Goal: Task Accomplishment & Management: Manage account settings

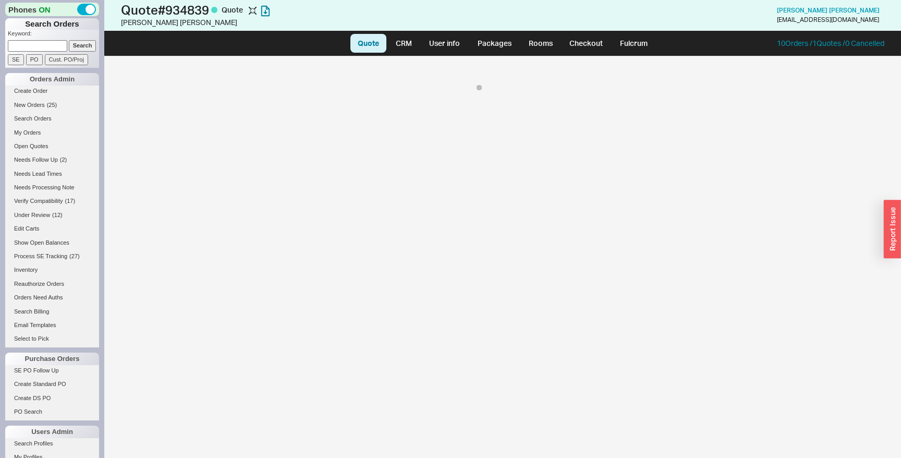
select select "LOW"
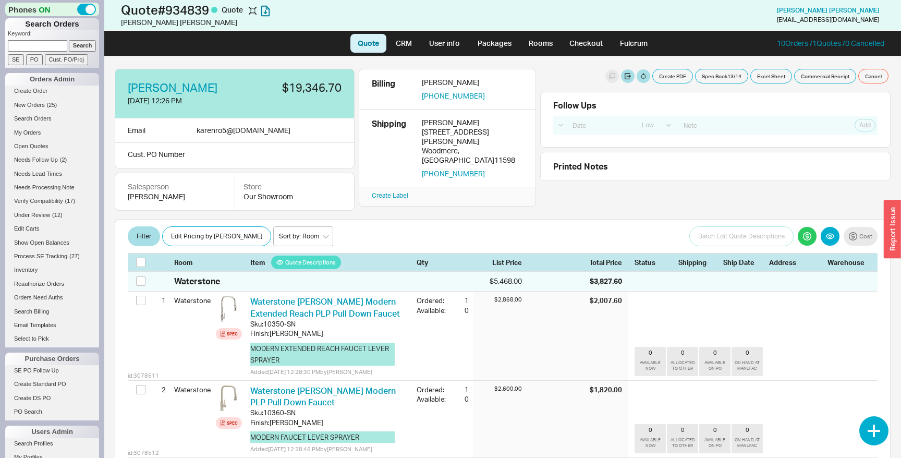
click at [895, 233] on div "button" at bounding box center [892, 229] width 17 height 58
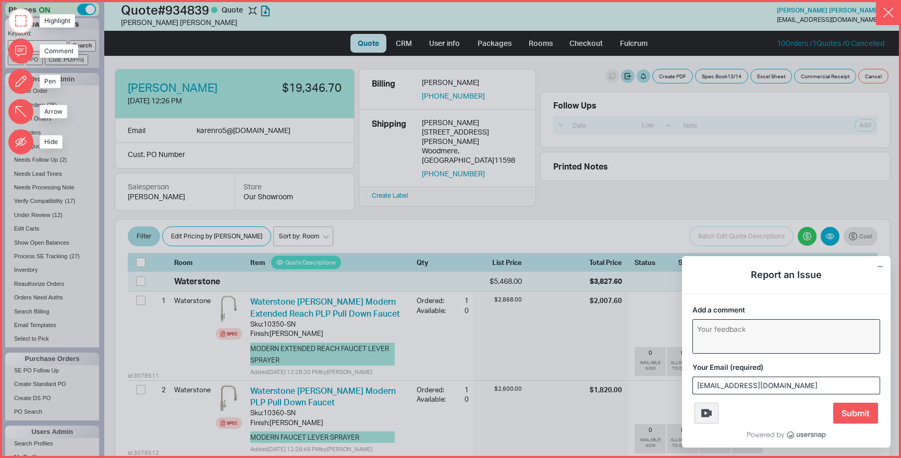
click at [788, 342] on textarea "Add a comment" at bounding box center [786, 336] width 187 height 33
type textarea "Not showing %off list"
click at [853, 414] on span "Submit" at bounding box center [855, 413] width 45 height 21
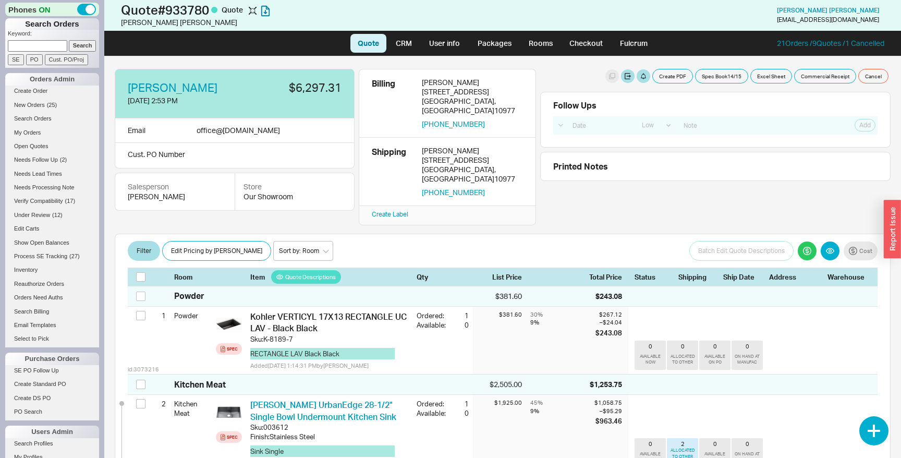
select select "LOW"
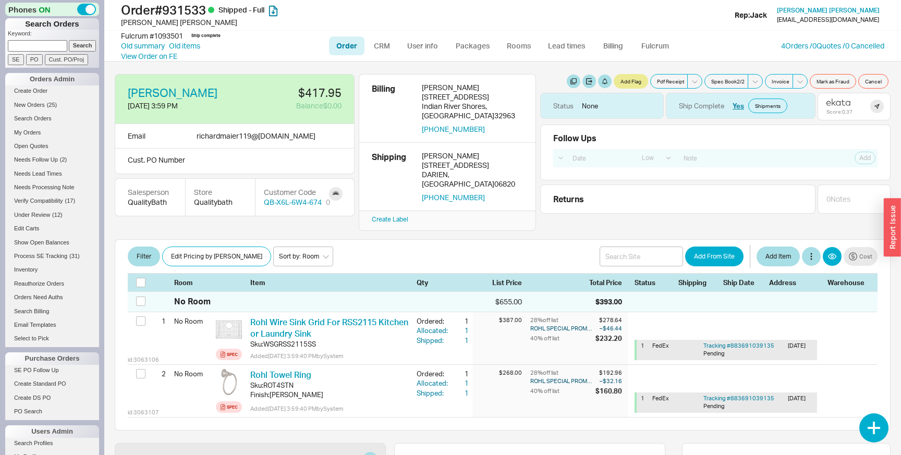
select select "LOW"
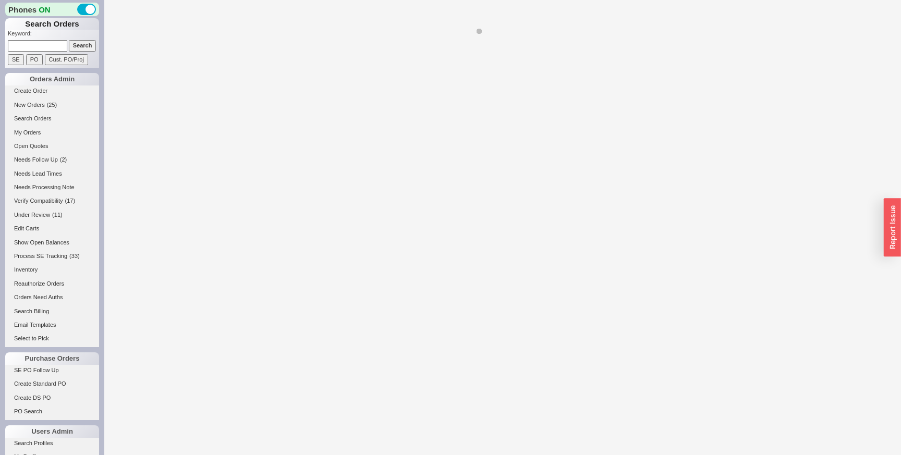
select select "LOW"
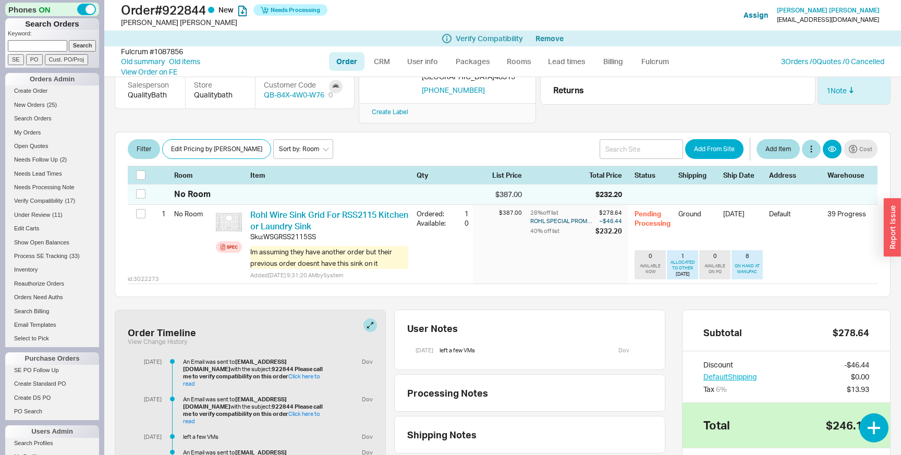
scroll to position [133, 0]
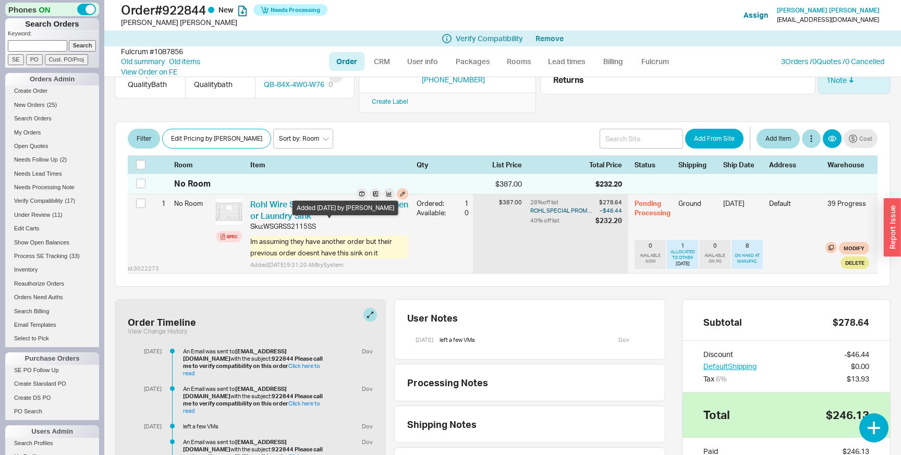
click at [354, 236] on span "Im assuming they have another order but their previous order doesnt have this s…" at bounding box center [329, 247] width 158 height 23
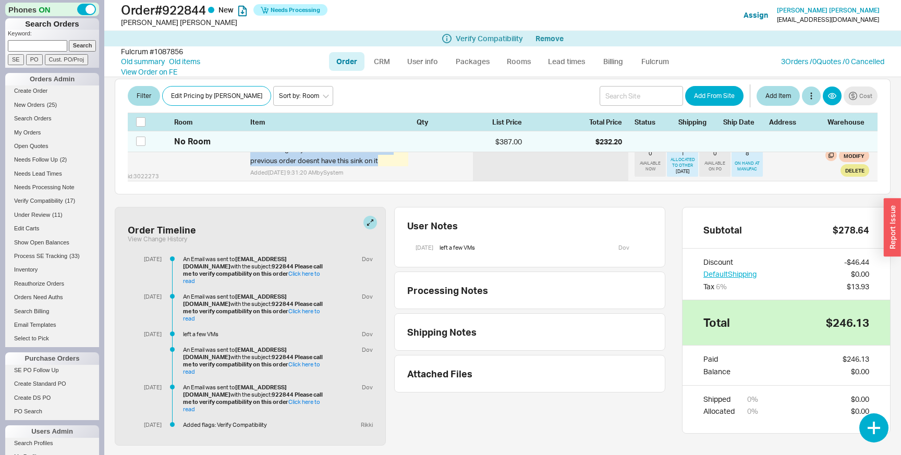
scroll to position [0, 0]
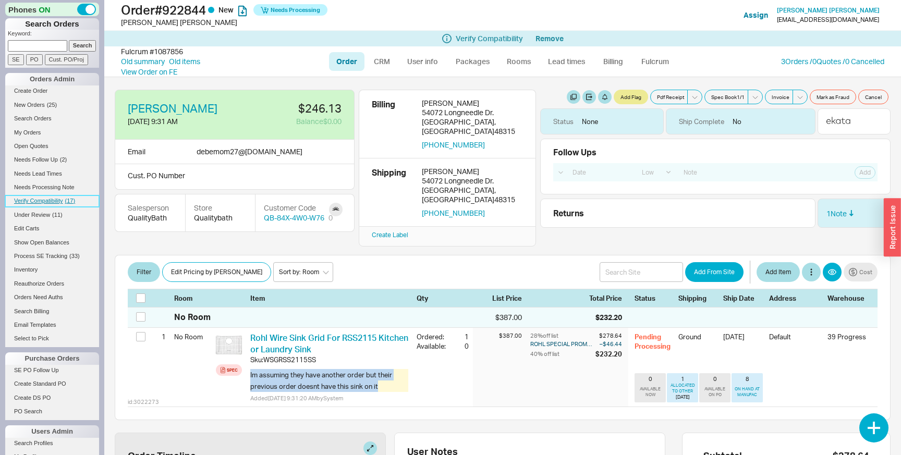
click at [64, 205] on link "Verify Compatibility ( 17 )" at bounding box center [52, 201] width 94 height 11
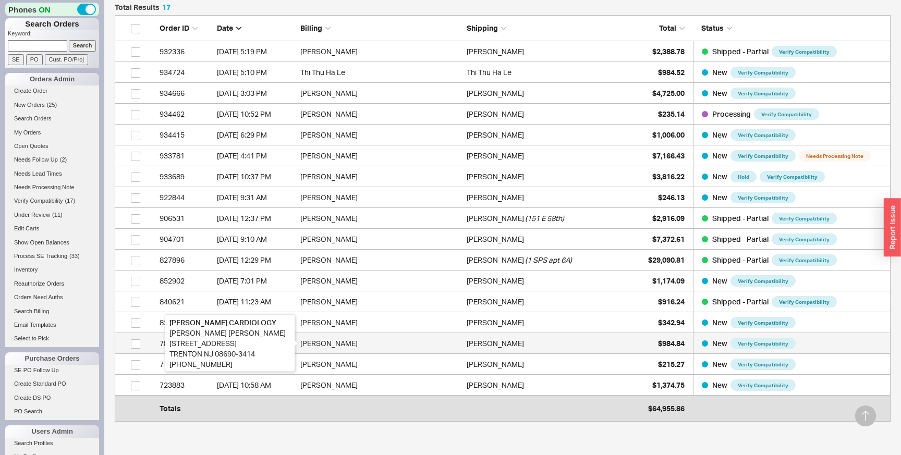
scroll to position [297, 0]
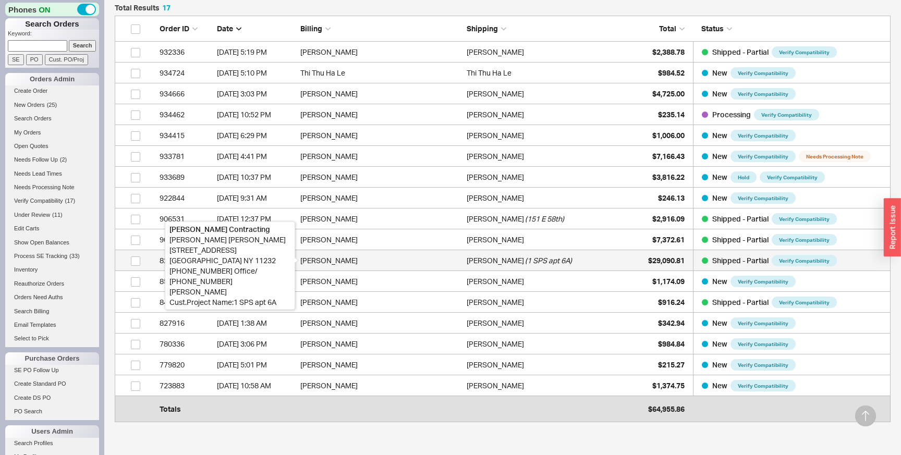
click at [391, 261] on div "Margaret Arthurs" at bounding box center [380, 260] width 161 height 21
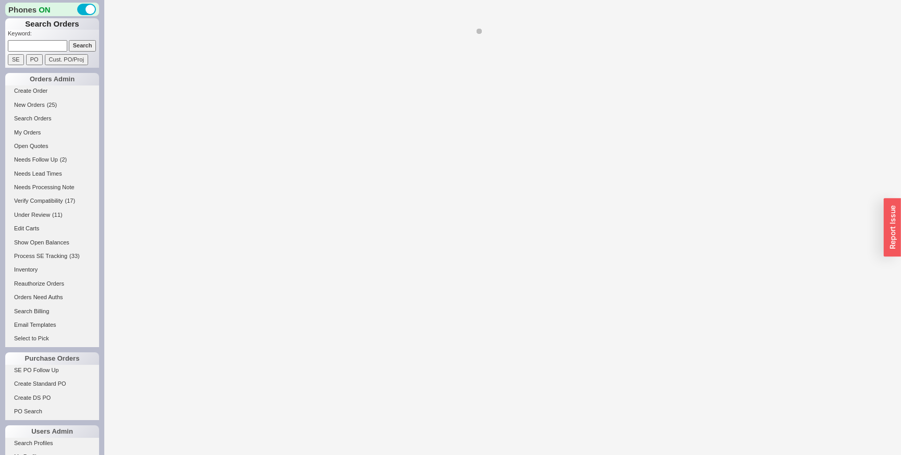
select select "LOW"
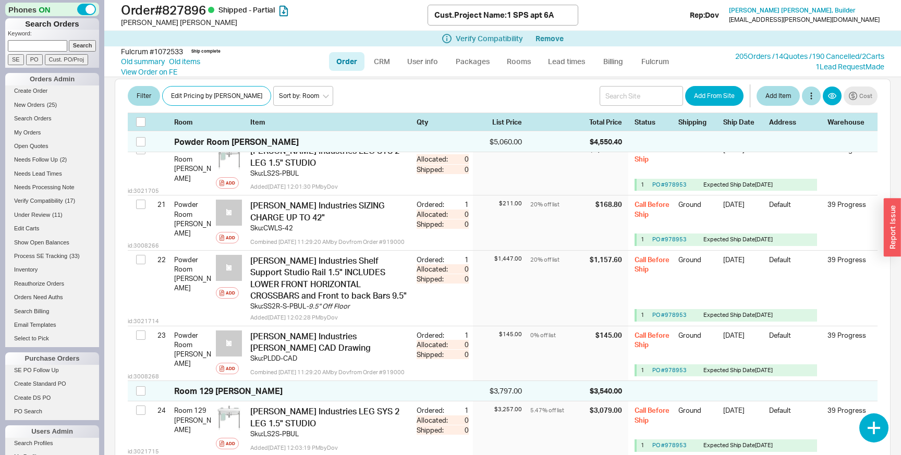
scroll to position [1595, 0]
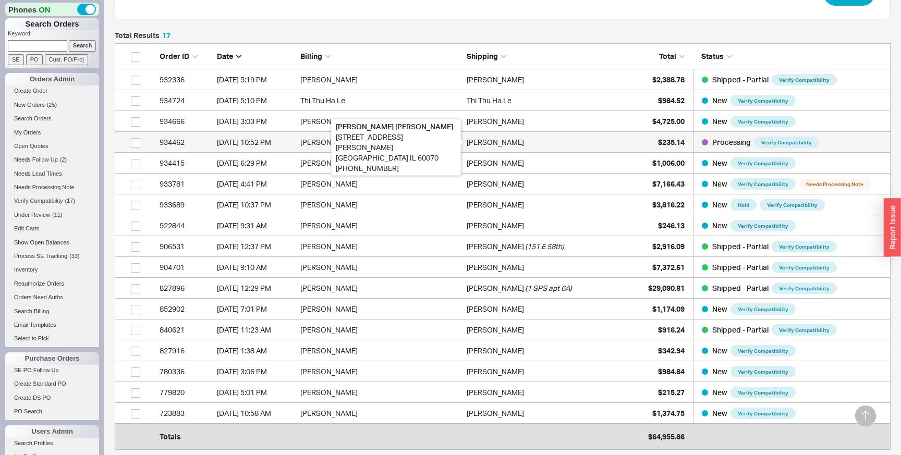
scroll to position [258, 0]
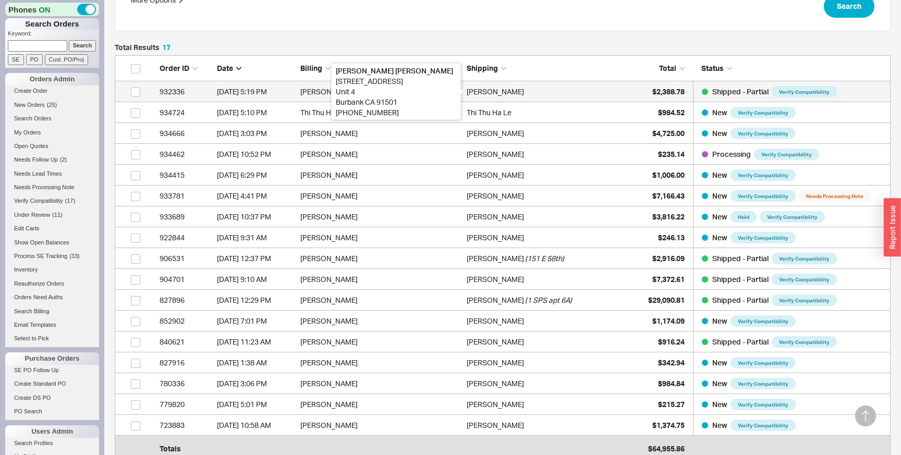
click at [467, 97] on div "Suren Zatikyan" at bounding box center [495, 91] width 57 height 21
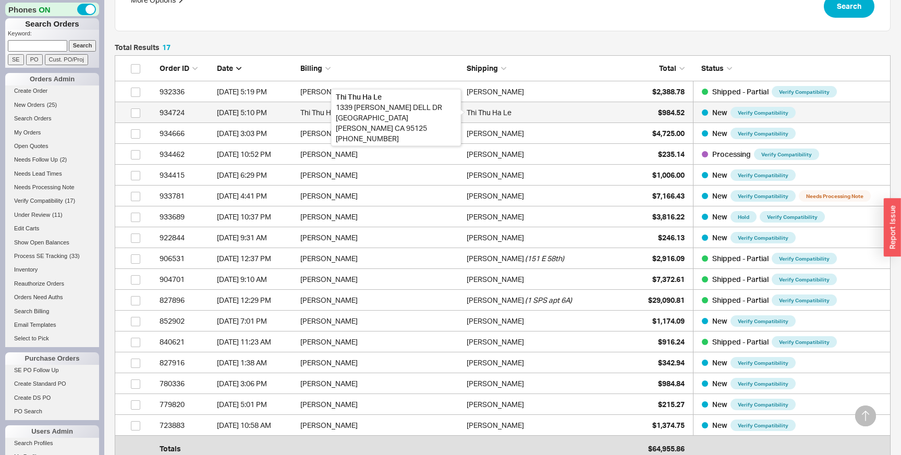
click at [475, 109] on div "Thi Thu Ha Le" at bounding box center [489, 112] width 45 height 21
click at [512, 109] on div "Thi Thu Ha Le" at bounding box center [547, 112] width 161 height 21
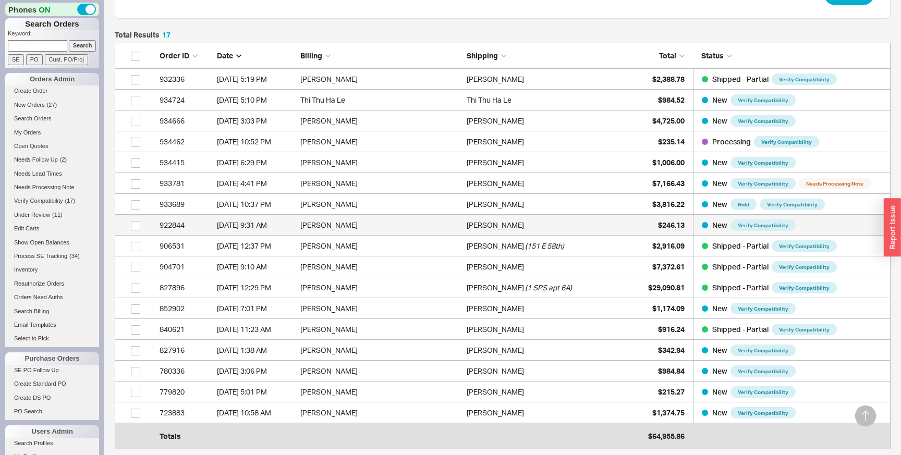
scroll to position [270, 0]
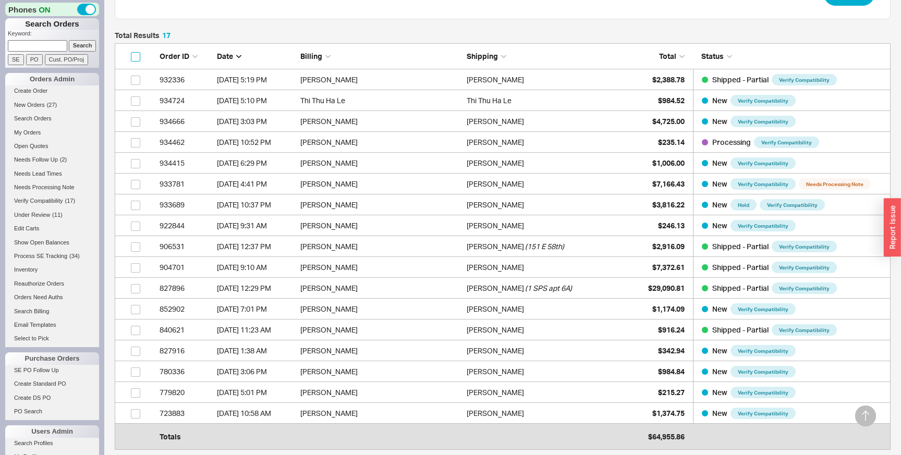
click at [135, 59] on input "checkbox" at bounding box center [135, 56] width 9 height 9
checkbox input "true"
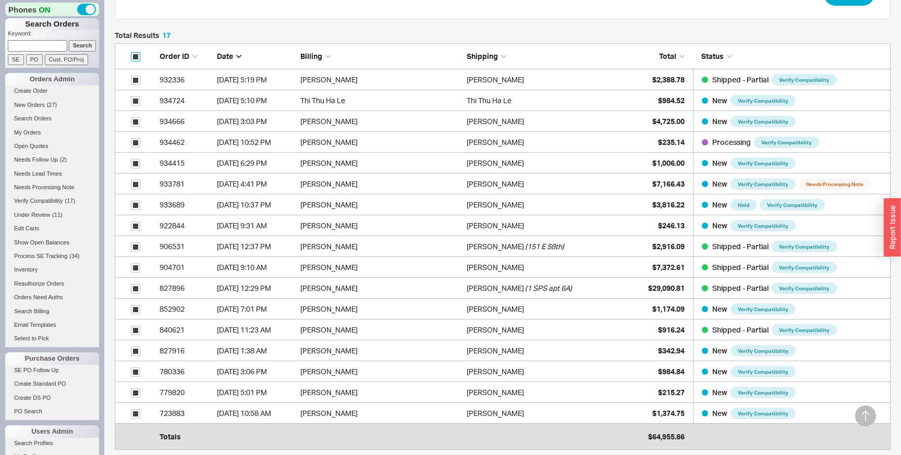
checkbox input "true"
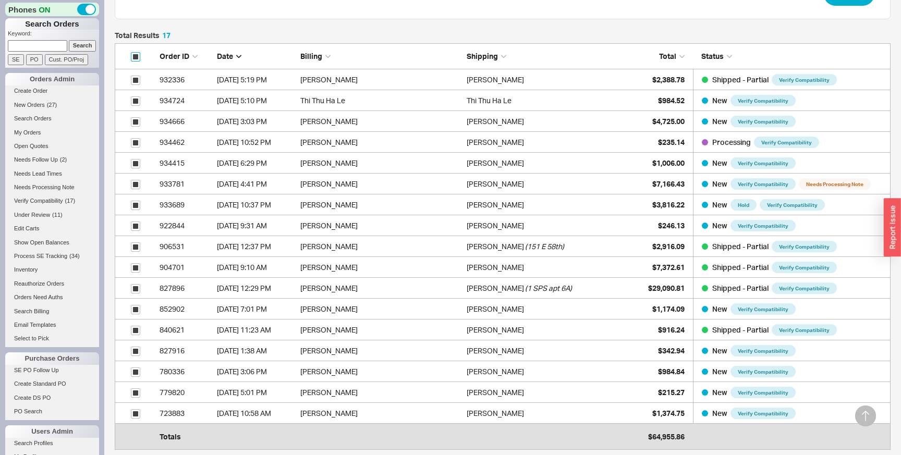
checkbox input "true"
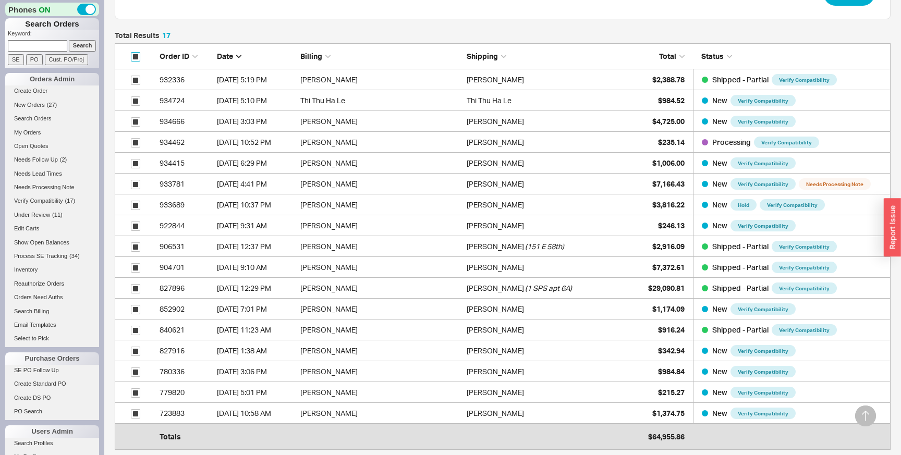
checkbox input "true"
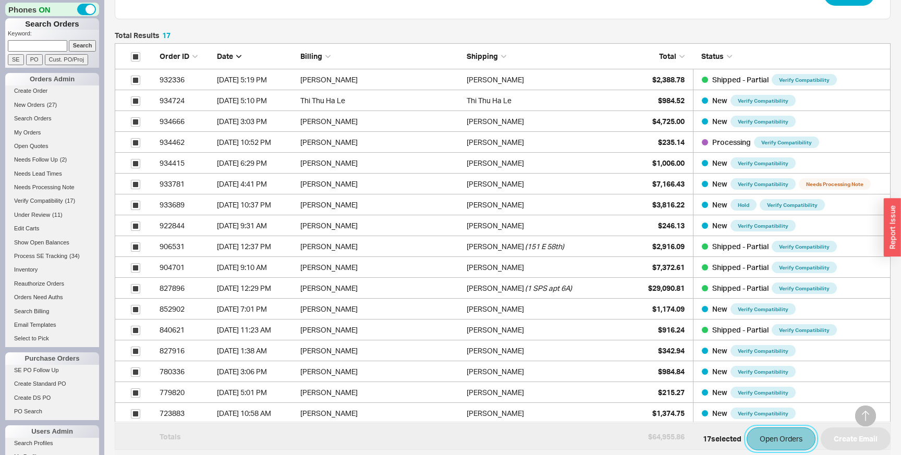
click at [793, 444] on button "Open Orders" at bounding box center [781, 439] width 69 height 23
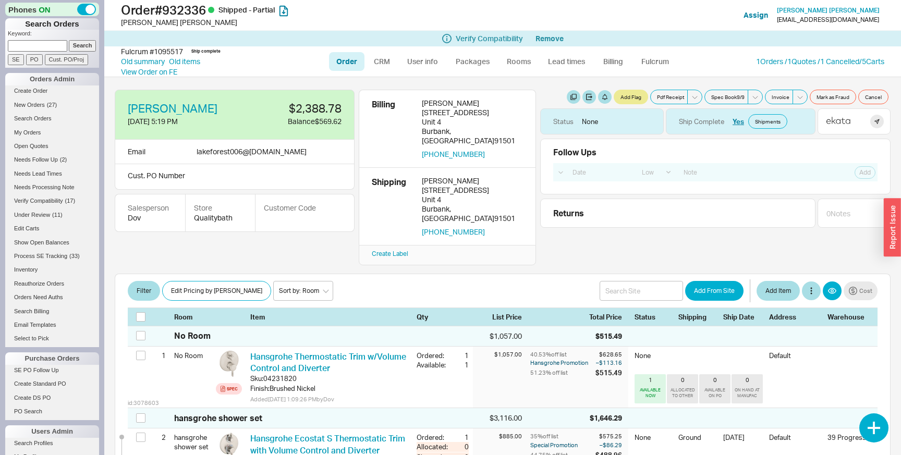
select select "LOW"
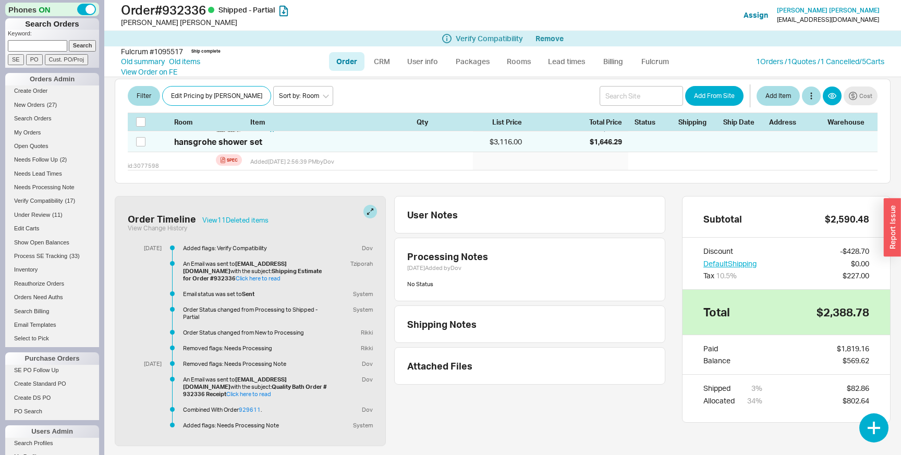
scroll to position [382, 0]
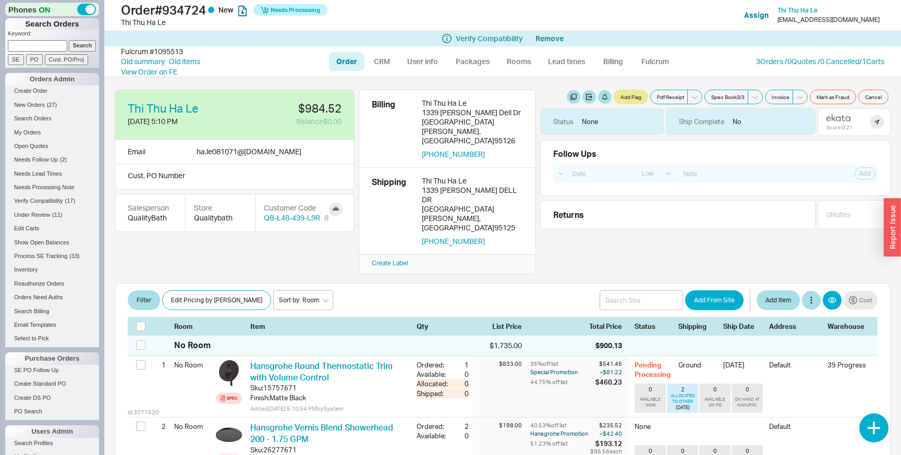
select select "LOW"
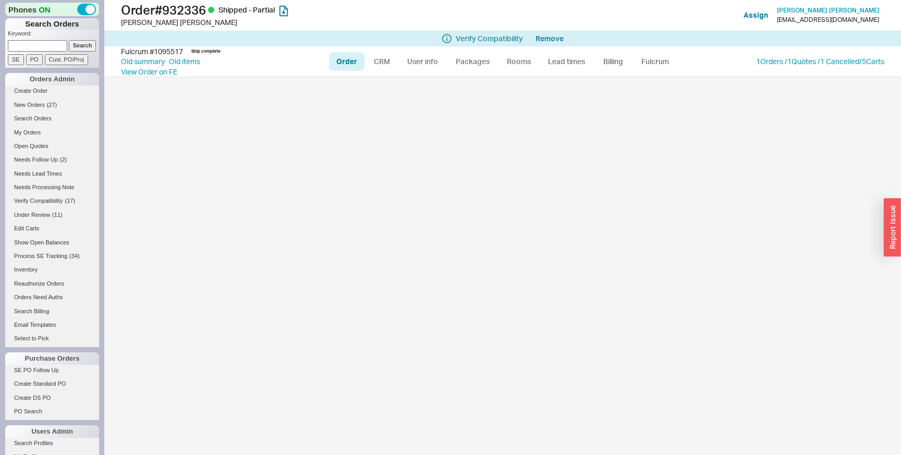
select select "LOW"
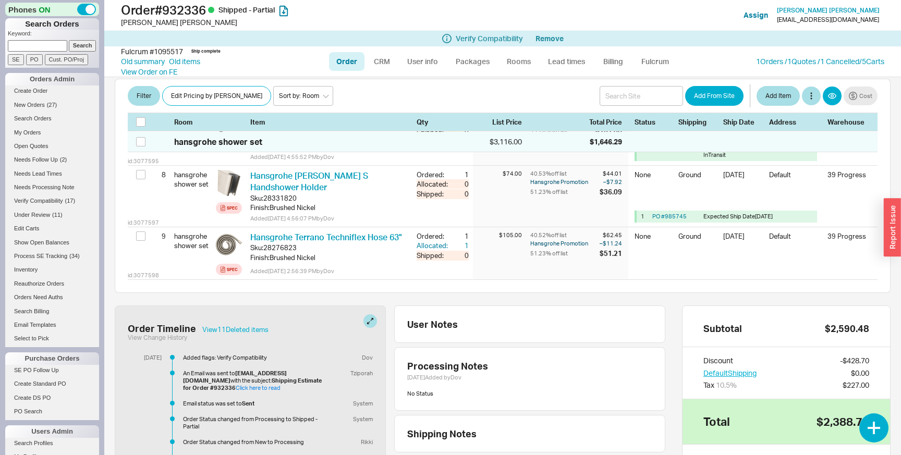
scroll to position [724, 0]
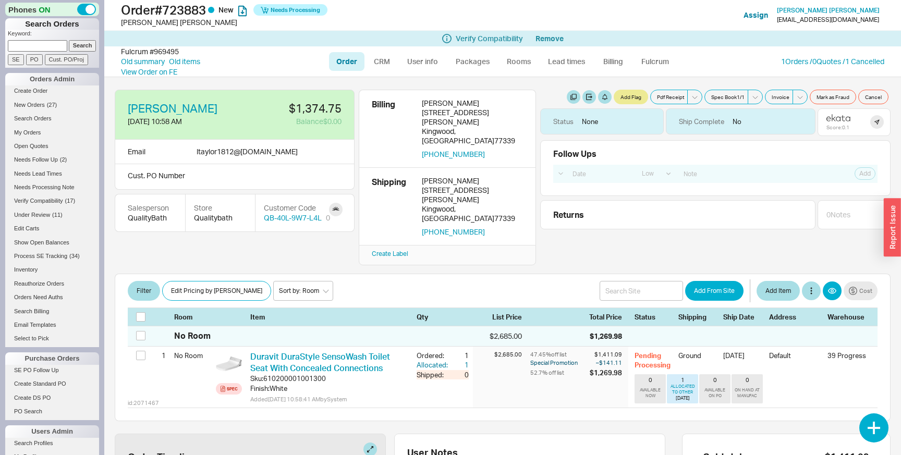
select select "LOW"
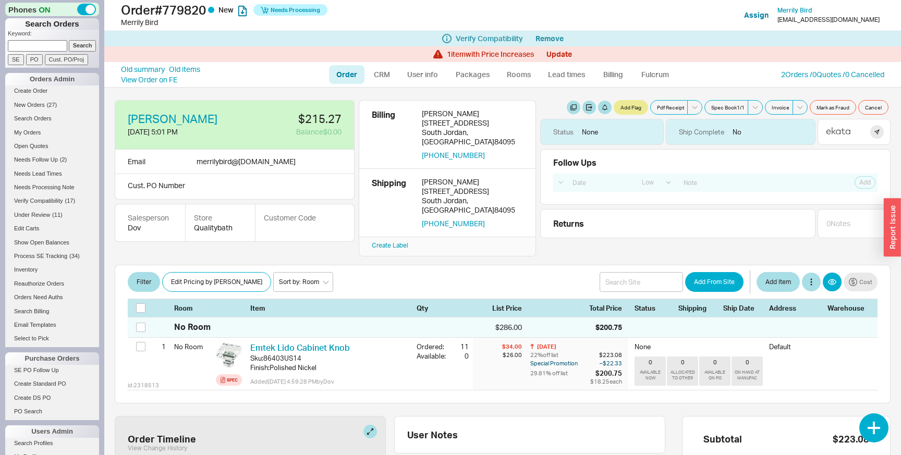
select select "LOW"
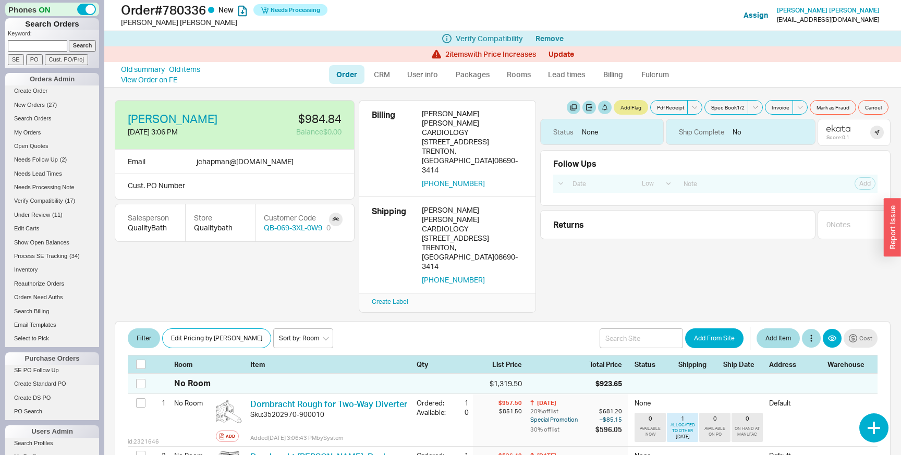
select select "LOW"
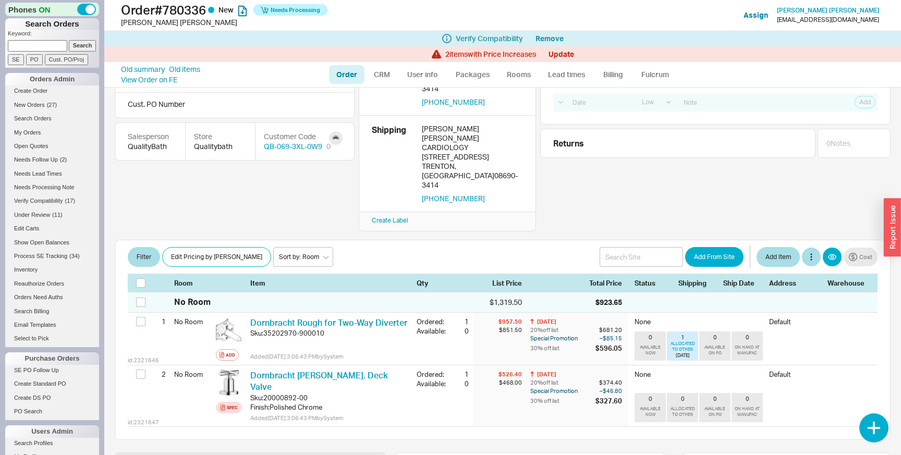
scroll to position [89, 0]
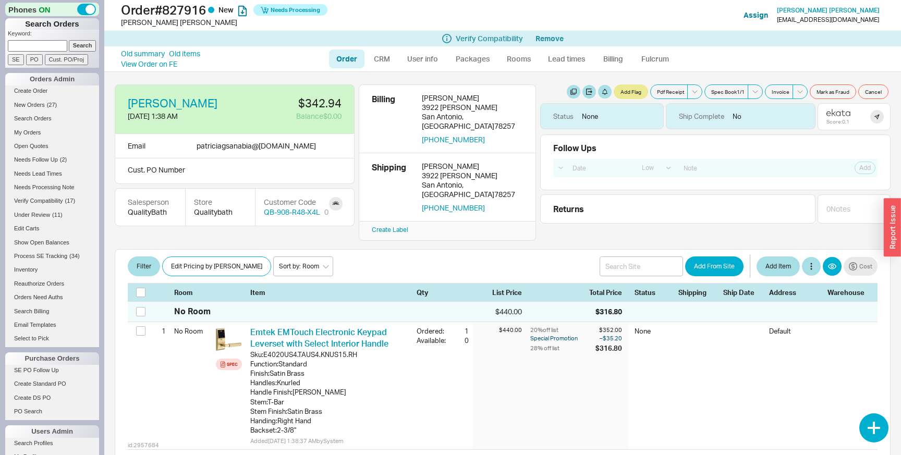
select select "LOW"
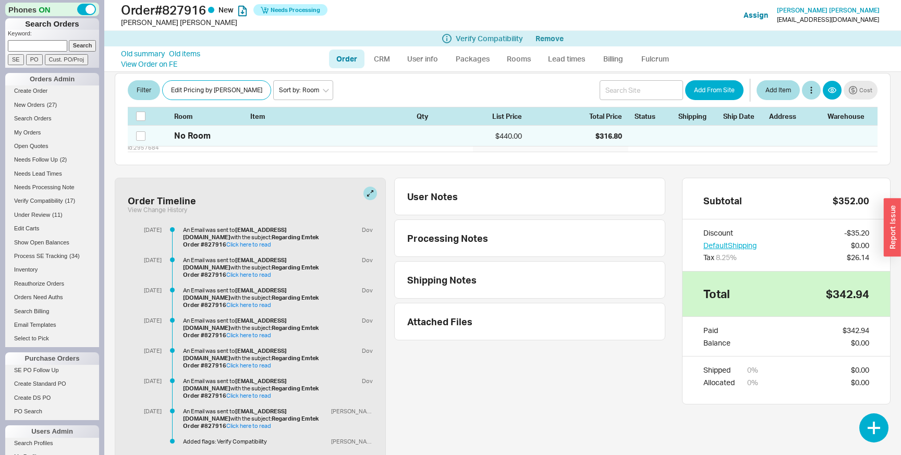
scroll to position [327, 0]
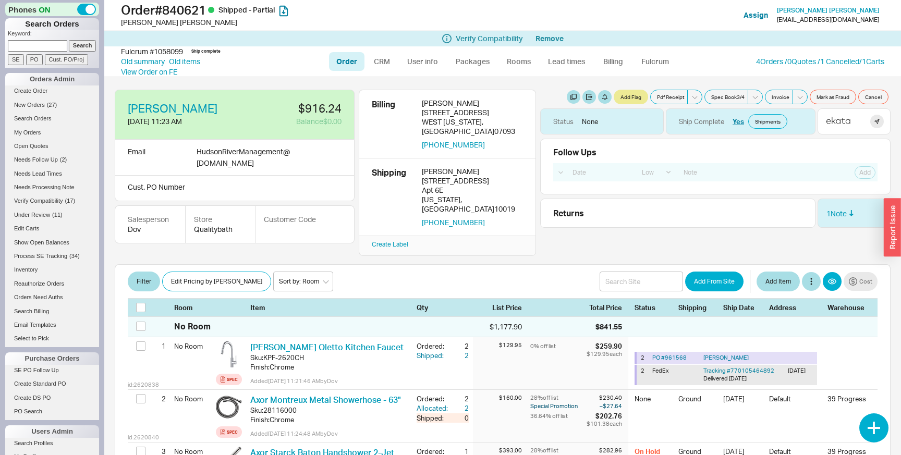
select select "LOW"
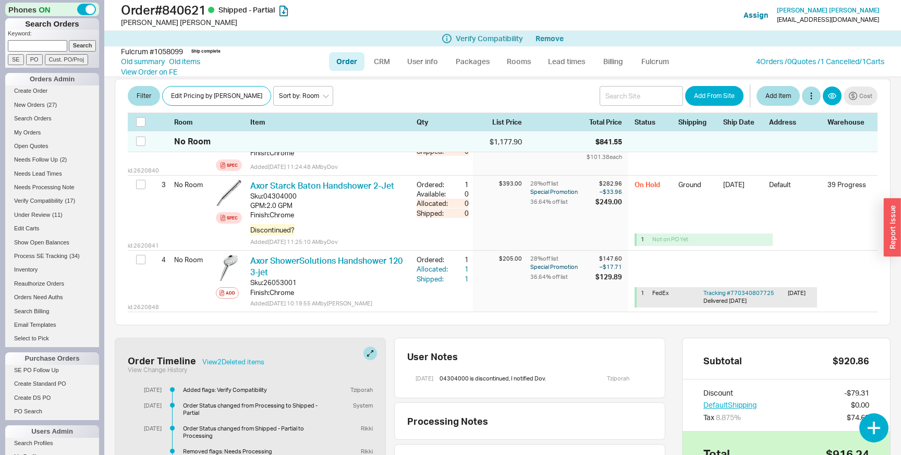
scroll to position [431, 0]
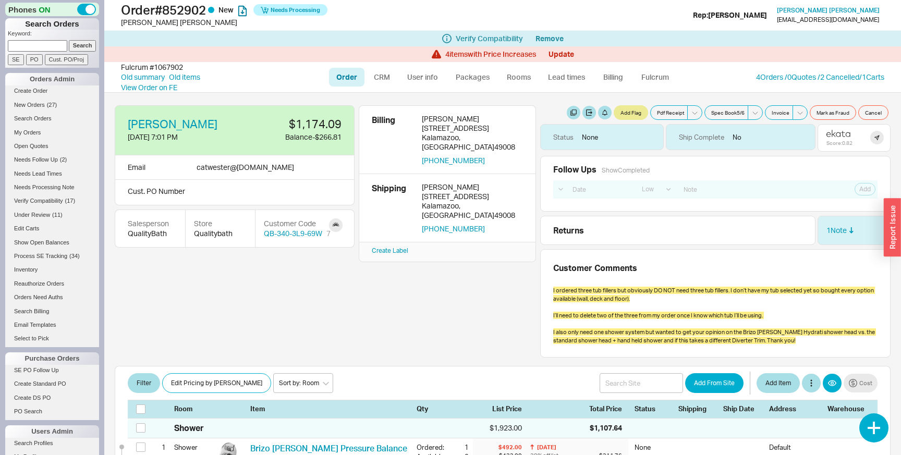
select select "LOW"
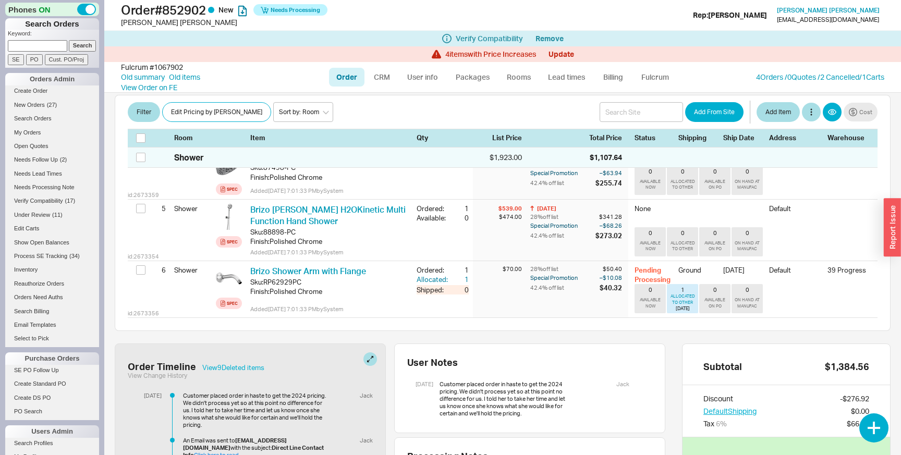
scroll to position [480, 0]
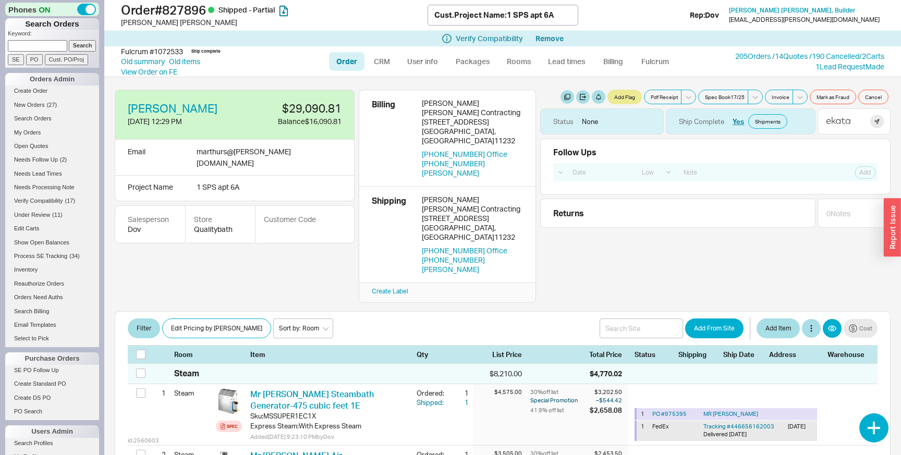
select select "LOW"
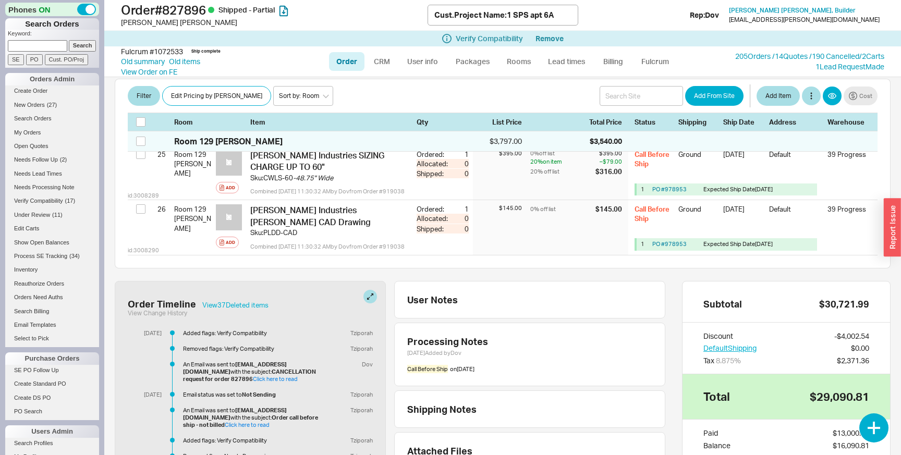
scroll to position [2089, 0]
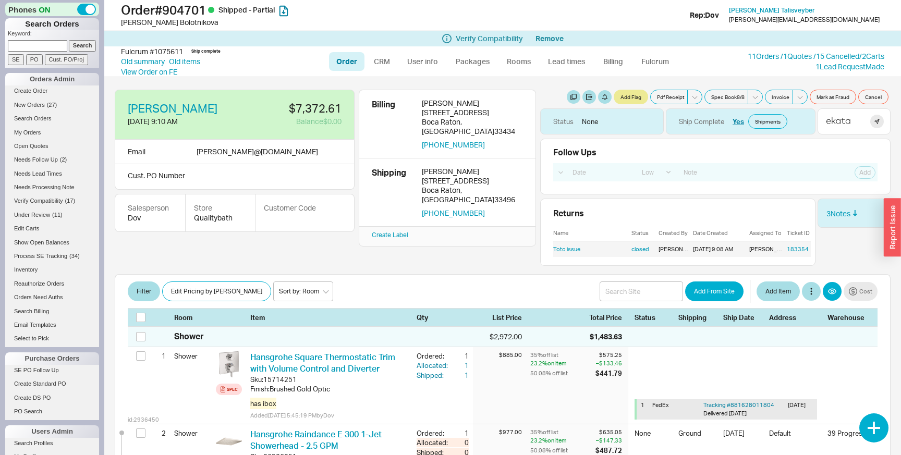
select select "LOW"
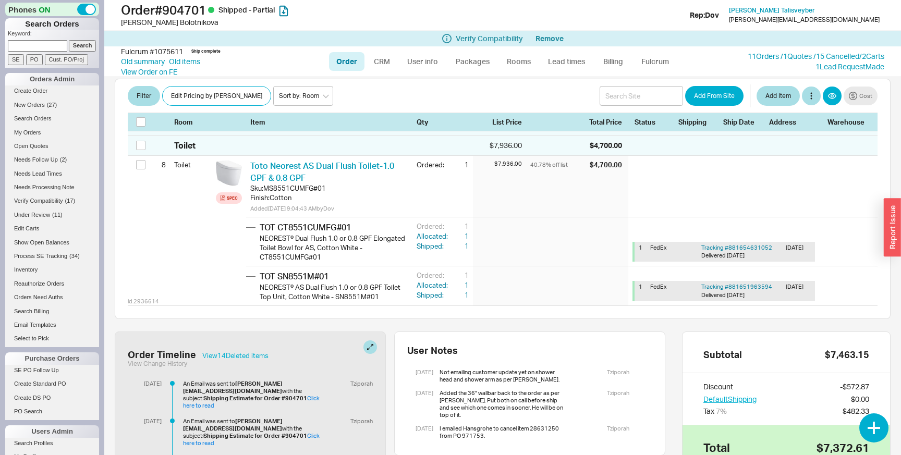
scroll to position [883, 0]
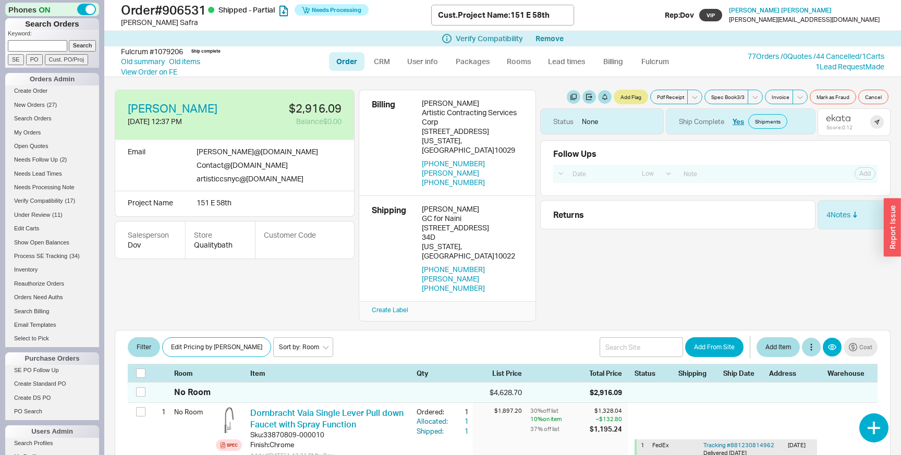
select select "LOW"
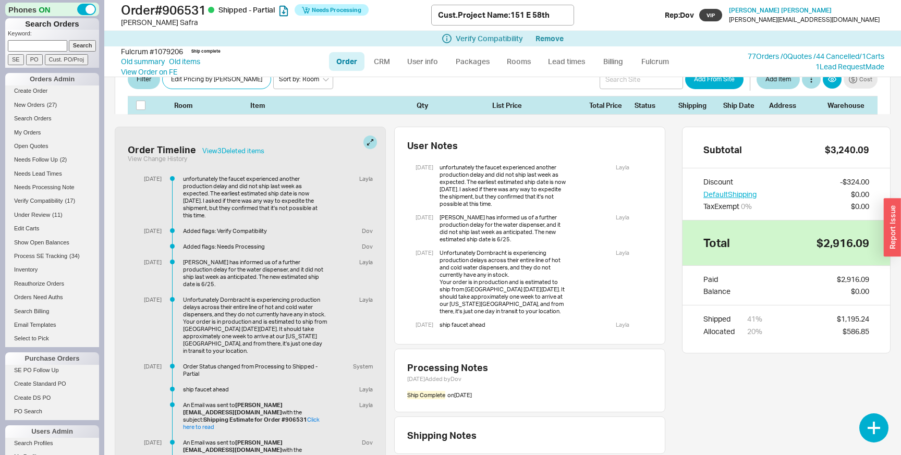
scroll to position [481, 0]
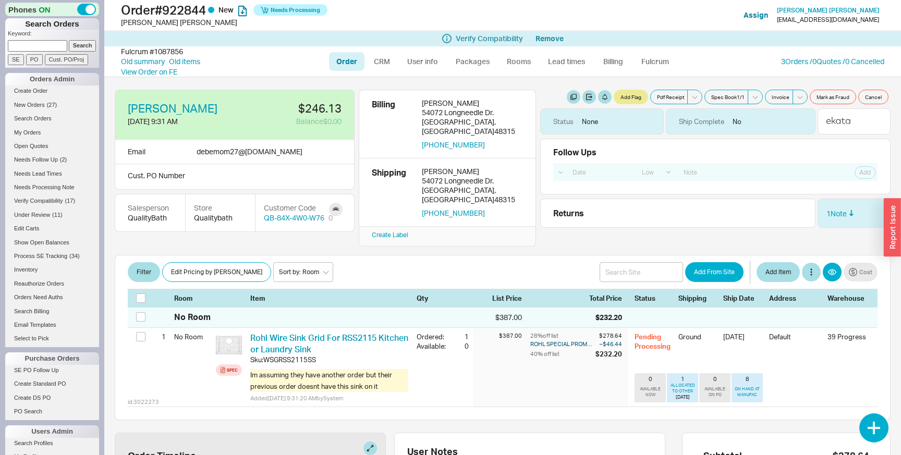
select select "LOW"
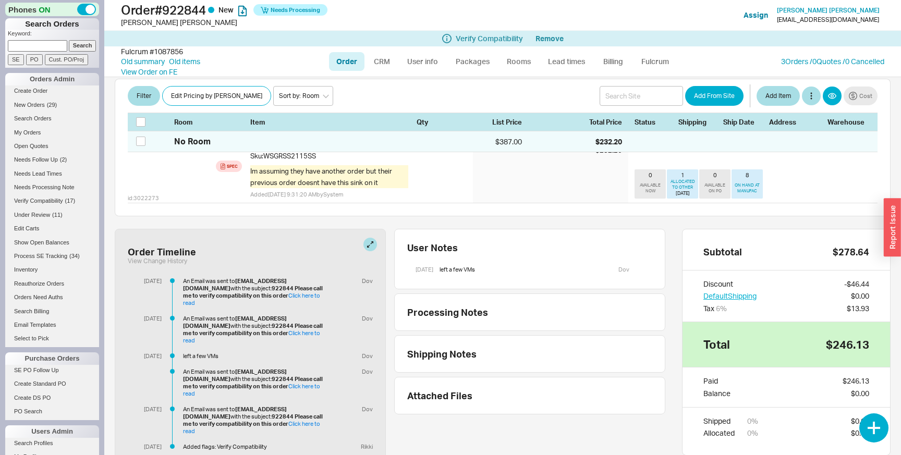
scroll to position [45, 0]
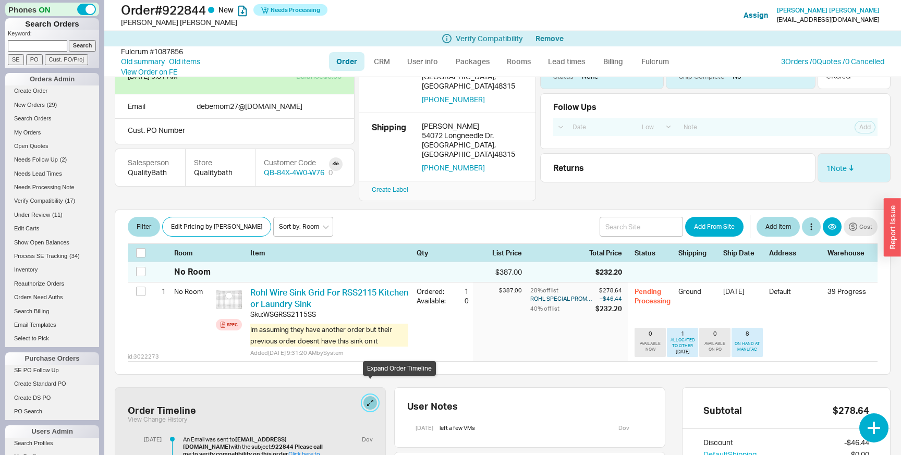
click at [368, 396] on button at bounding box center [370, 403] width 14 height 14
click at [159, 62] on link "Old summary" at bounding box center [143, 61] width 44 height 10
select select "*"
select select "LOW"
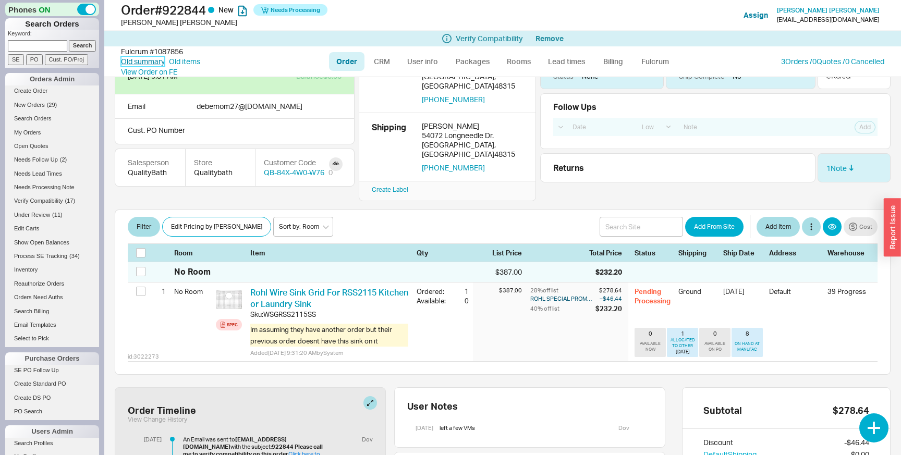
select select "3"
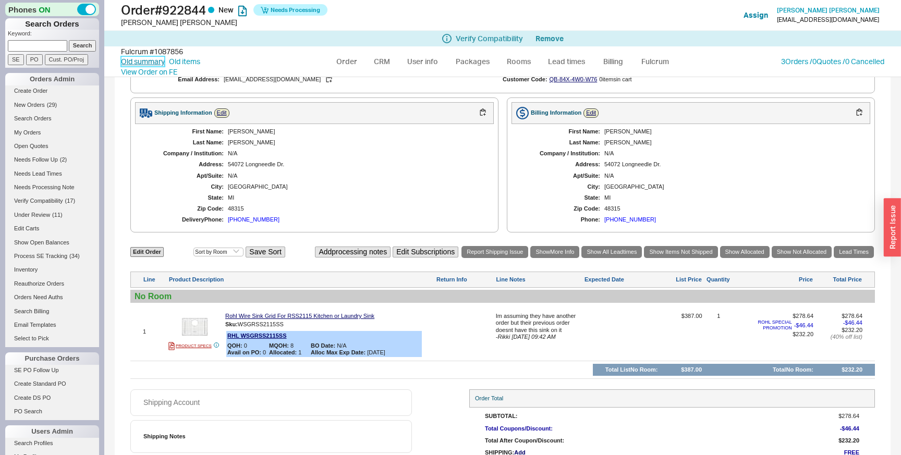
scroll to position [418, 0]
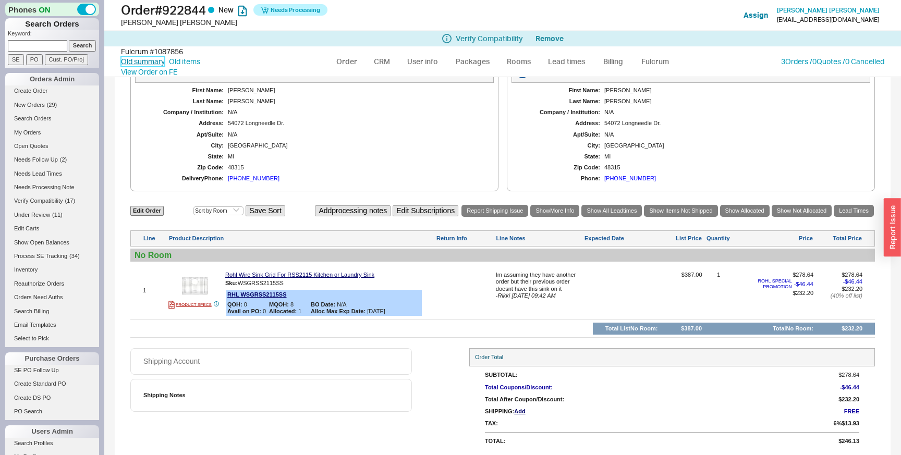
select select "LOW"
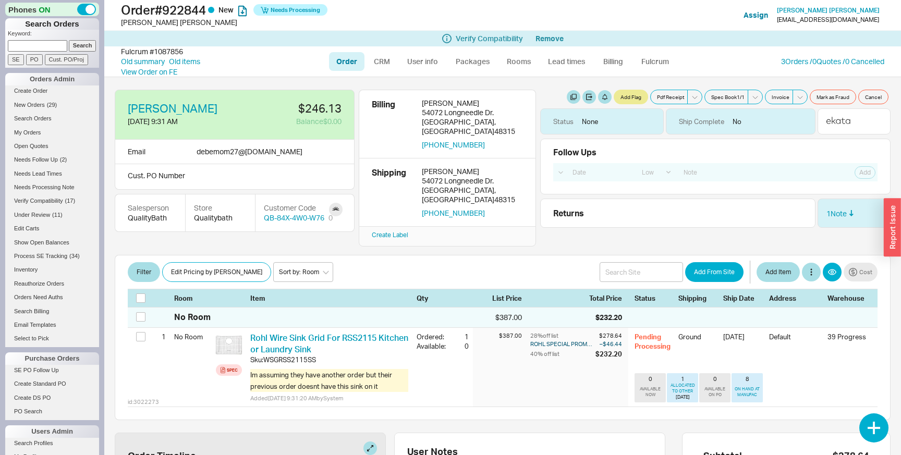
select select "LOW"
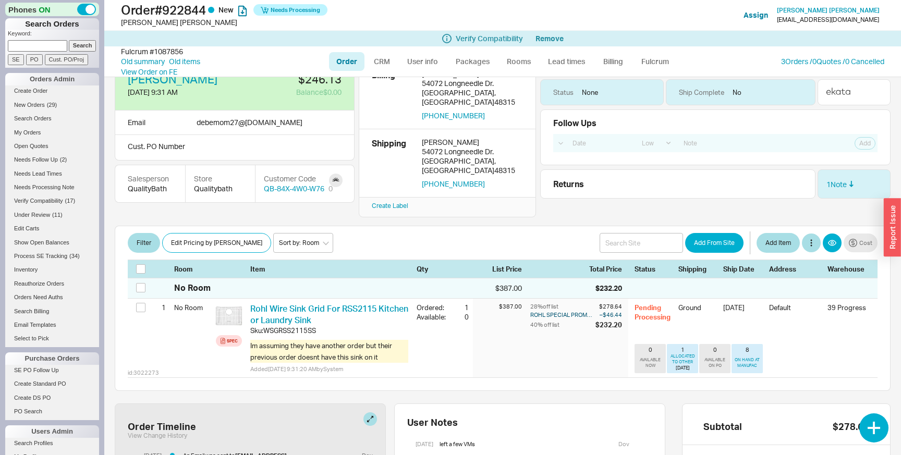
scroll to position [31, 0]
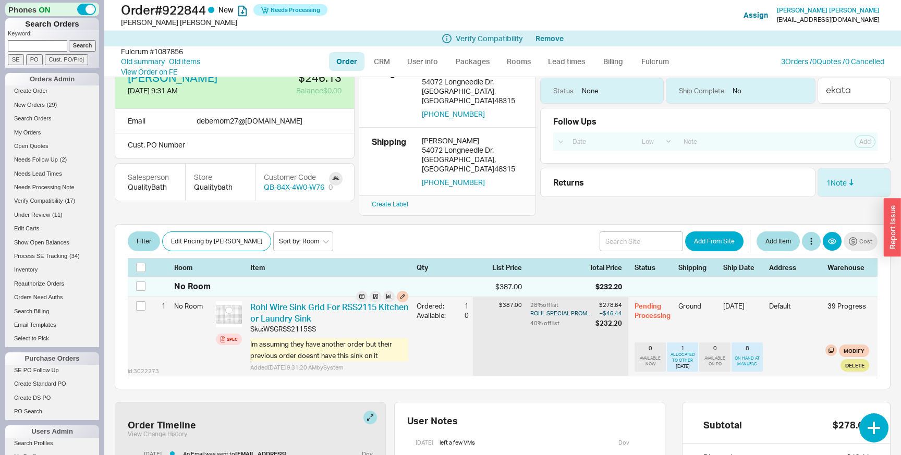
click at [641, 301] on div "Pending Processing" at bounding box center [654, 321] width 38 height 41
drag, startPoint x: 641, startPoint y: 293, endPoint x: 689, endPoint y: 301, distance: 48.2
click at [689, 301] on div "Pending Processing Ground 1/1/00 Default 39 Progress 0 AVAILABLE NOW 1 ALLOCATE…" at bounding box center [752, 336] width 235 height 79
click at [689, 301] on div "Ground" at bounding box center [697, 321] width 39 height 41
drag, startPoint x: 689, startPoint y: 301, endPoint x: 648, endPoint y: 284, distance: 44.8
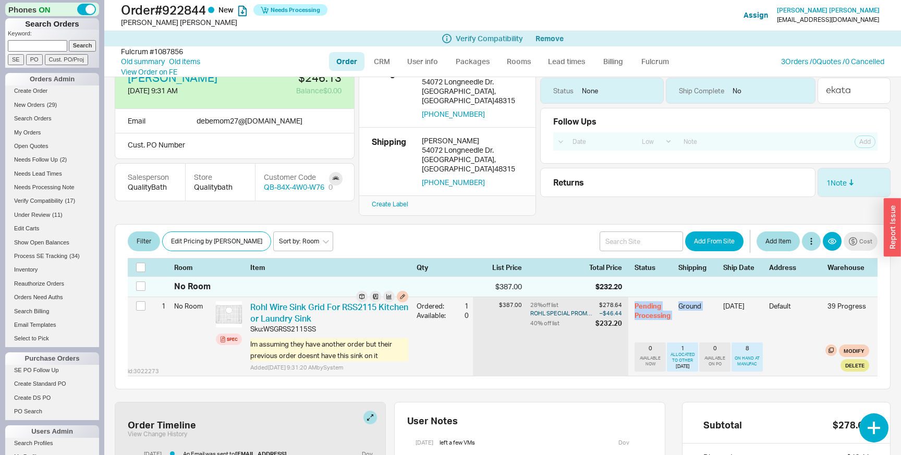
click at [648, 297] on div "Pending Processing Ground 1/1/00 Default 39 Progress 0 AVAILABLE NOW 1 ALLOCATE…" at bounding box center [752, 336] width 235 height 79
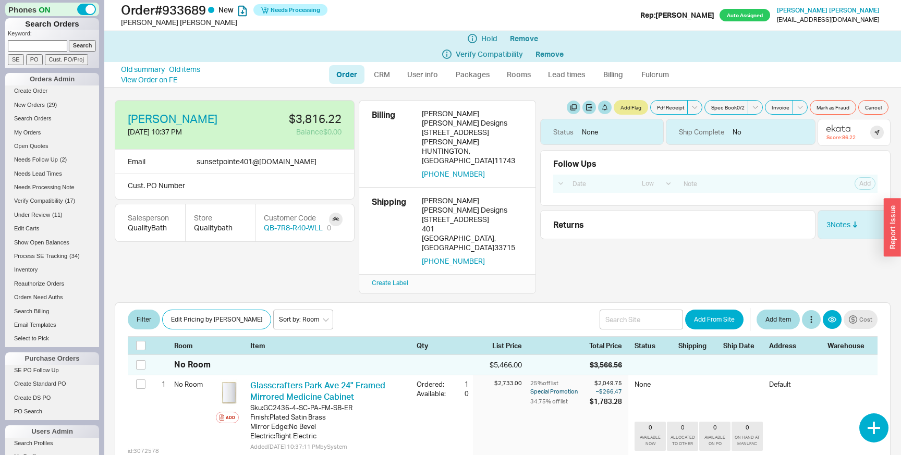
select select "LOW"
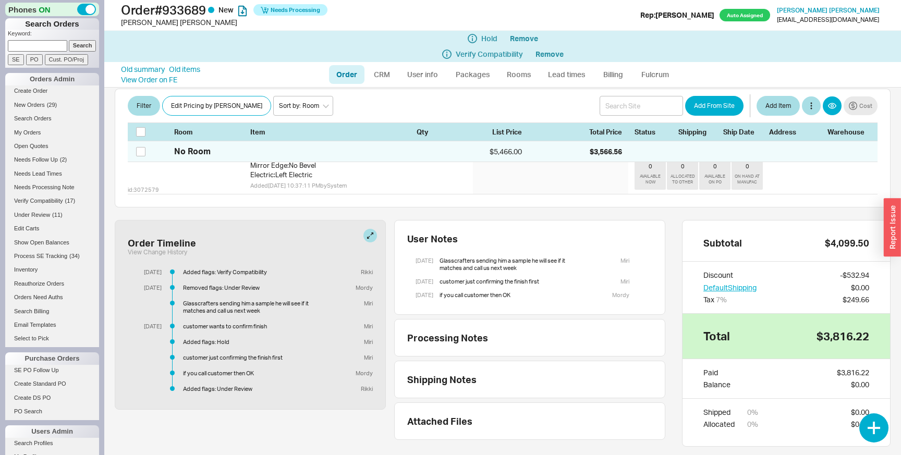
scroll to position [75, 0]
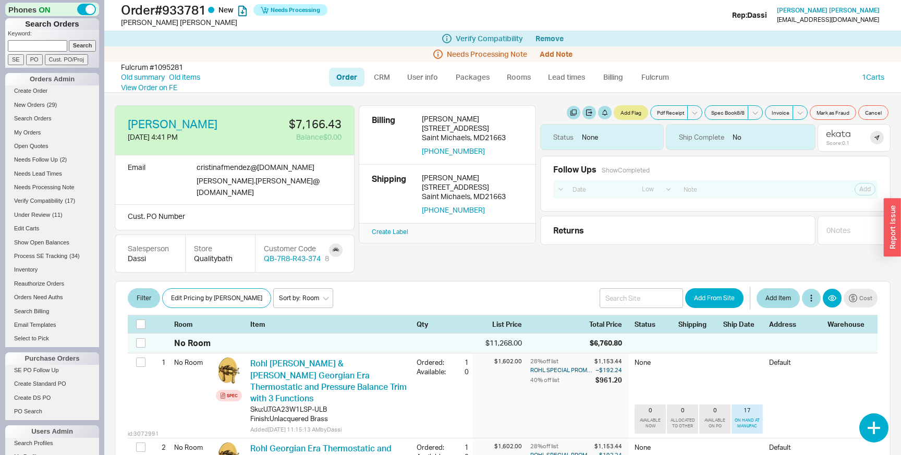
select select "LOW"
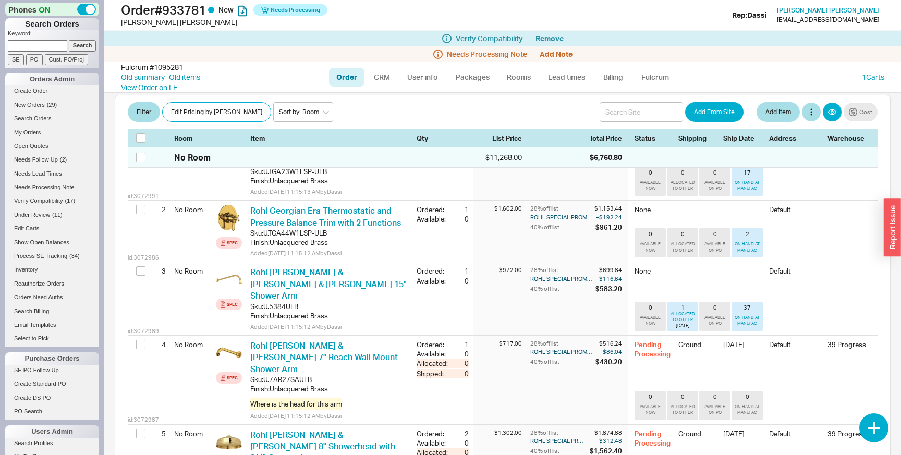
scroll to position [237, 0]
click at [153, 78] on link "Old summary" at bounding box center [143, 77] width 44 height 10
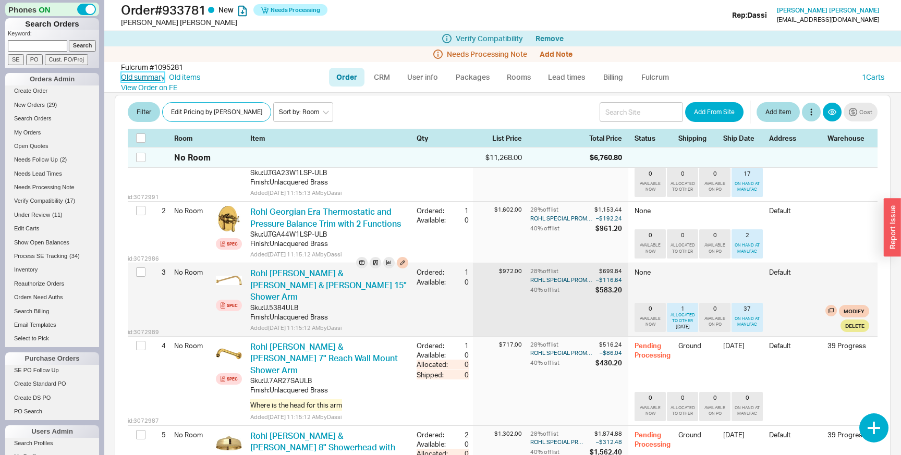
scroll to position [0, 0]
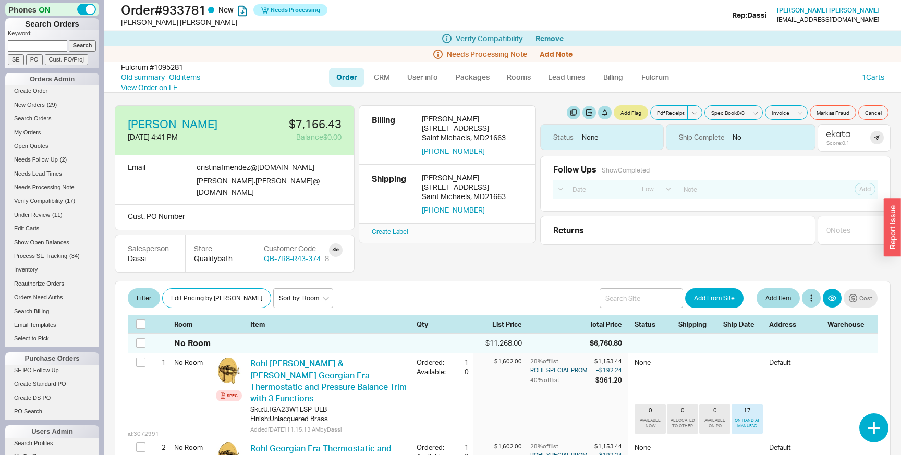
click at [430, 247] on div "Cristina Lindsay 8/15/25 4:41 PM $7,166.43 Balance $0.00 Email cristinafmendez …" at bounding box center [503, 188] width 776 height 167
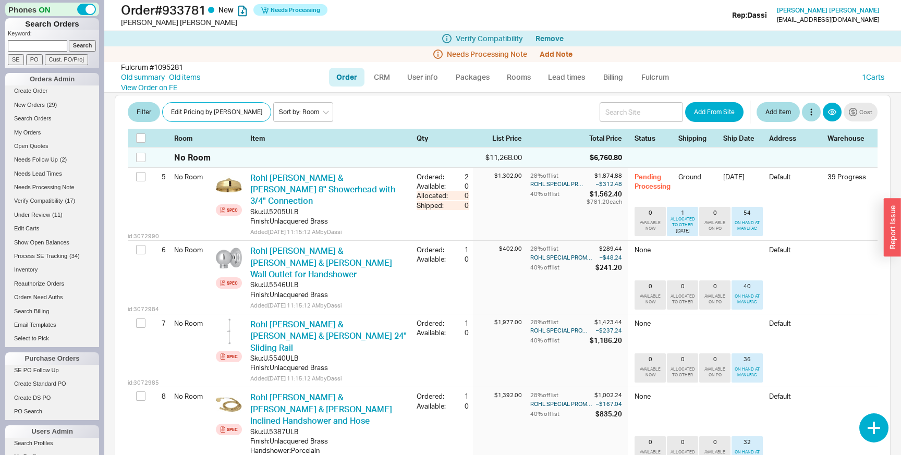
scroll to position [530, 0]
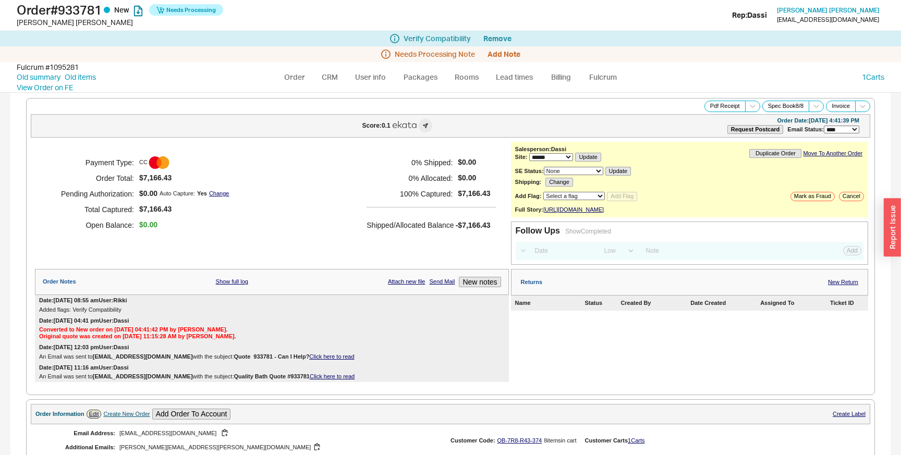
select select "*"
select select "LOW"
select select "3"
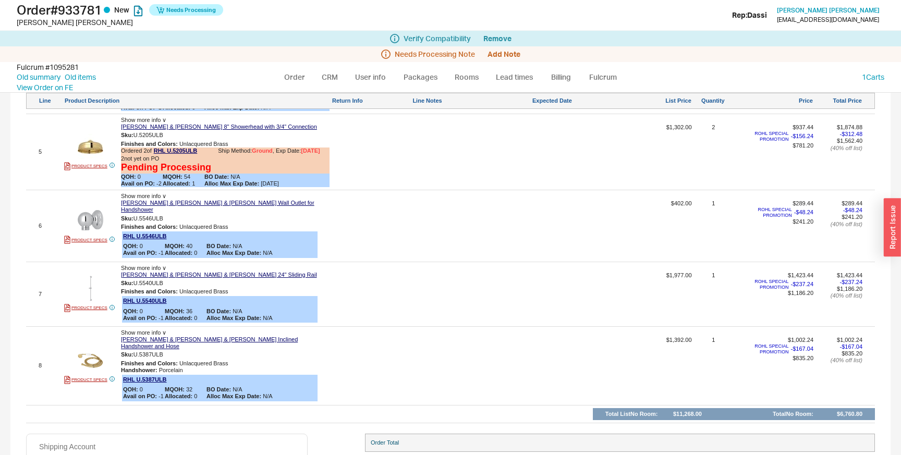
scroll to position [612, 0]
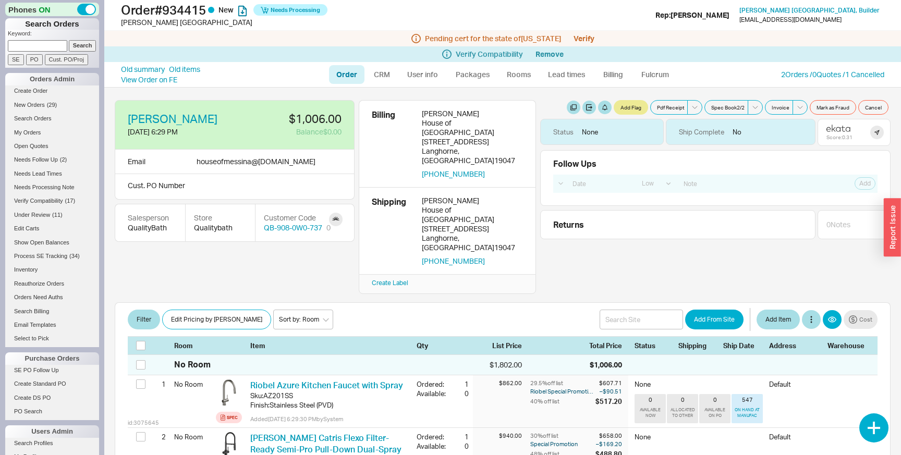
select select "LOW"
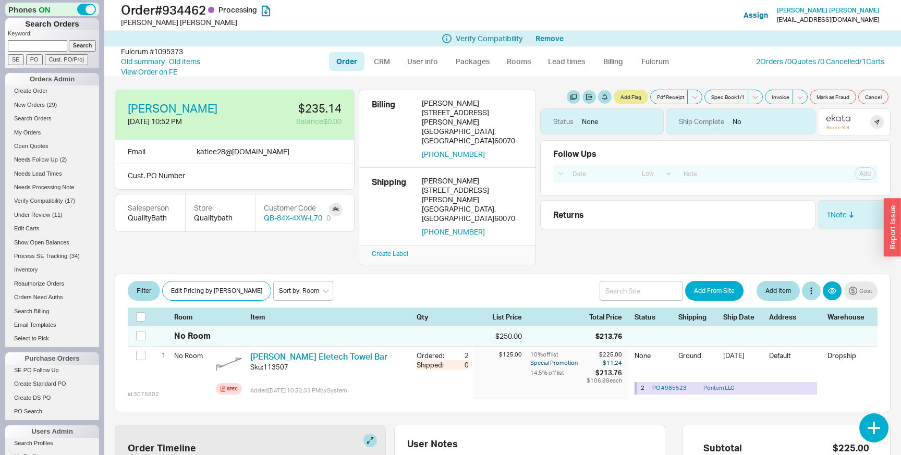
select select "LOW"
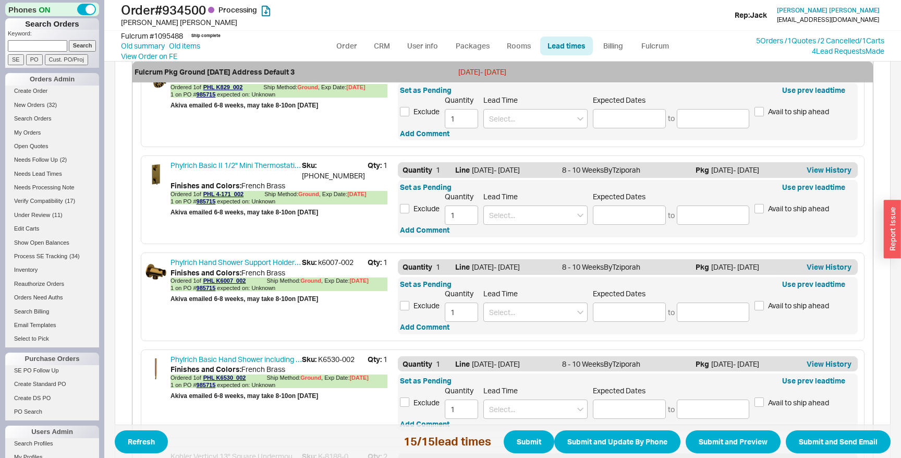
scroll to position [1720, 0]
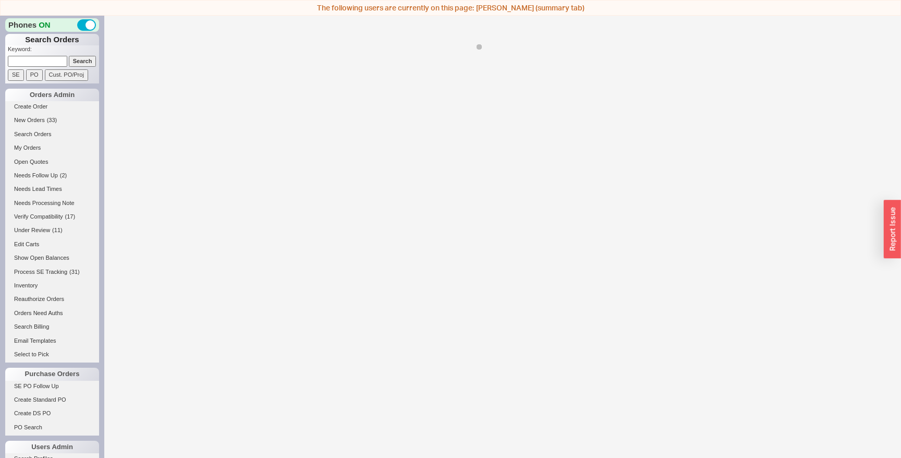
select select "LOW"
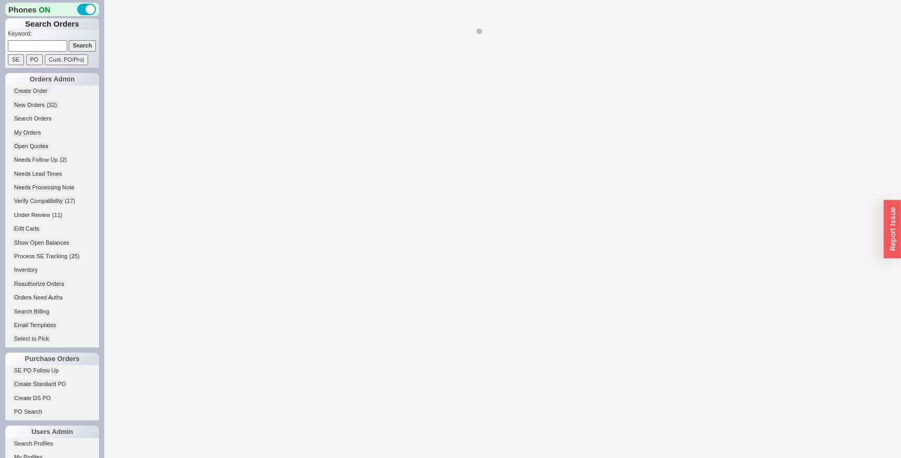
select select "LOW"
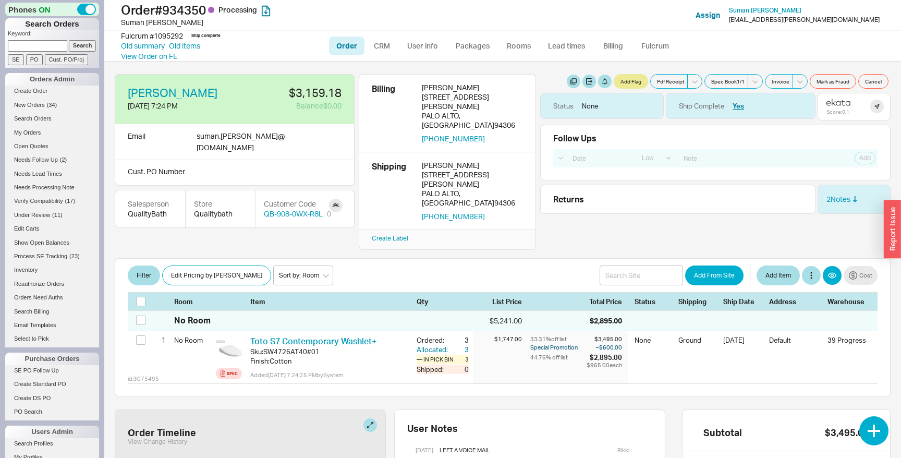
select select "LOW"
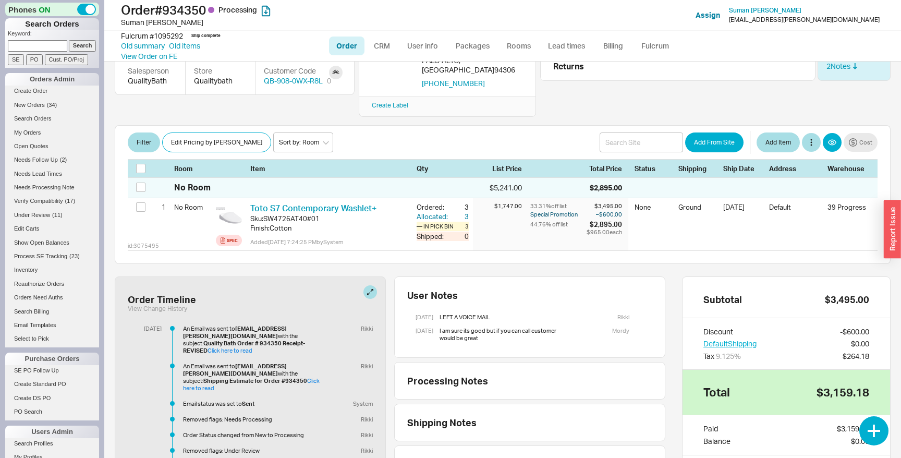
scroll to position [138, 0]
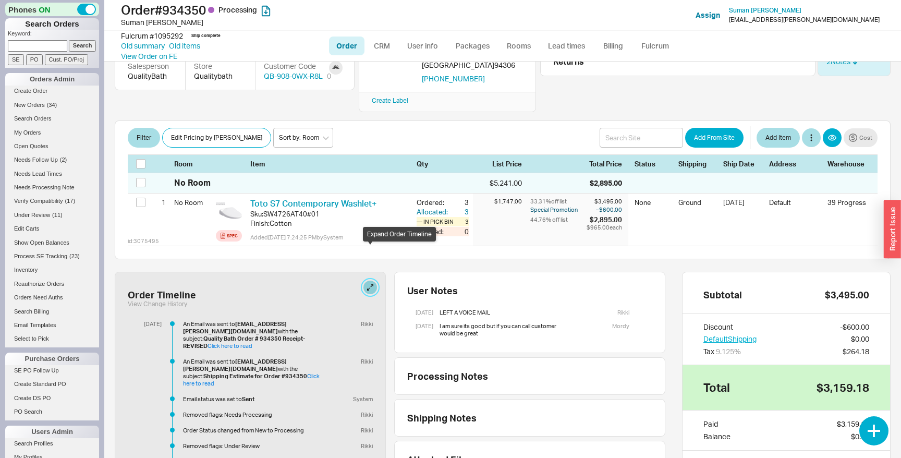
click at [370, 281] on button at bounding box center [370, 288] width 14 height 14
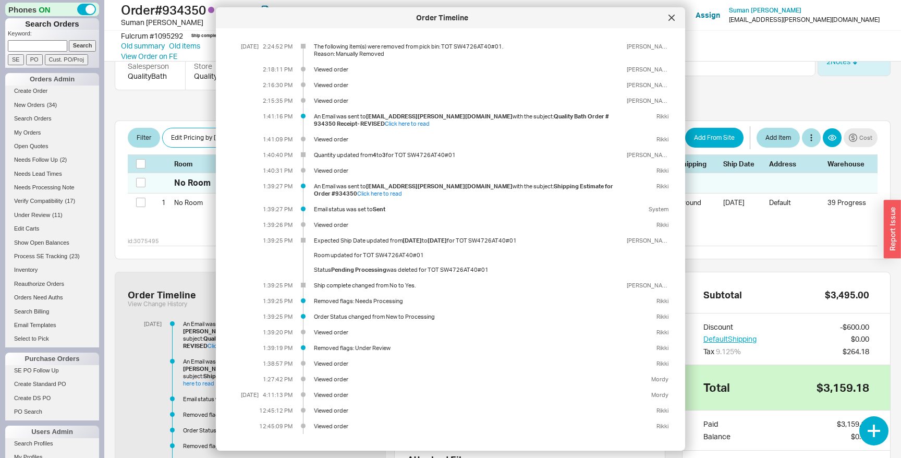
click at [377, 57] on div "The following item(s) were removed from pick bin: TOT SW4726AT40#01. Reason: Ma…" at bounding box center [468, 50] width 309 height 15
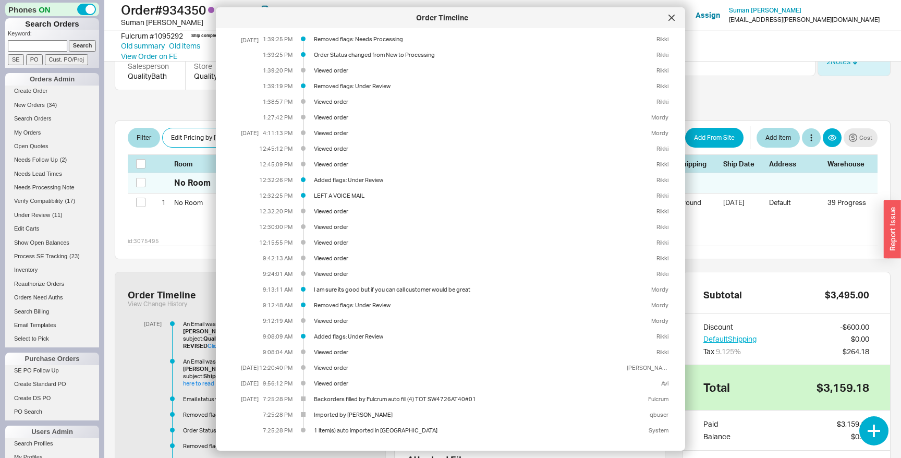
scroll to position [0, 0]
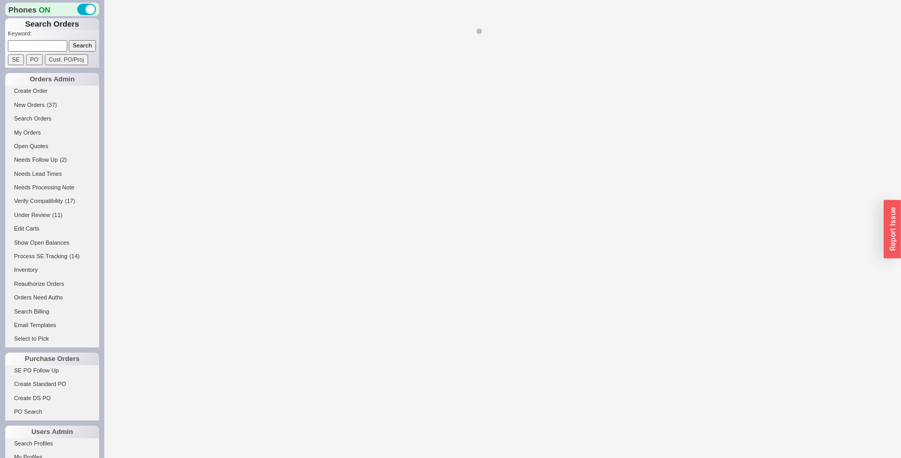
select select "LOW"
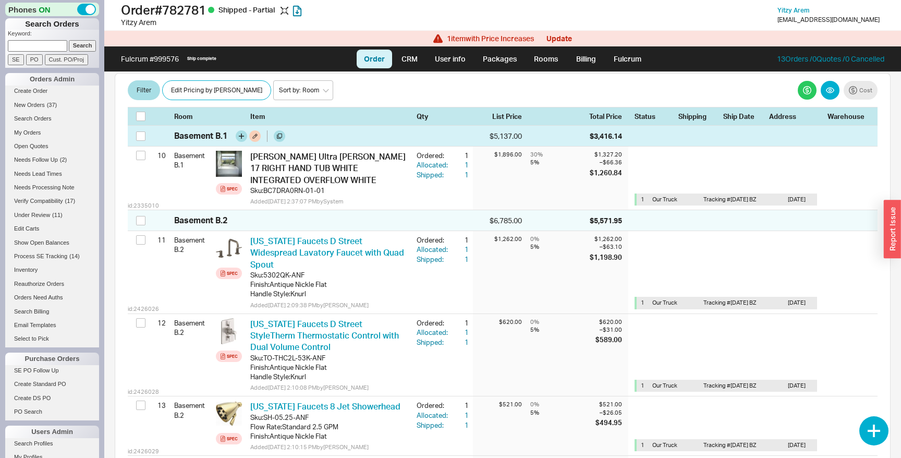
scroll to position [75, 0]
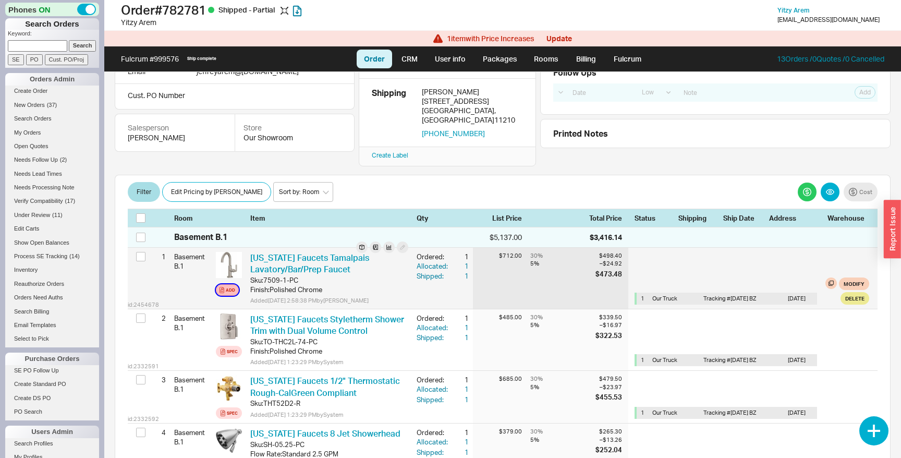
click at [224, 287] on icon "button" at bounding box center [222, 290] width 4 height 6
click at [343, 275] on div "Sku: 7509-1-PC" at bounding box center [329, 279] width 158 height 9
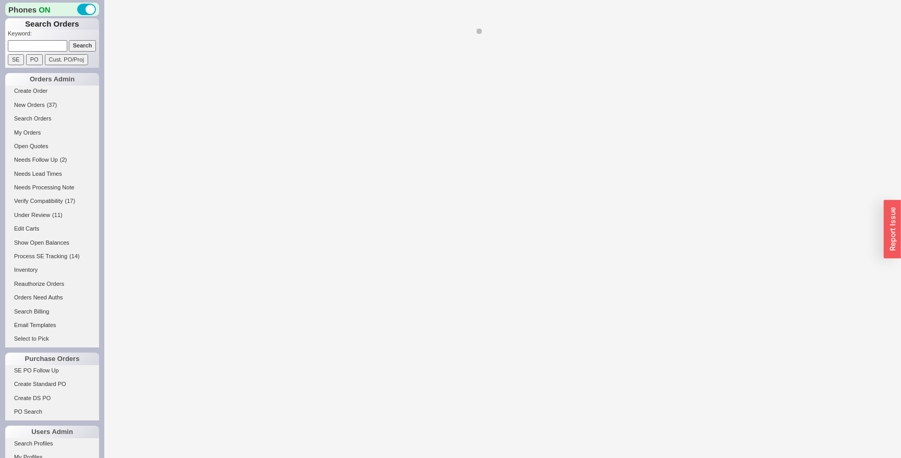
select select "LOW"
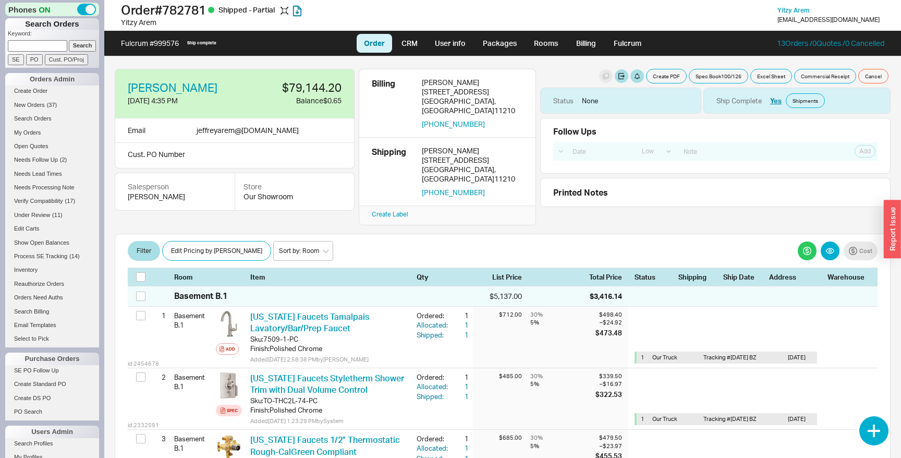
select select "LOW"
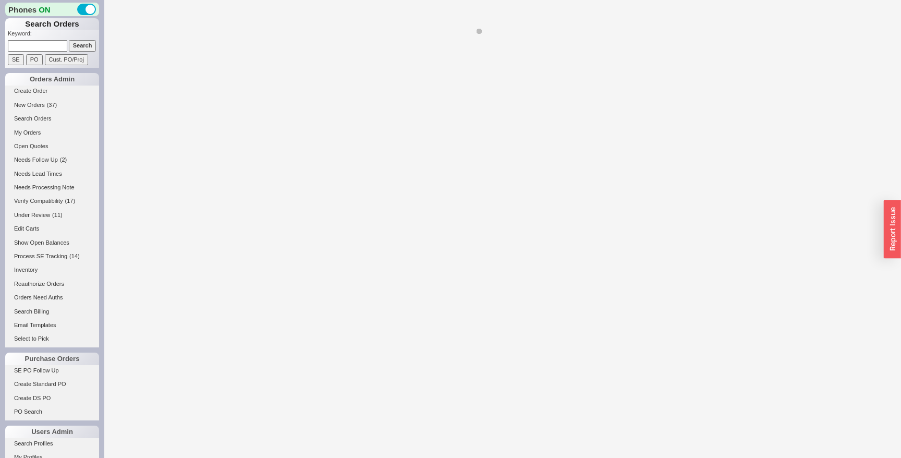
select select "LOW"
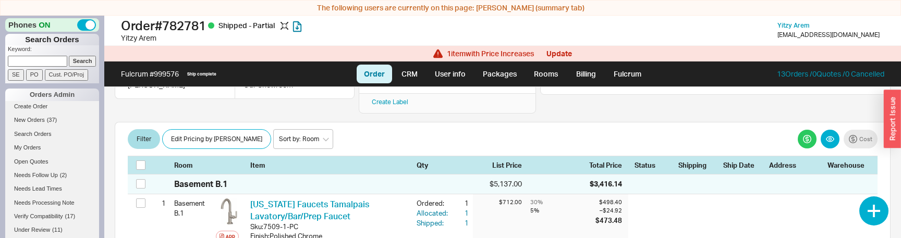
scroll to position [150, 0]
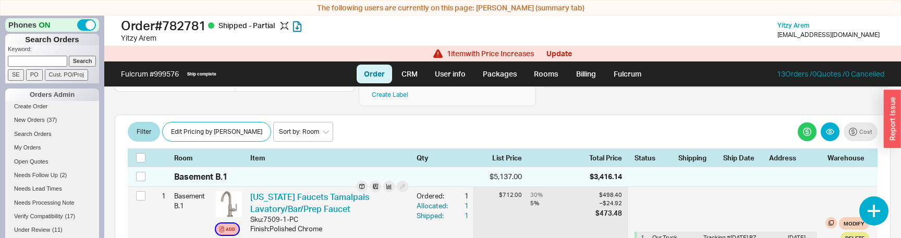
click at [230, 225] on div "Add" at bounding box center [230, 229] width 9 height 8
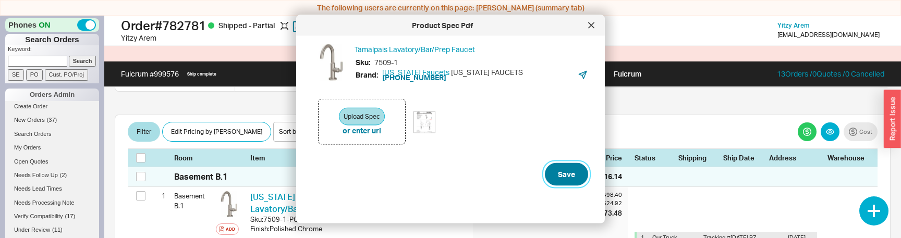
click at [569, 179] on button "Save" at bounding box center [566, 174] width 43 height 23
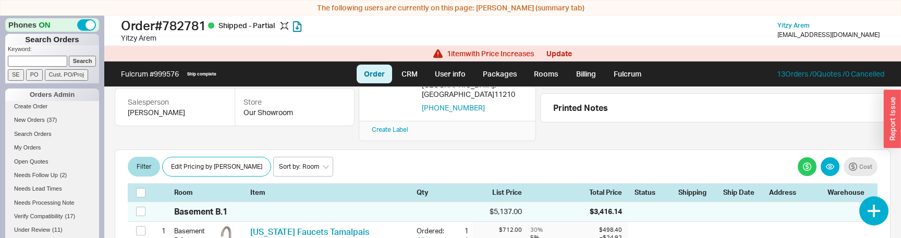
scroll to position [185, 0]
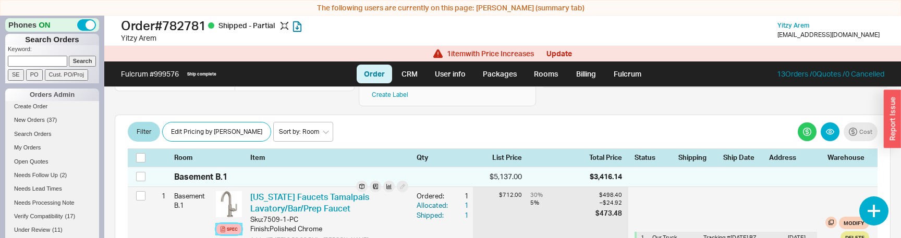
click at [221, 226] on icon at bounding box center [223, 229] width 4 height 6
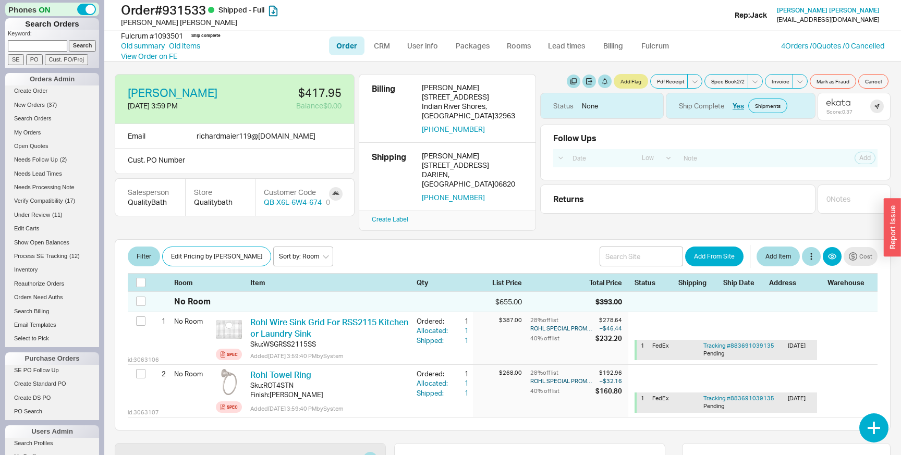
select select "LOW"
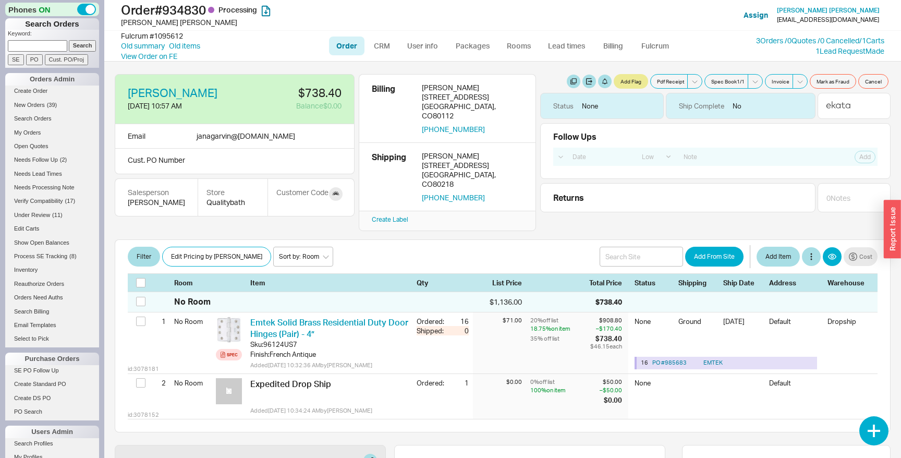
select select "LOW"
click at [336, 192] on link at bounding box center [336, 194] width 14 height 14
click at [393, 47] on link "CRM" at bounding box center [382, 46] width 31 height 19
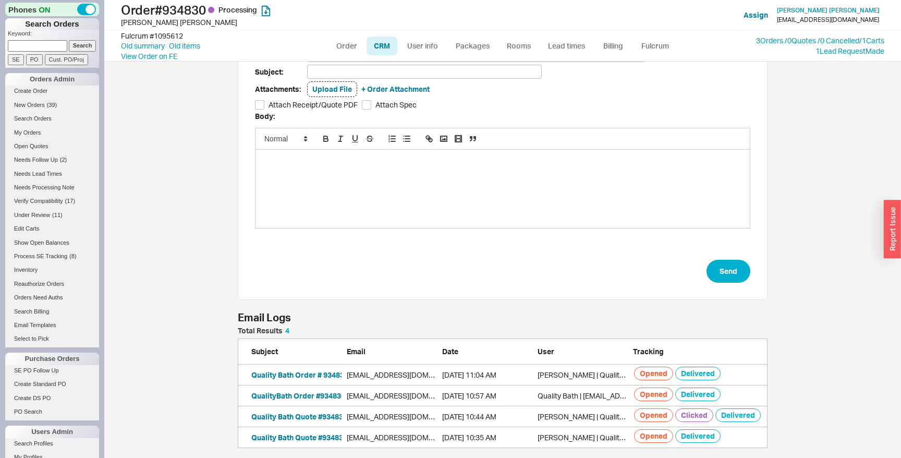
scroll to position [100, 0]
click at [312, 396] on button "QualityBath Order #934830" at bounding box center [298, 395] width 94 height 10
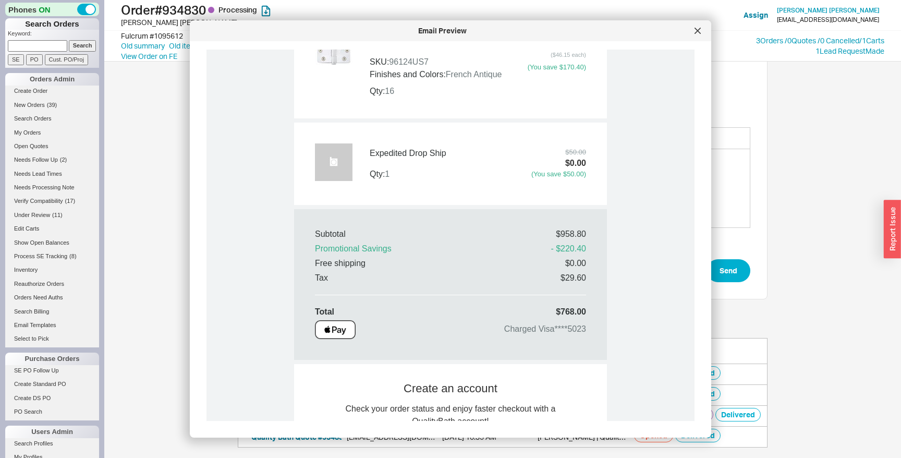
scroll to position [717, 0]
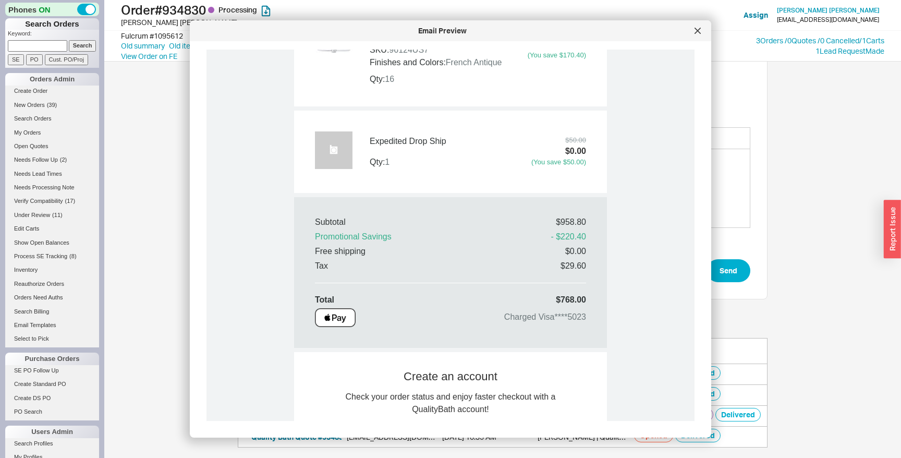
click at [113, 268] on div "Template: Add/Edit Layout: Plain Text Email: CC: BCC: BCC Me Subject: Attachmen…" at bounding box center [502, 260] width 797 height 396
click at [137, 319] on div "Template: Add/Edit Layout: Plain Text Email: CC: BCC: BCC Me Subject: Attachmen…" at bounding box center [502, 260] width 797 height 396
click at [699, 27] on div at bounding box center [697, 30] width 17 height 17
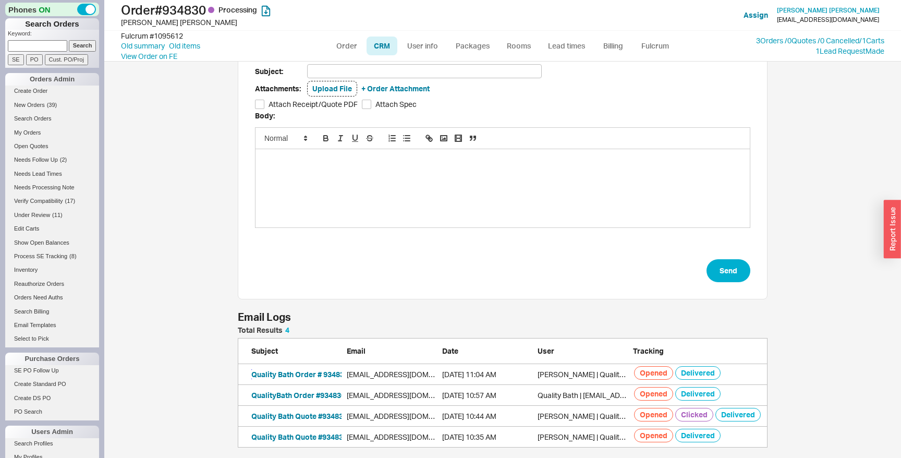
click at [302, 374] on button "Quality Bath Order # 934830 Receipt" at bounding box center [313, 374] width 125 height 10
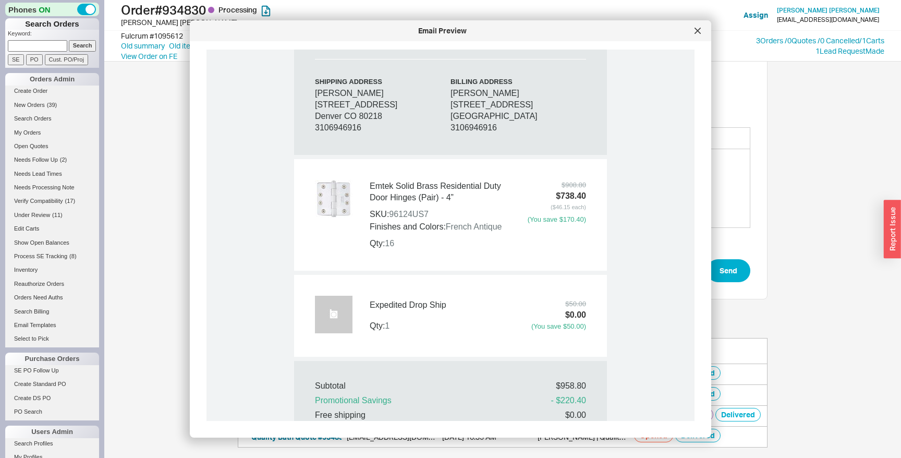
scroll to position [616, 0]
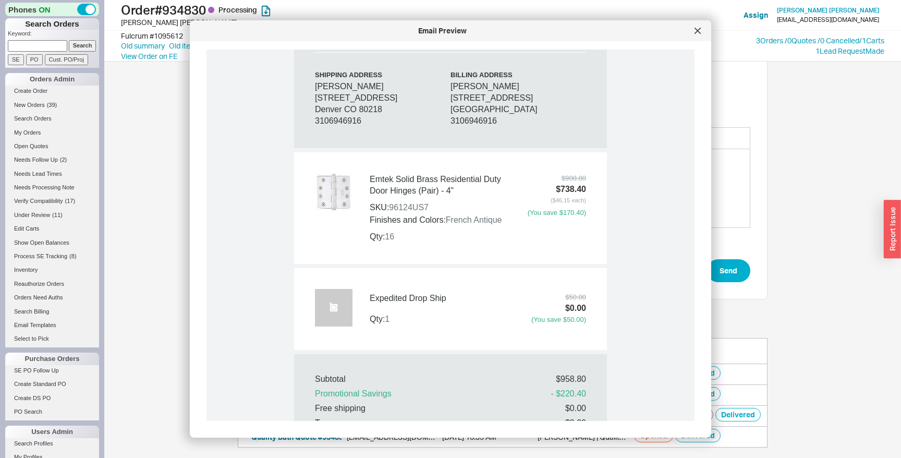
click at [141, 248] on div "Template: Add/Edit Layout: Plain Text Email: CC: BCC: BCC Me Subject: Attachmen…" at bounding box center [502, 260] width 797 height 396
click at [148, 223] on div "Template: Add/Edit Layout: Plain Text Email: CC: BCC: BCC Me Subject: Attachmen…" at bounding box center [502, 260] width 797 height 396
click at [699, 34] on div at bounding box center [697, 30] width 17 height 17
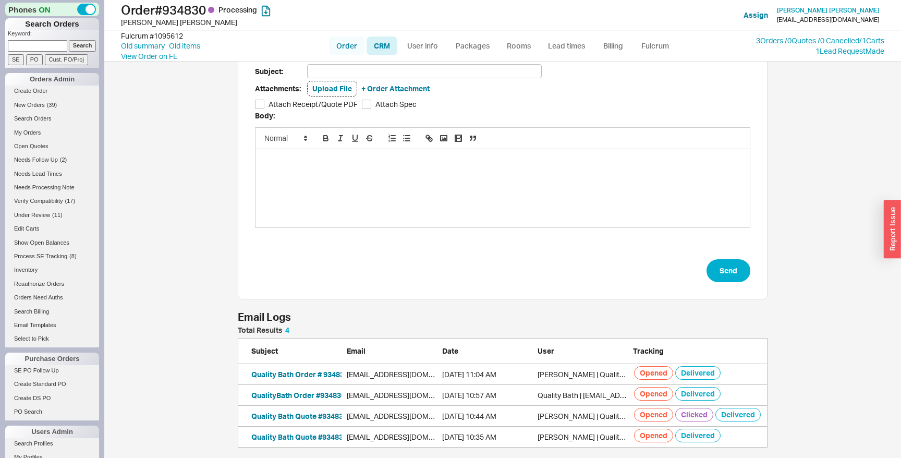
click at [347, 48] on link "Order" at bounding box center [346, 46] width 35 height 19
select select "LOW"
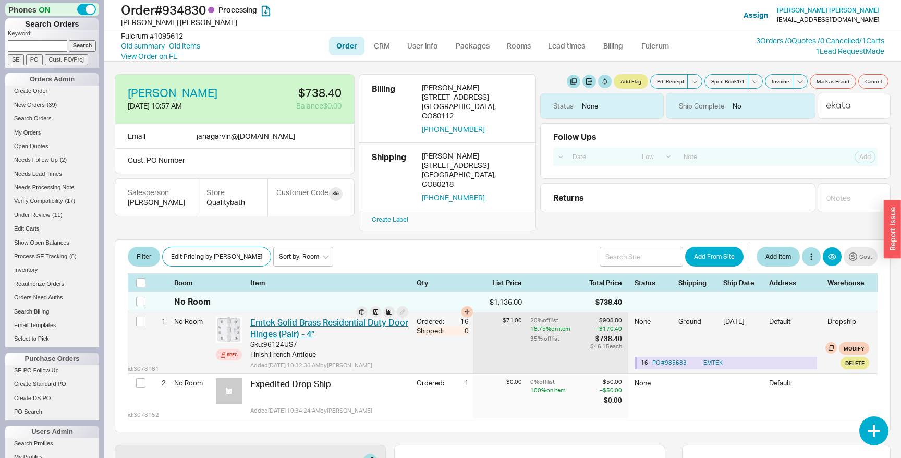
scroll to position [275, 0]
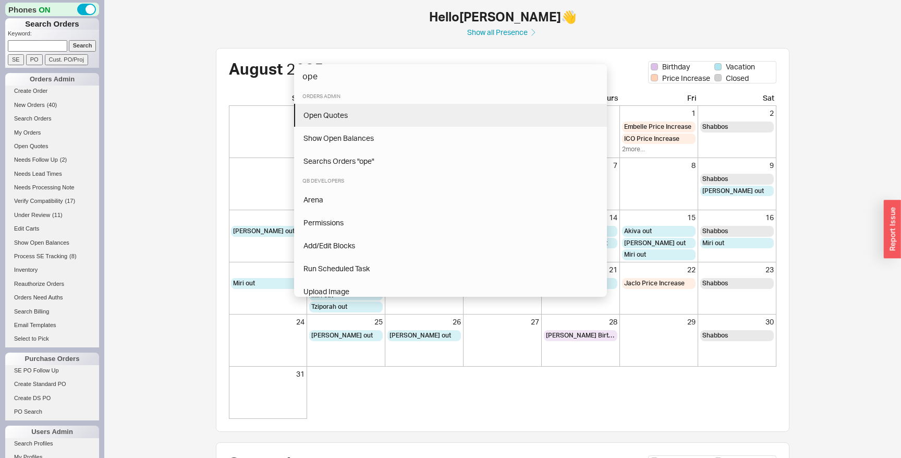
type input "ope"
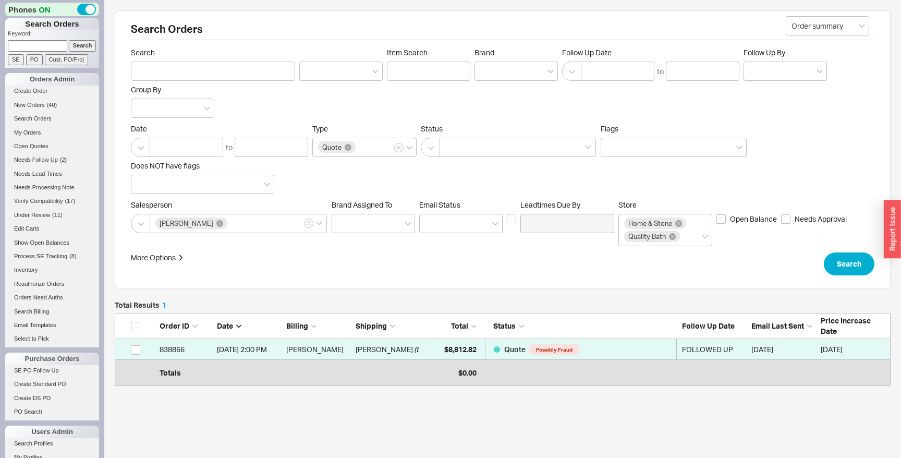
scroll to position [68, 776]
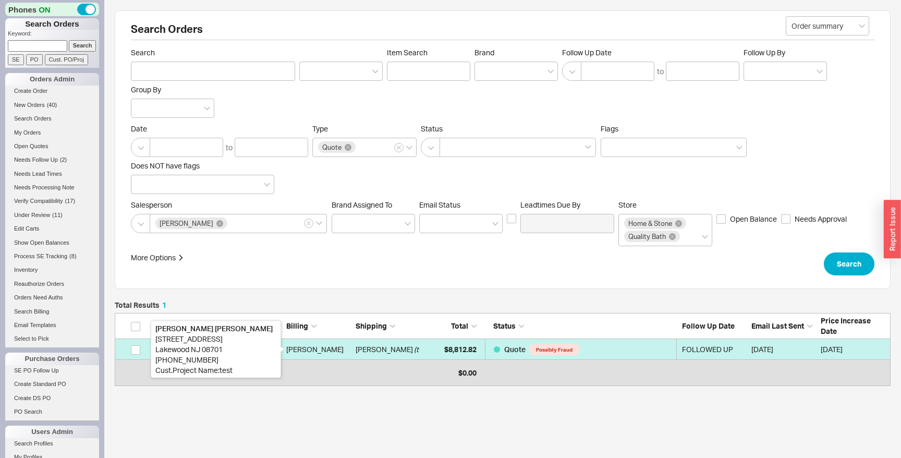
click at [335, 347] on div "[PERSON_NAME]" at bounding box center [318, 349] width 64 height 21
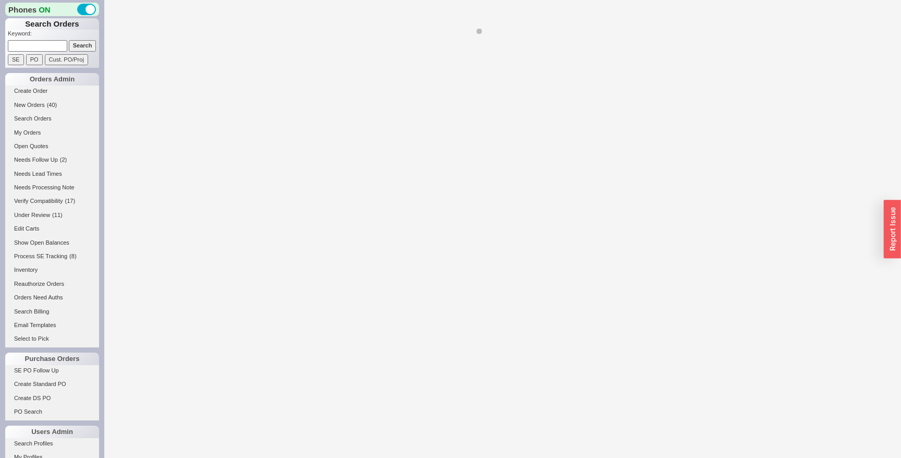
select select "LOW"
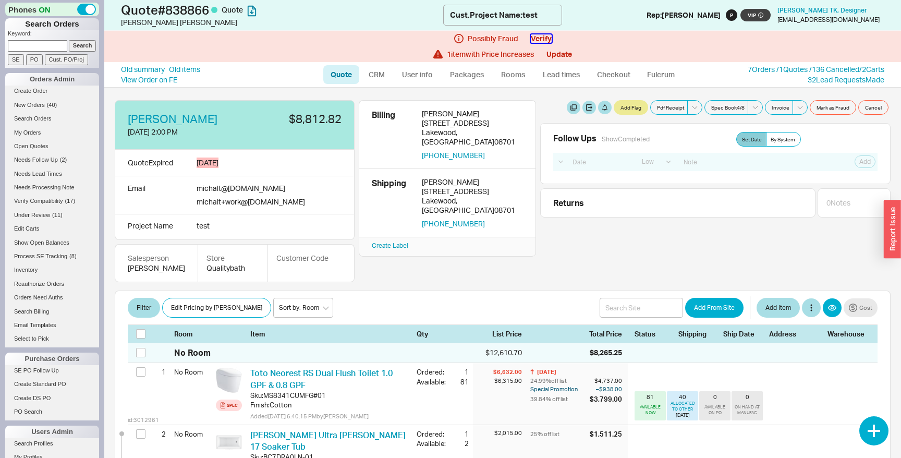
click at [540, 35] on button "Verify" at bounding box center [541, 38] width 21 height 8
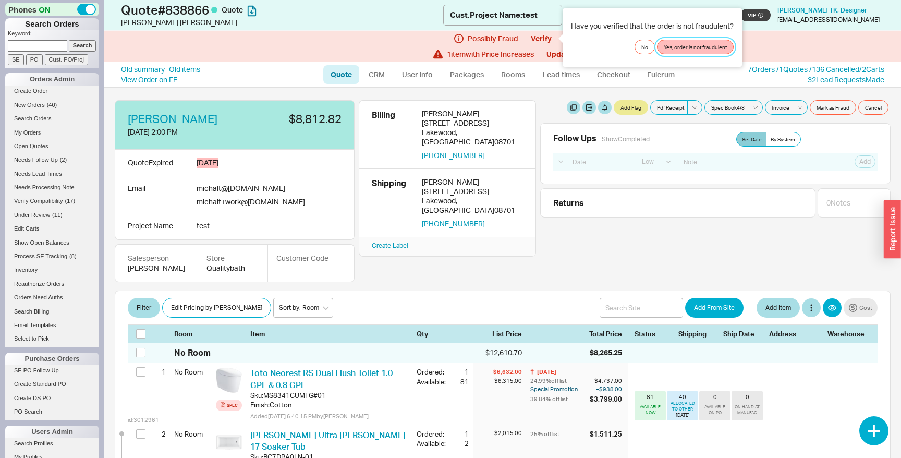
click at [681, 46] on button "Yes, order is not fraudulent" at bounding box center [695, 47] width 77 height 15
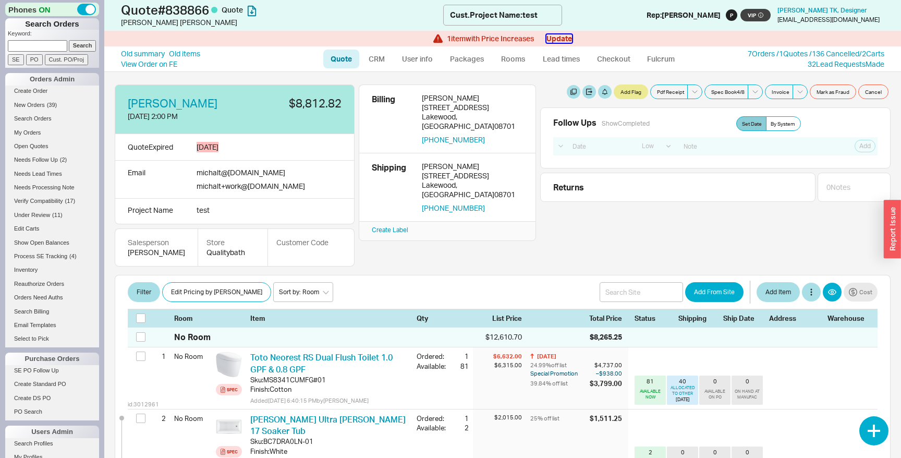
click at [565, 40] on button "Update" at bounding box center [559, 38] width 26 height 8
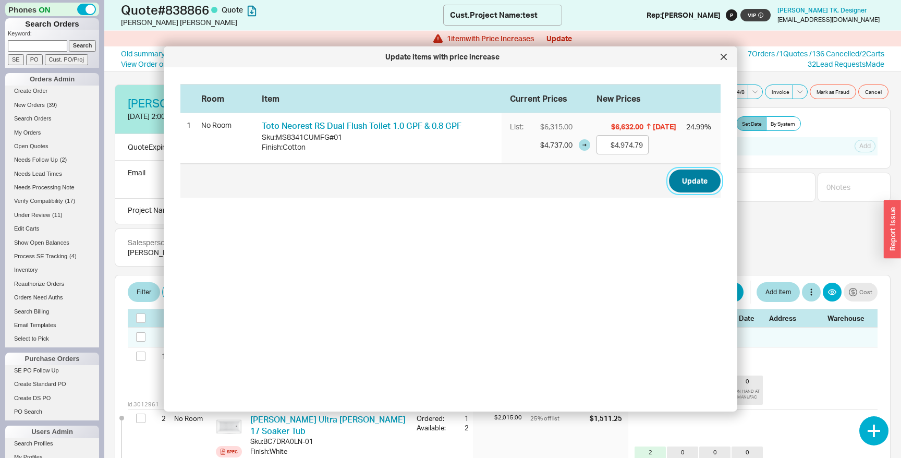
click at [686, 177] on button "Update" at bounding box center [695, 180] width 52 height 23
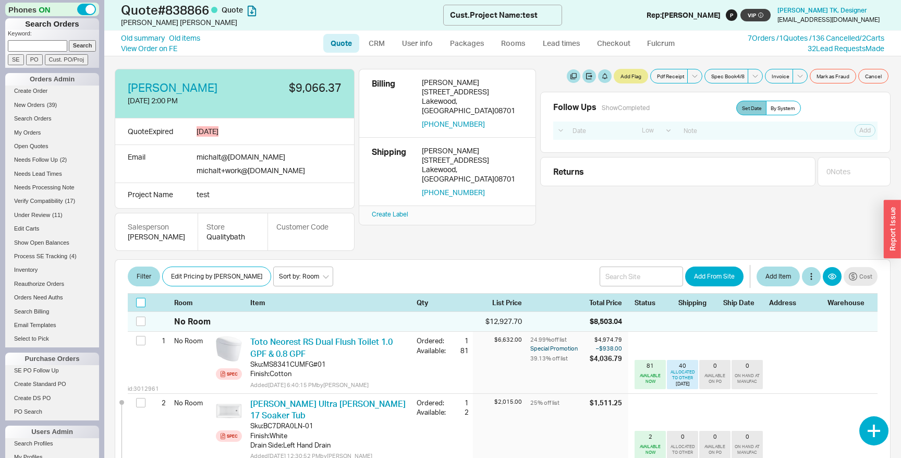
click at [138, 307] on input "checkbox" at bounding box center [140, 302] width 9 height 9
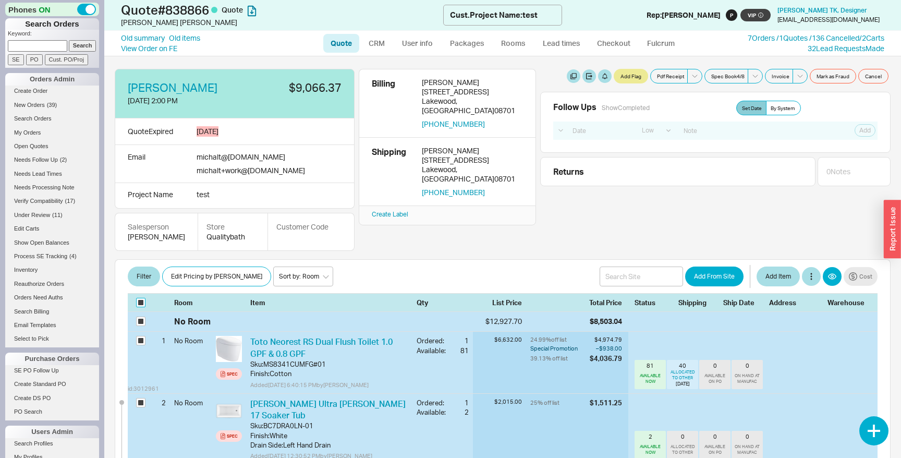
checkbox input "true"
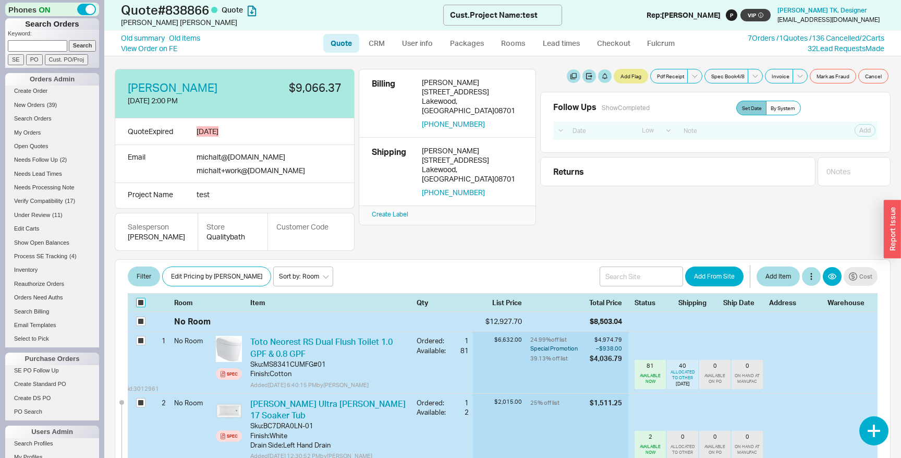
checkbox input "true"
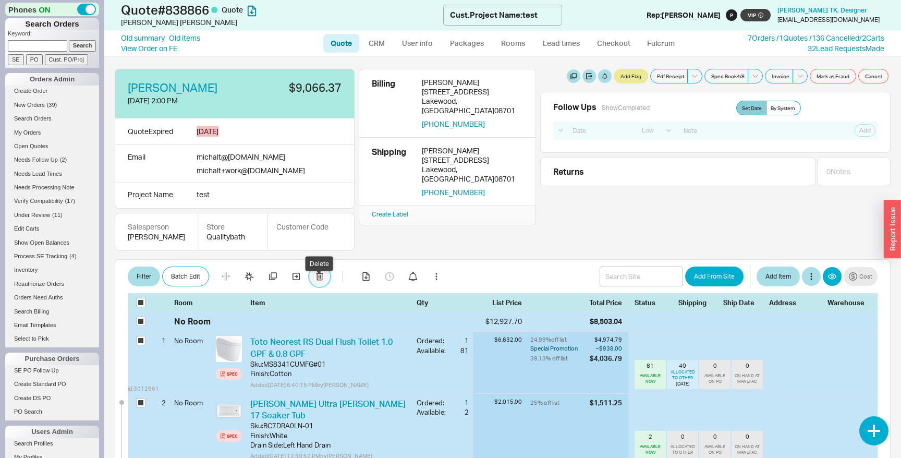
click at [314, 287] on button "button" at bounding box center [319, 276] width 21 height 21
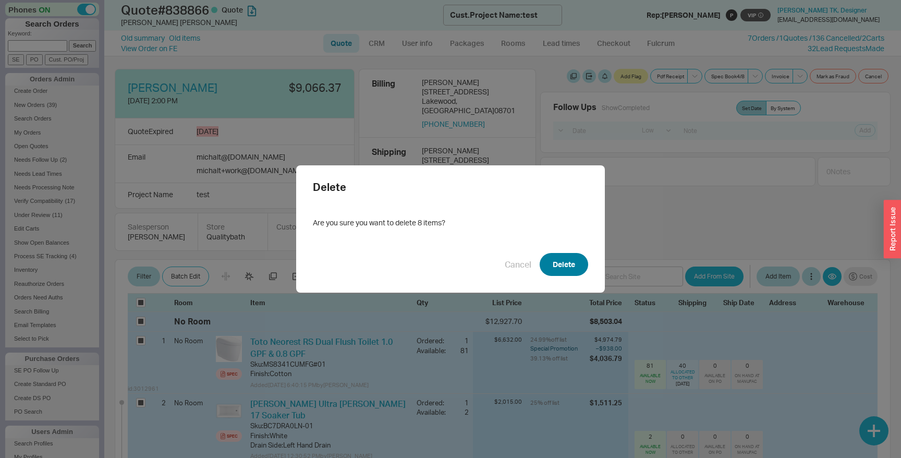
click at [566, 260] on button "Delete" at bounding box center [564, 264] width 48 height 23
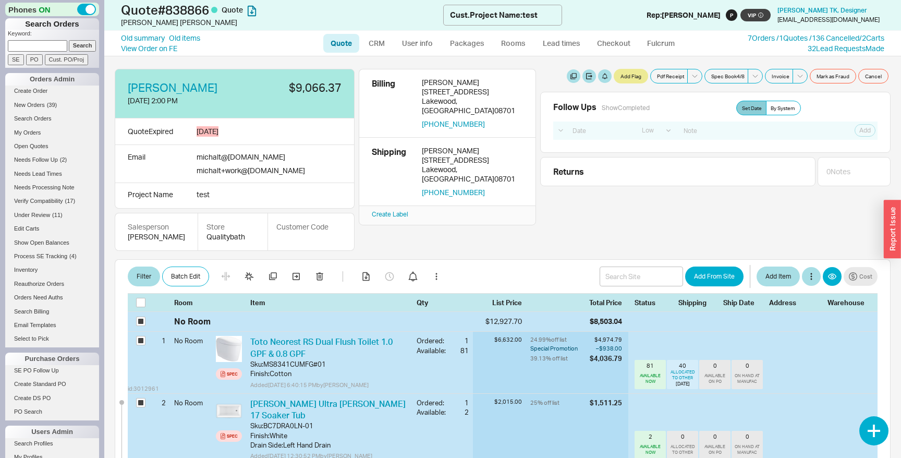
checkbox input "false"
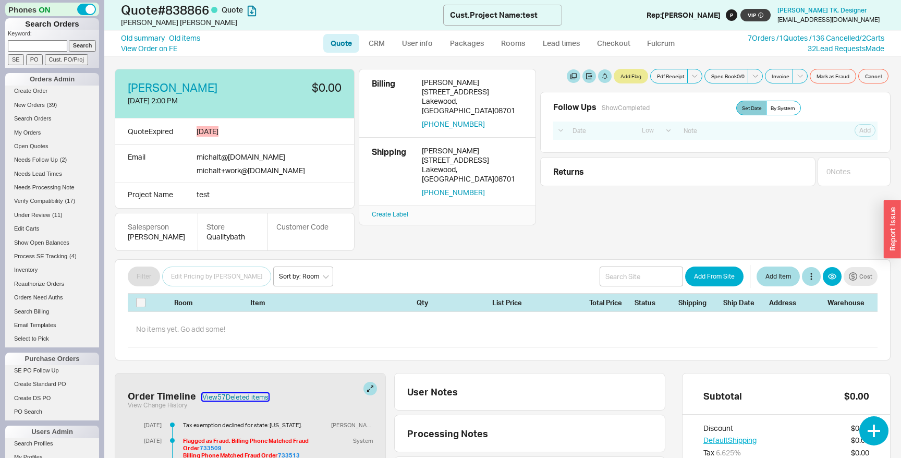
click at [250, 400] on button "View 57 Deleted item s" at bounding box center [235, 396] width 66 height 7
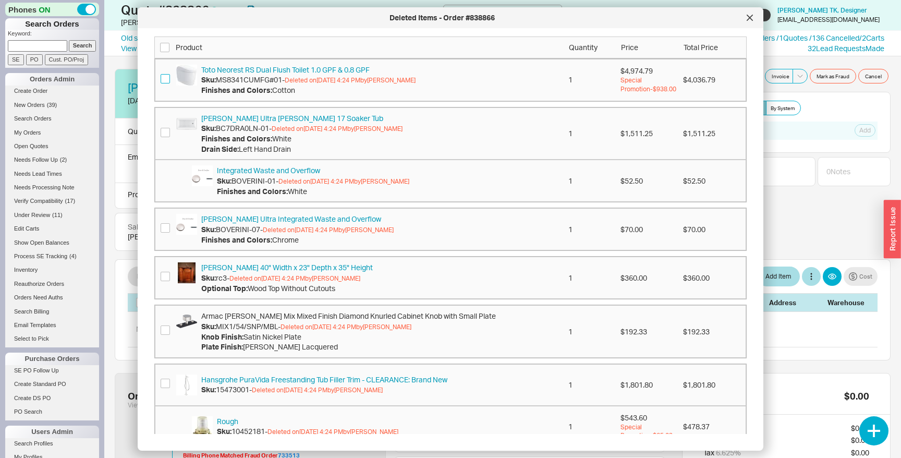
click at [165, 80] on input "checkbox" at bounding box center [165, 78] width 9 height 9
checkbox input "true"
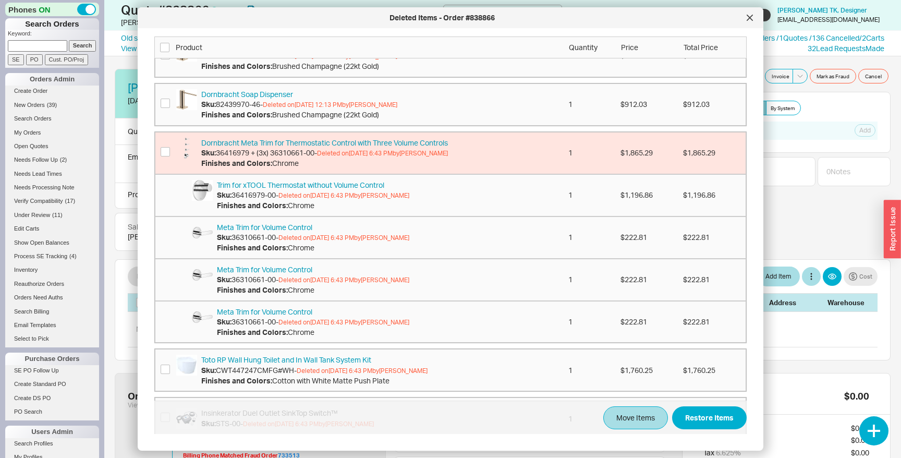
scroll to position [870, 0]
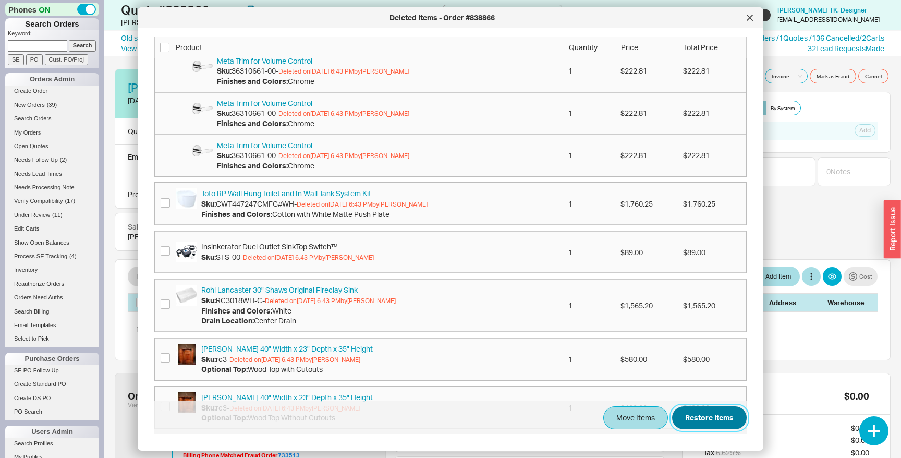
click at [714, 416] on button "Restore Items" at bounding box center [709, 417] width 75 height 23
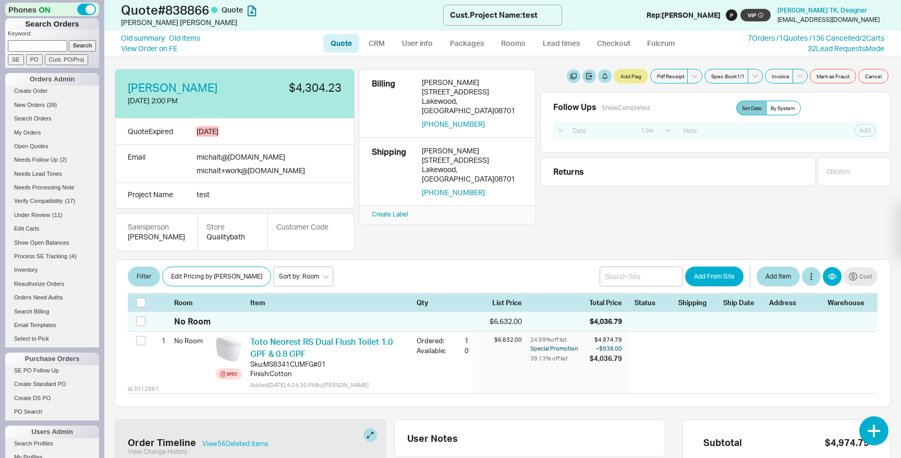
select select "LOW"
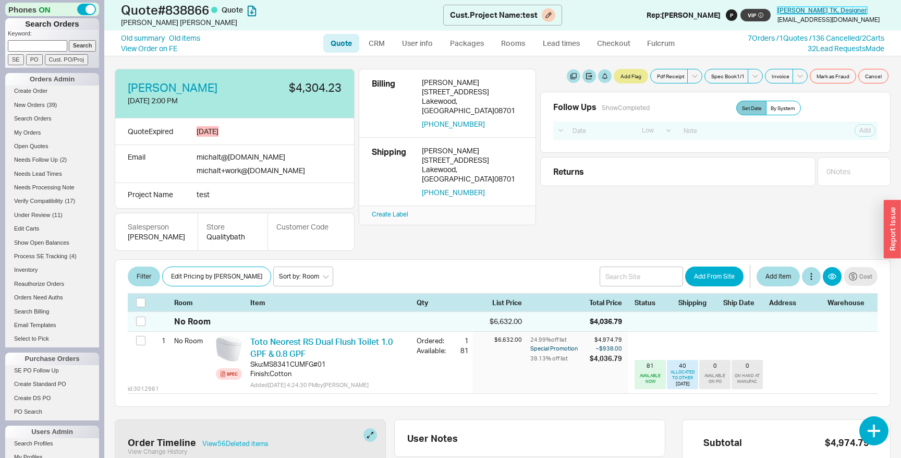
click at [837, 11] on span "[PERSON_NAME] , Designer" at bounding box center [823, 10] width 90 height 8
click at [423, 46] on link "User info" at bounding box center [417, 43] width 46 height 19
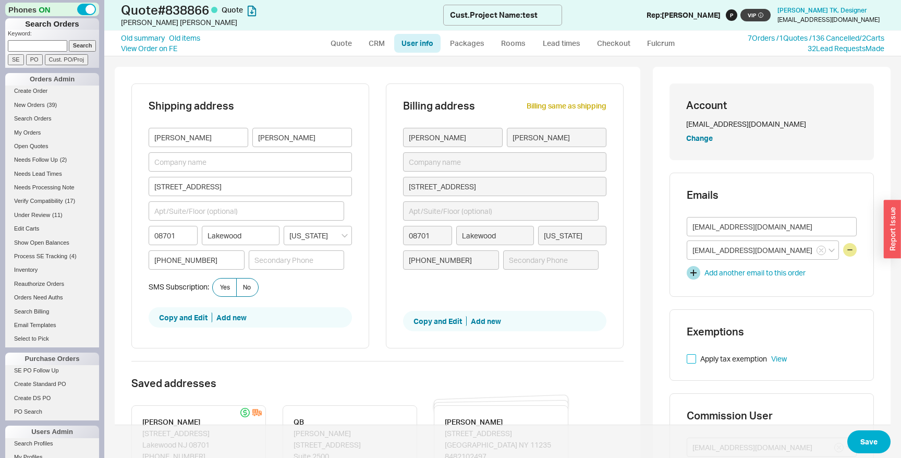
click at [690, 361] on input "Apply tax exemption" at bounding box center [691, 358] width 9 height 9
checkbox input "true"
click at [883, 447] on button "Save" at bounding box center [868, 441] width 43 height 23
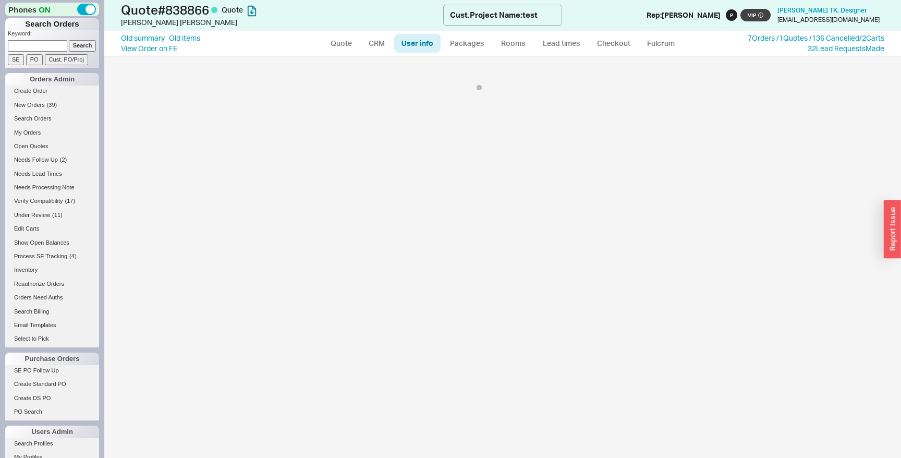
select select "LOW"
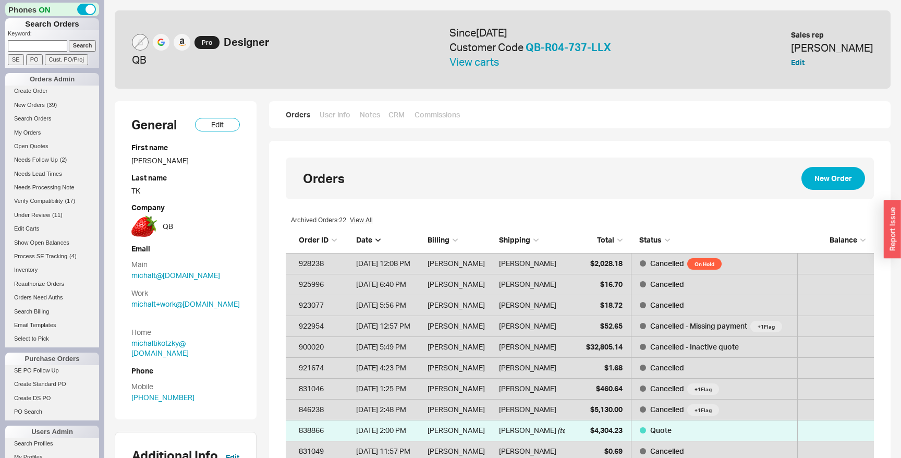
scroll to position [2592, 588]
click at [343, 114] on link "User info" at bounding box center [335, 115] width 32 height 10
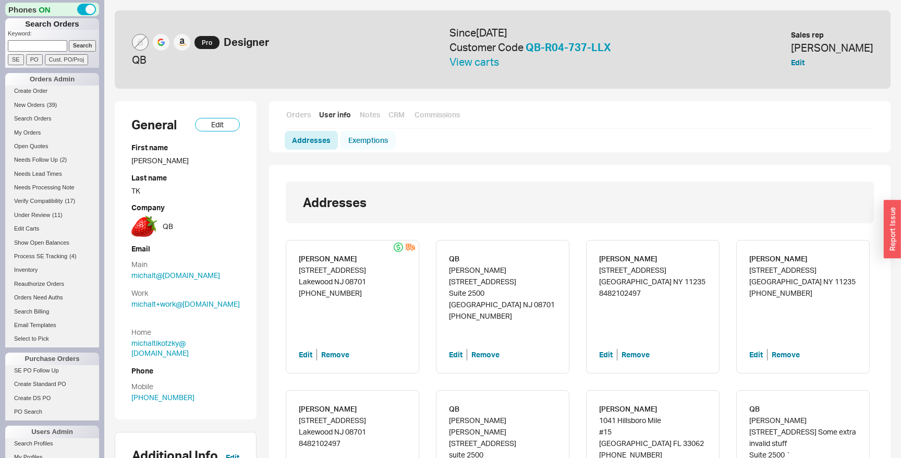
click at [357, 140] on link "Exemptions" at bounding box center [368, 140] width 56 height 19
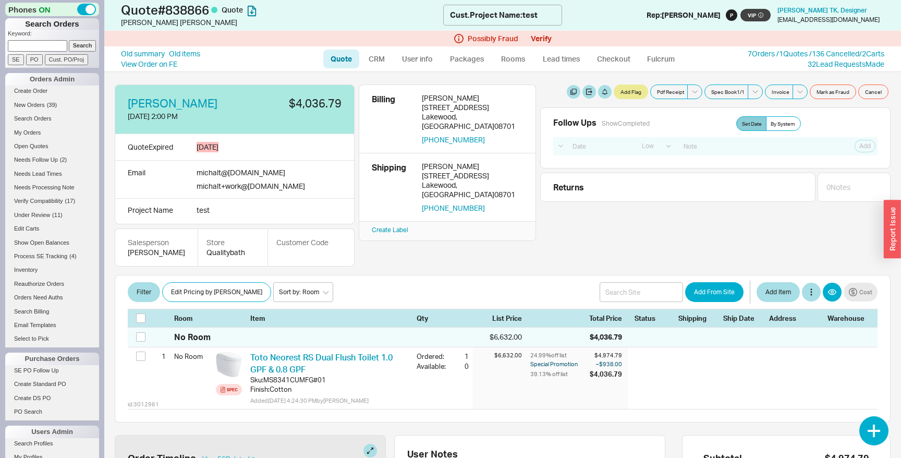
select select "LOW"
click at [612, 65] on link "Checkout" at bounding box center [614, 59] width 48 height 19
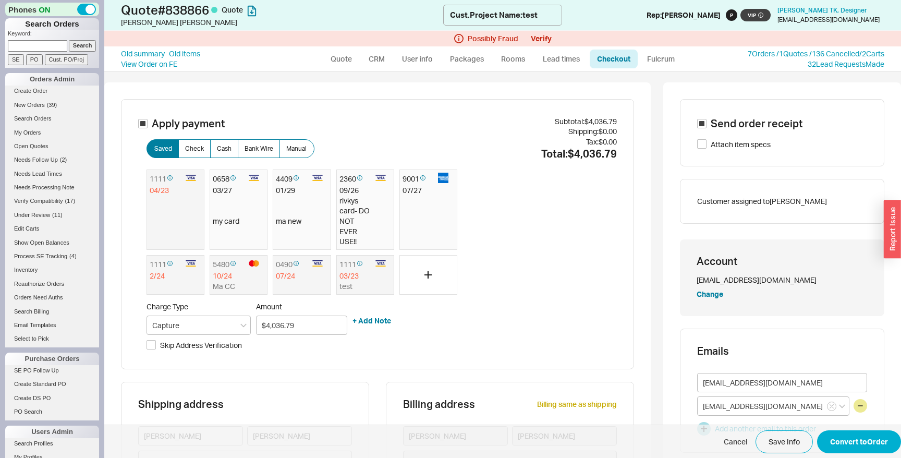
type input "New Jersey"
click at [373, 59] on link "CRM" at bounding box center [376, 59] width 31 height 19
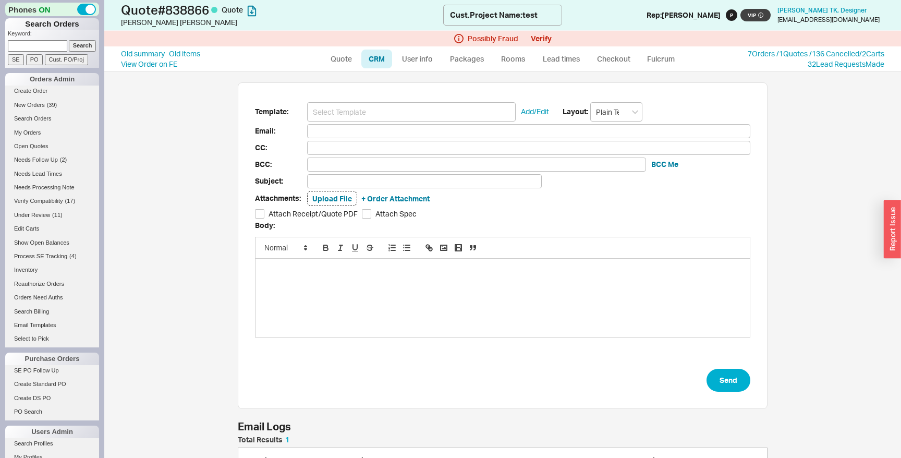
scroll to position [386, 797]
click at [352, 112] on input at bounding box center [411, 111] width 209 height 19
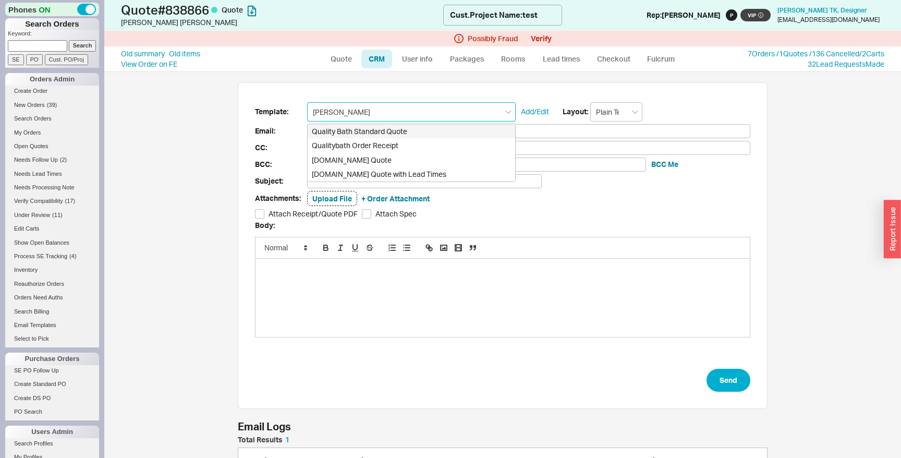
type input "quyo"
type input "Receipt"
type input "[EMAIL_ADDRESS][DOMAIN_NAME]"
type input "michalt+work@qualitybath.com"
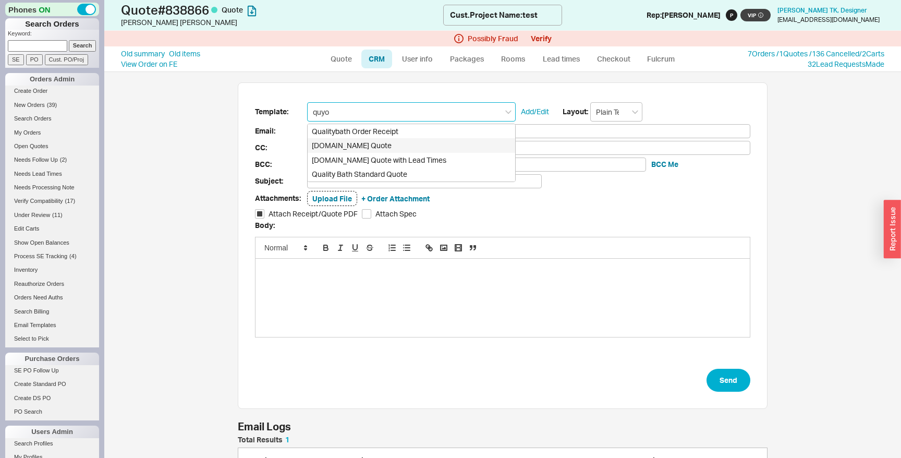
type input "michalt+work@qualitybath.com"
type input "Quality Bath Quote #838866"
checkbox input "true"
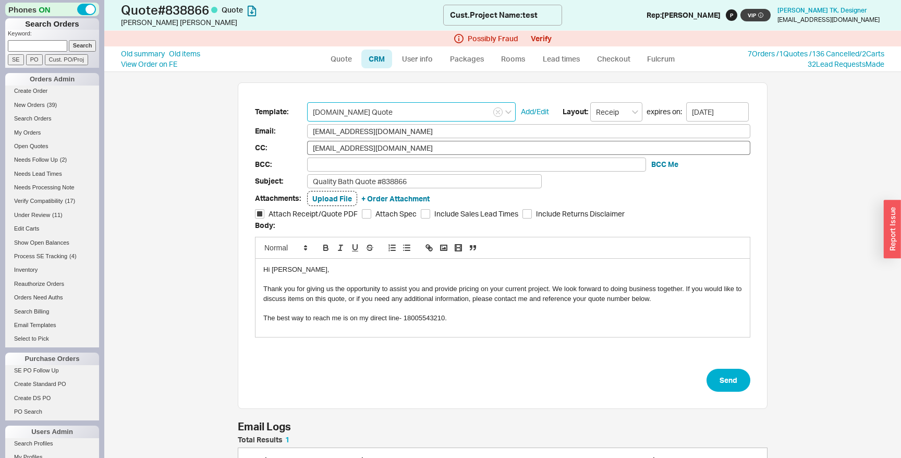
type input "Qualitybath.com Quote"
click at [376, 151] on input "michalt+work@qualitybath.com" at bounding box center [528, 148] width 443 height 14
click at [726, 374] on button "Send" at bounding box center [729, 380] width 44 height 23
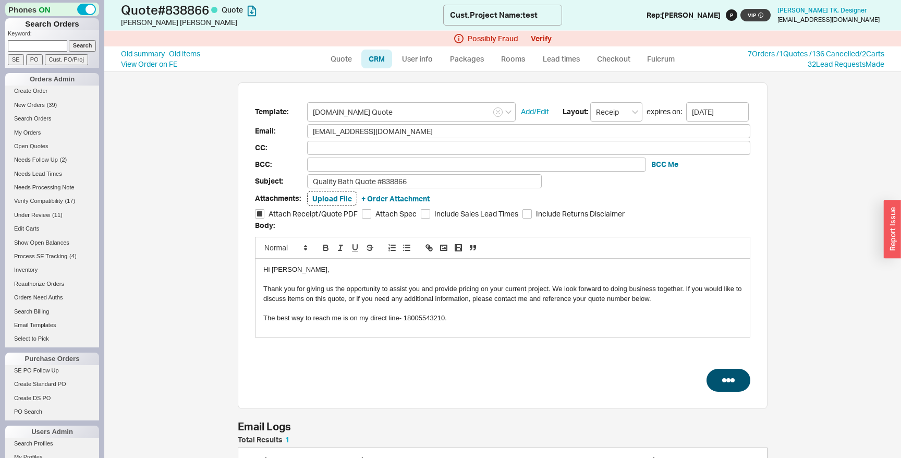
select select "LOW"
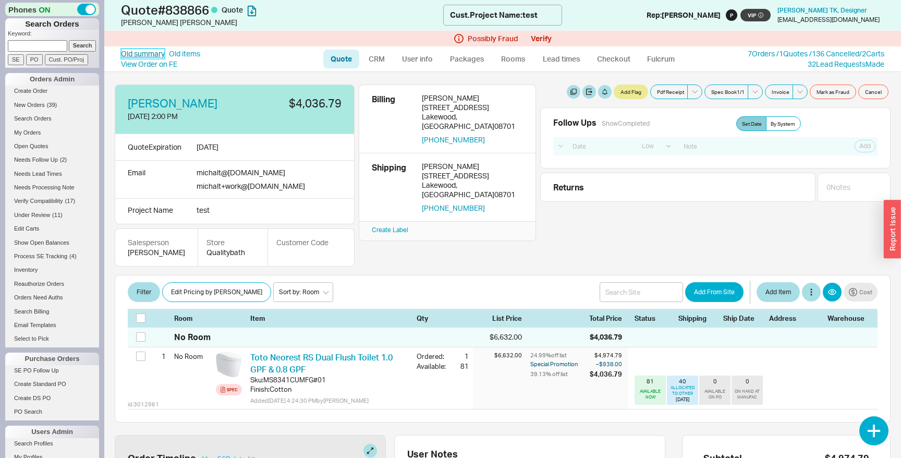
click at [156, 55] on link "Old summary" at bounding box center [143, 53] width 44 height 10
click at [166, 66] on link "View Order on FE" at bounding box center [149, 63] width 56 height 9
click at [562, 224] on div "Michal TK 11/11/24 2:00 PM $4,036.79 Quote Expiration 9/2/25 Email michalt @ qu…" at bounding box center [503, 175] width 776 height 182
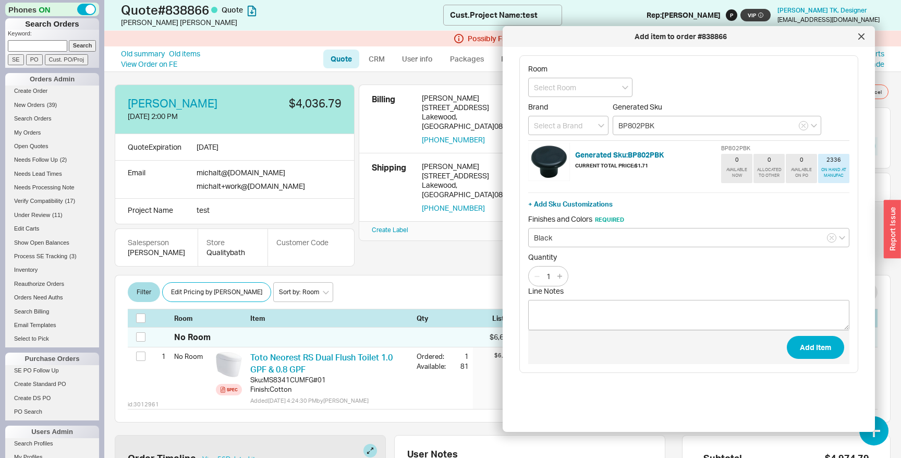
type input "BP802PBK"
click at [787, 336] on button "Add Item" at bounding box center [815, 347] width 57 height 23
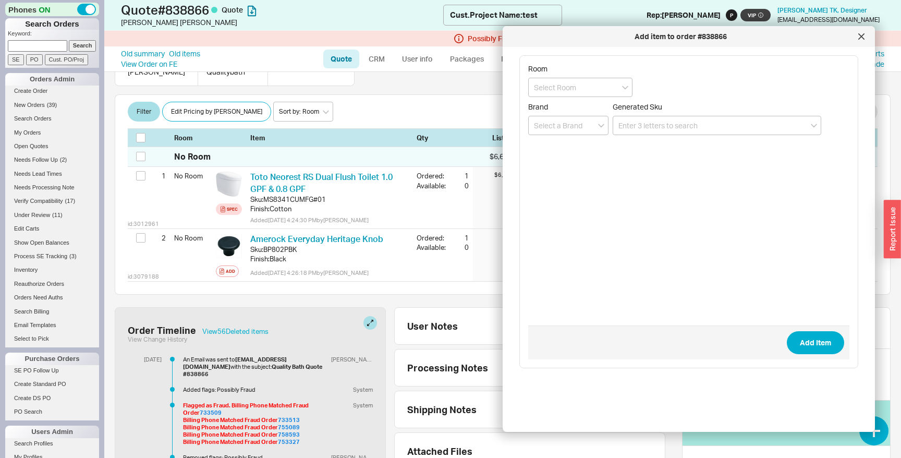
scroll to position [180, 0]
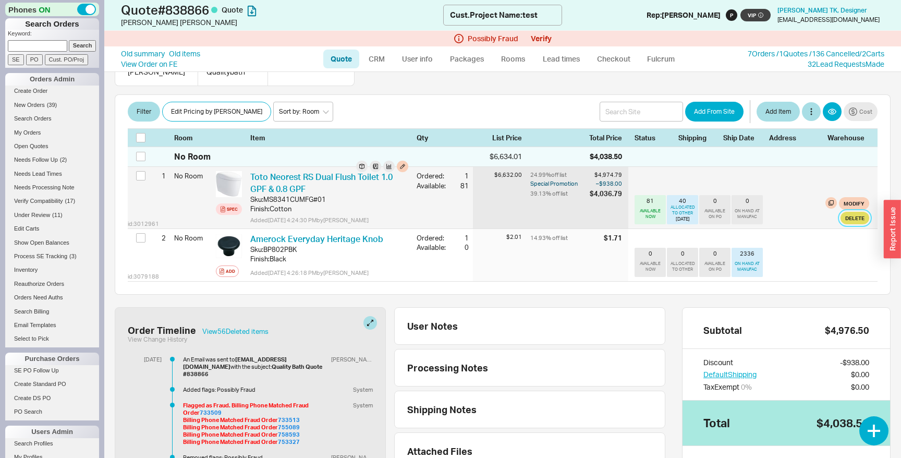
click at [859, 224] on button "Delete" at bounding box center [855, 218] width 29 height 13
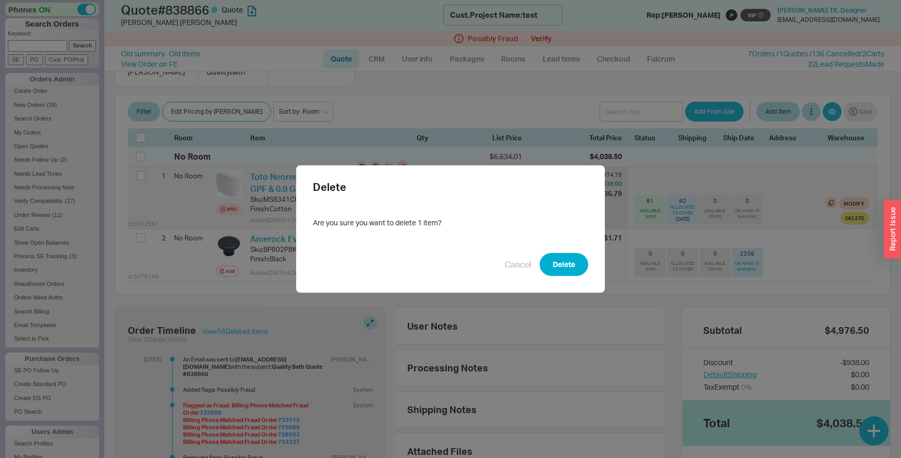
click button "Delete" at bounding box center [564, 264] width 48 height 23
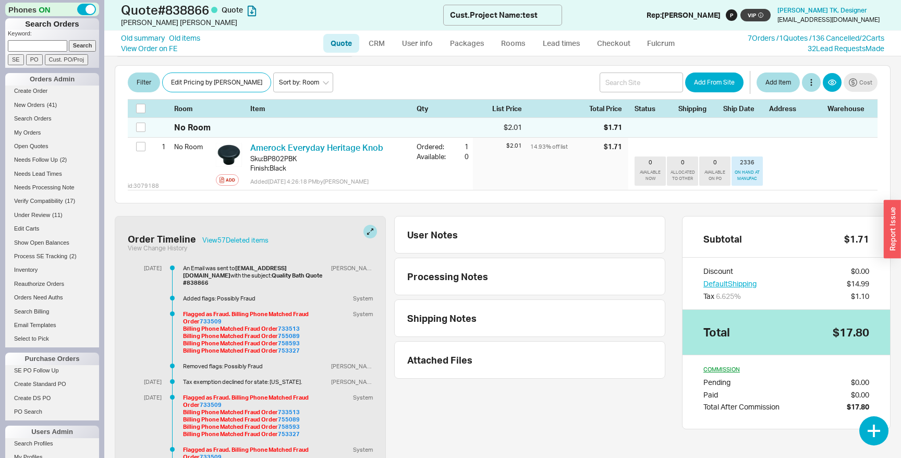
scroll to position [167, 0]
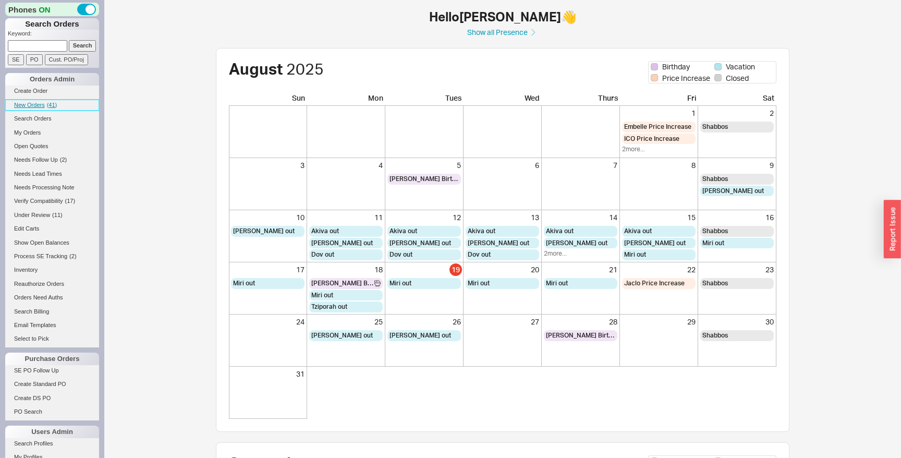
click at [59, 102] on link "New Orders ( 41 )" at bounding box center [52, 105] width 94 height 11
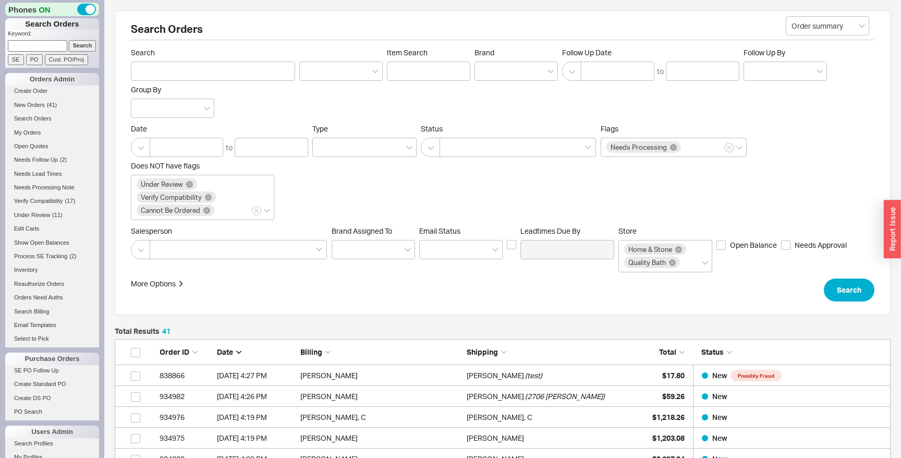
scroll to position [902, 776]
click at [458, 371] on div "[PERSON_NAME] [STREET_ADDRESS] 8482102497 Cust. Project Name : test" at bounding box center [396, 375] width 130 height 57
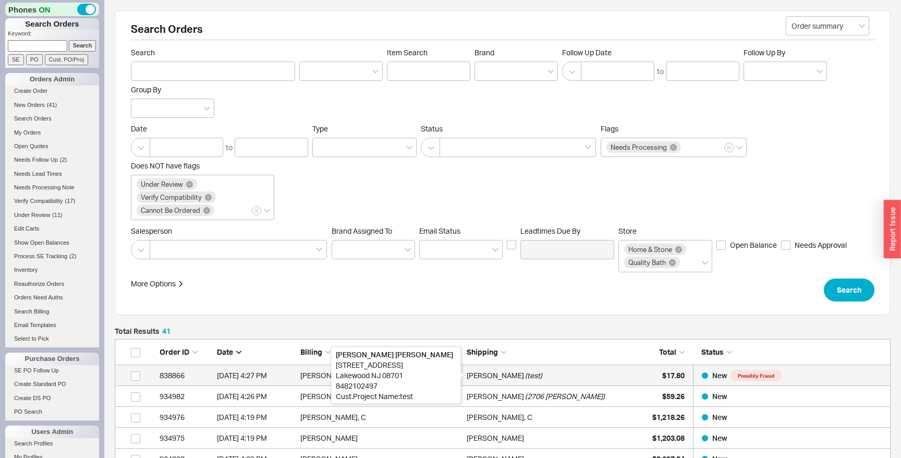
click at [495, 379] on div "[PERSON_NAME]" at bounding box center [495, 375] width 57 height 21
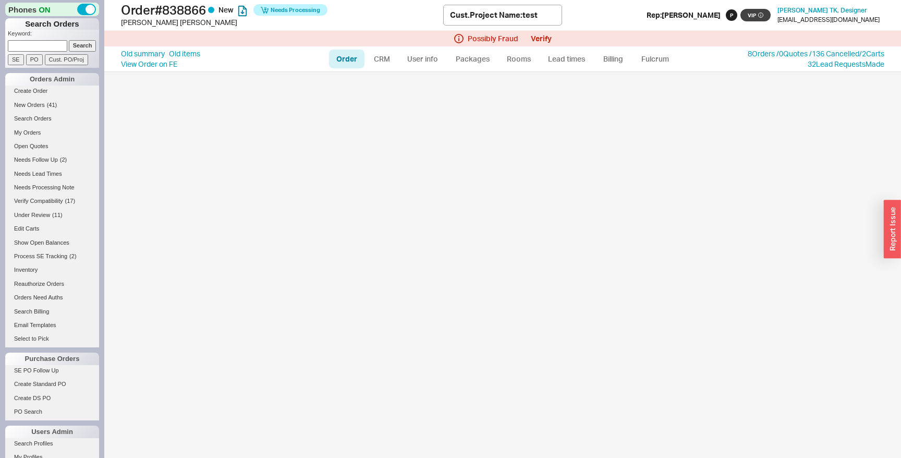
select select "LOW"
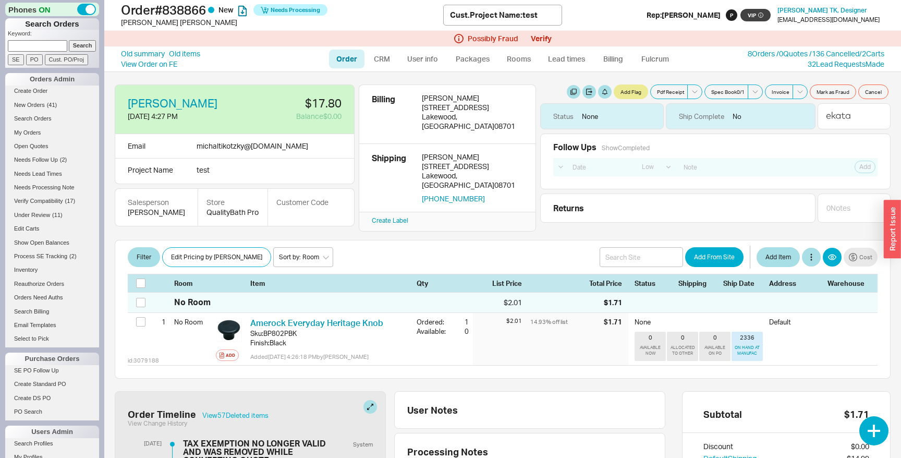
click at [536, 33] on div "Possibly Fraud Verify" at bounding box center [502, 39] width 797 height 16
click at [540, 37] on button "Verify" at bounding box center [541, 38] width 21 height 8
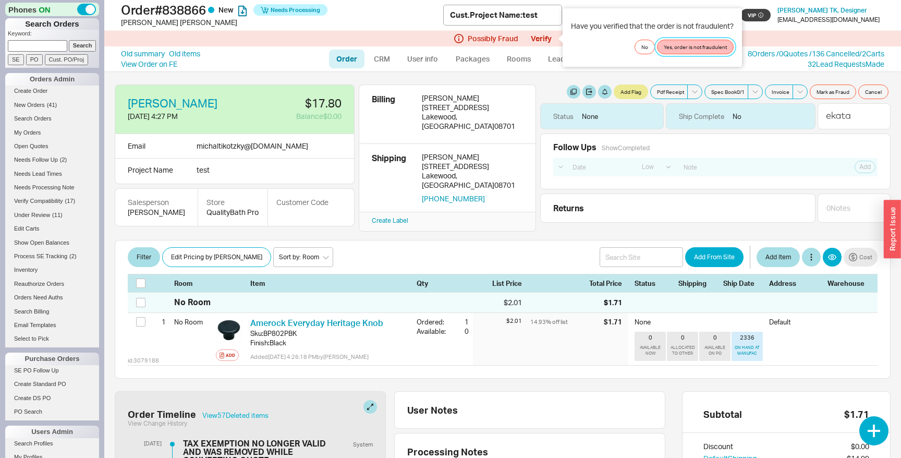
click at [695, 45] on button "Yes, order is not fraudulent" at bounding box center [695, 47] width 77 height 15
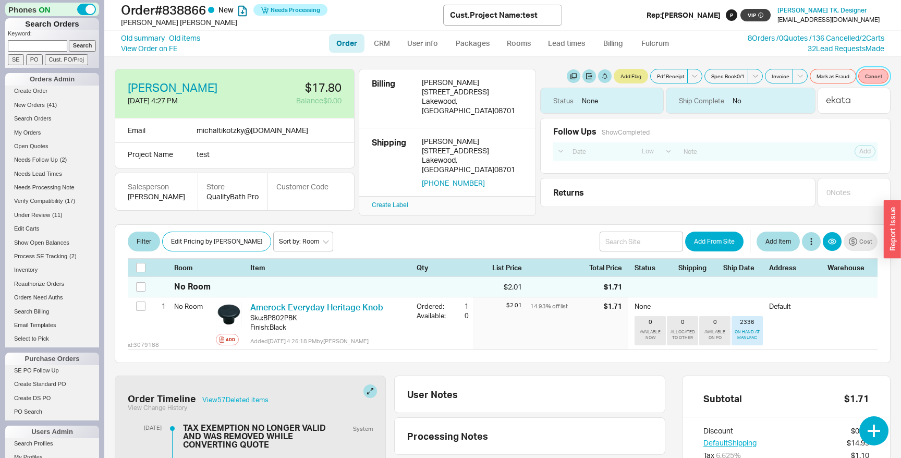
click at [870, 76] on button "Cancel" at bounding box center [873, 76] width 30 height 15
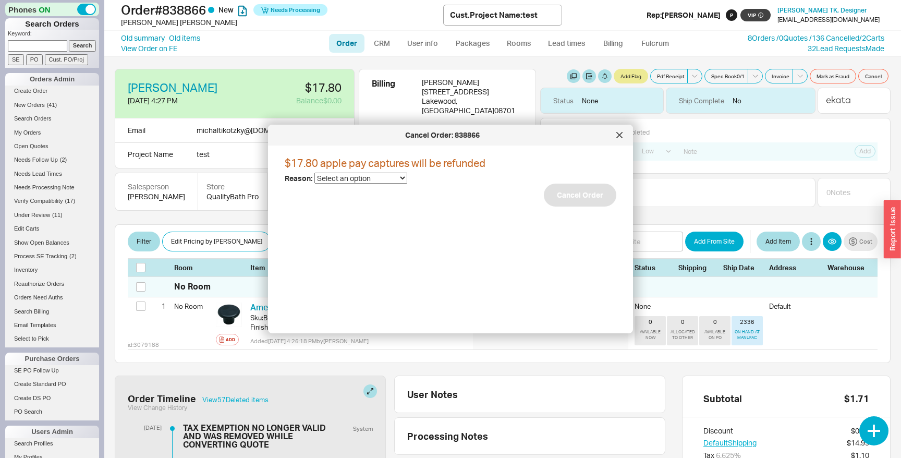
click at [375, 184] on select "Select an option Cancelled Return Combined Lead time Discontinued Sales rep/Web…" at bounding box center [360, 178] width 93 height 11
select select "6"
click at [314, 173] on select "Select an option Cancelled Return Combined Lead time Discontinued Sales rep/Web…" at bounding box center [360, 178] width 93 height 11
click at [575, 194] on button "Cancel Order" at bounding box center [580, 195] width 72 height 23
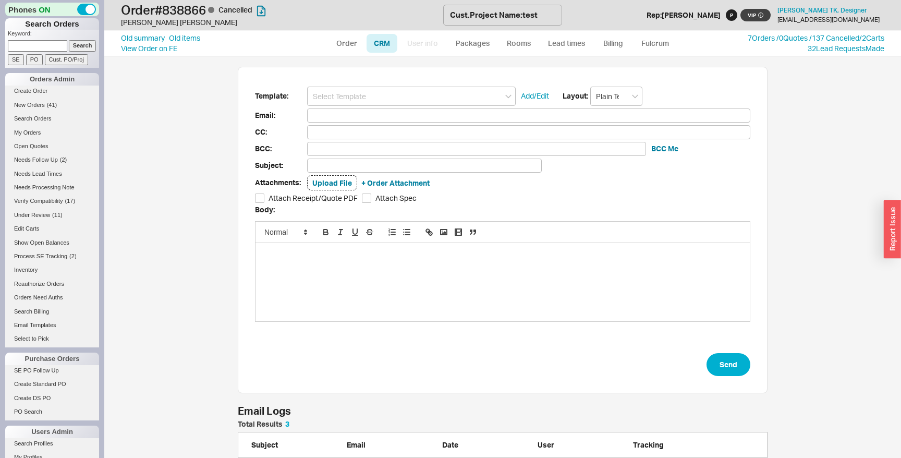
scroll to position [73, 0]
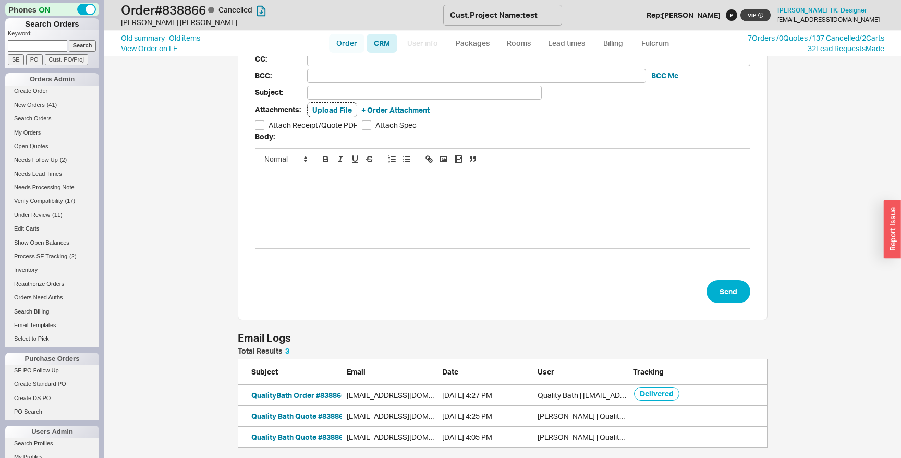
click at [349, 37] on link "Order" at bounding box center [346, 43] width 35 height 19
select select "LOW"
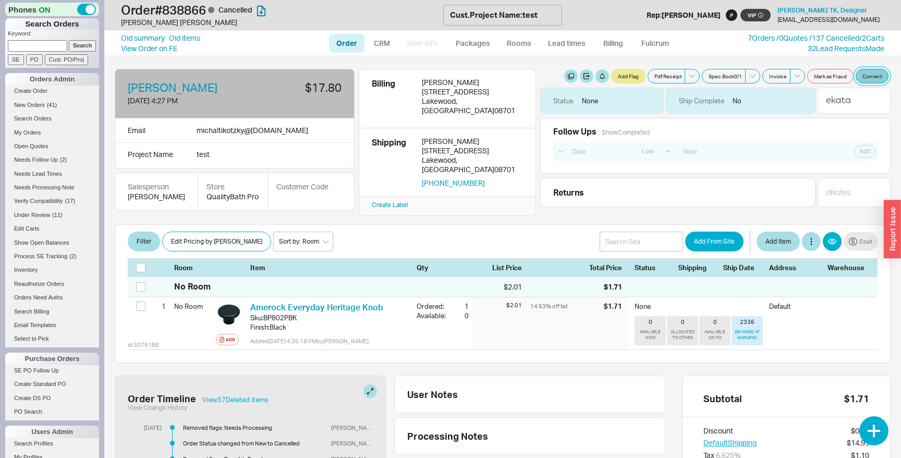
click at [867, 76] on button "Convert" at bounding box center [872, 76] width 33 height 15
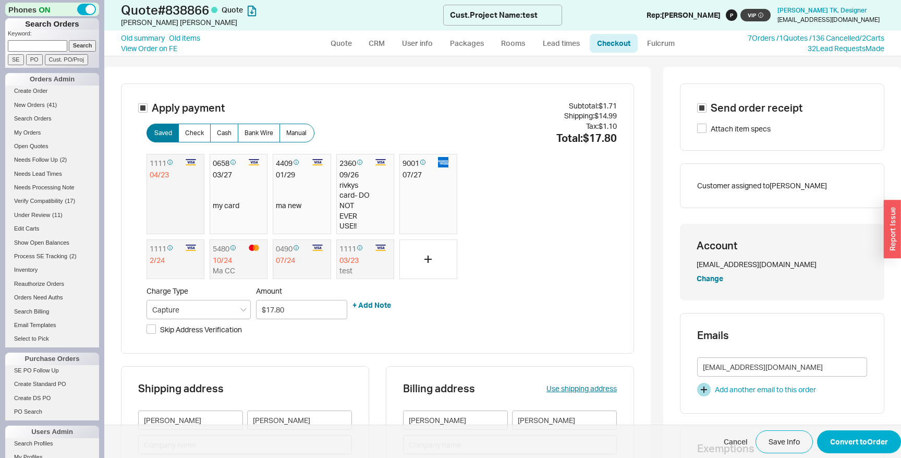
click at [187, 110] on span "Apply payment" at bounding box center [188, 108] width 73 height 15
click at [148, 110] on input "Apply payment" at bounding box center [142, 107] width 9 height 9
checkbox input "false"
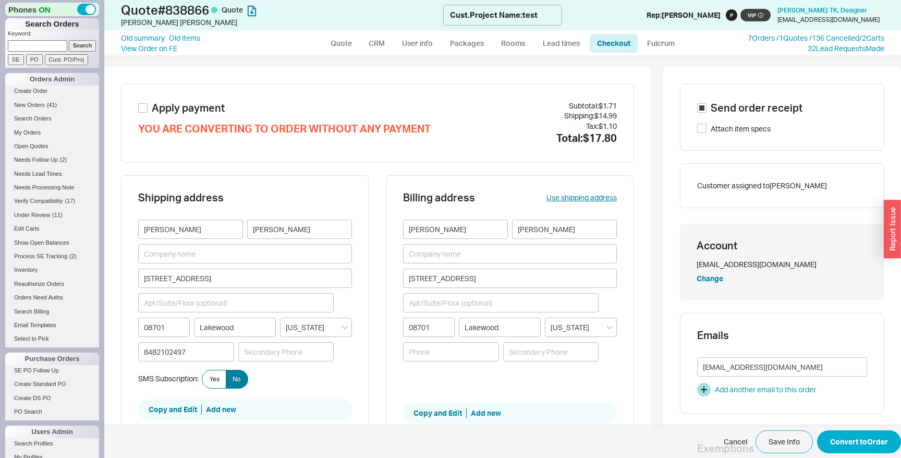
click at [170, 99] on div "Apply payment YOU ARE CONVERTING TO ORDER WITHOUT ANY PAYMENT Subtotal: $1.71 S…" at bounding box center [377, 123] width 513 height 80
click at [344, 47] on link "Quote" at bounding box center [341, 43] width 36 height 19
select select "LOW"
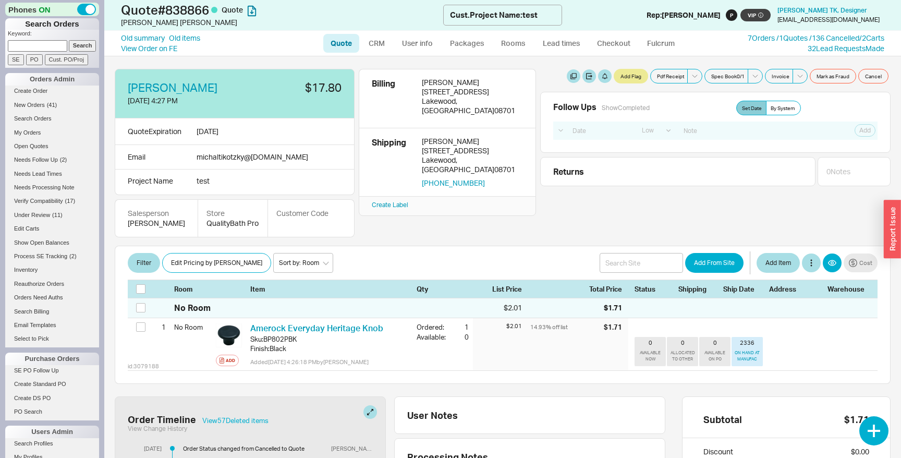
select select "LOW"
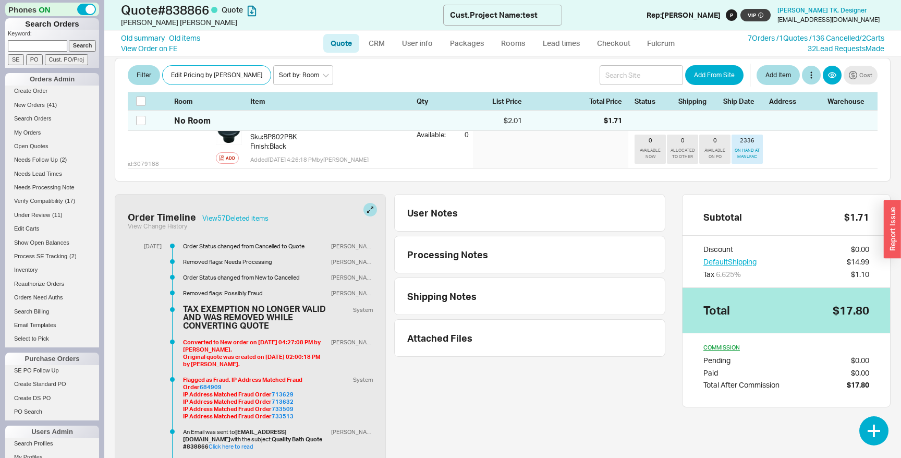
scroll to position [206, 0]
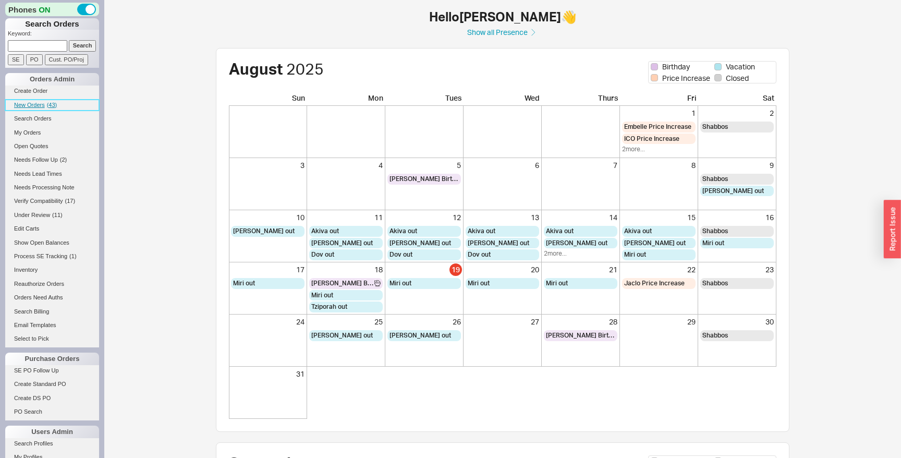
click at [41, 103] on span "New Orders" at bounding box center [29, 105] width 31 height 6
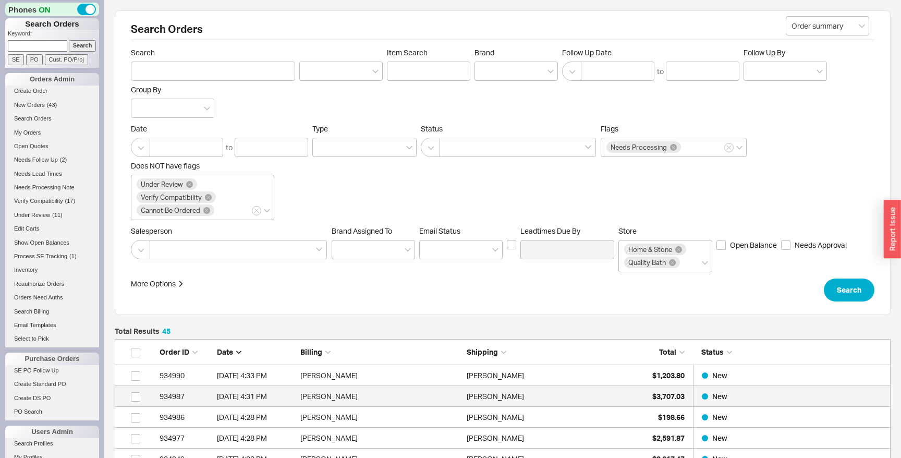
scroll to position [986, 776]
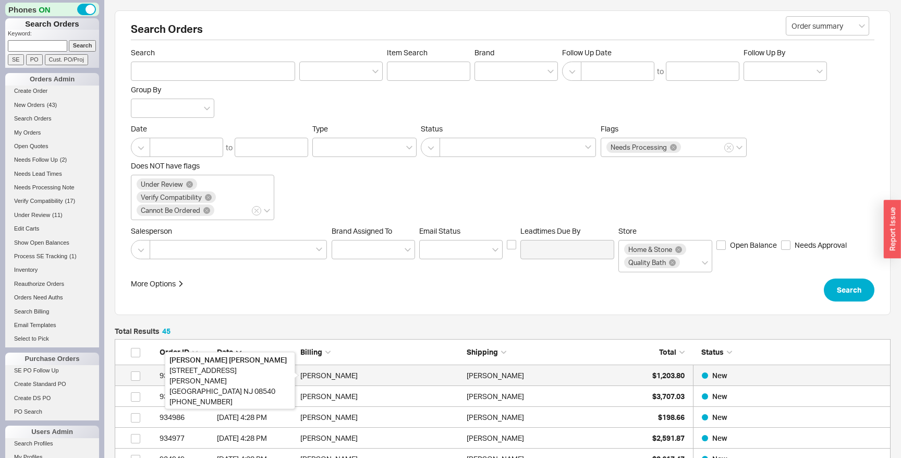
click at [362, 376] on div "[PERSON_NAME]" at bounding box center [380, 375] width 161 height 21
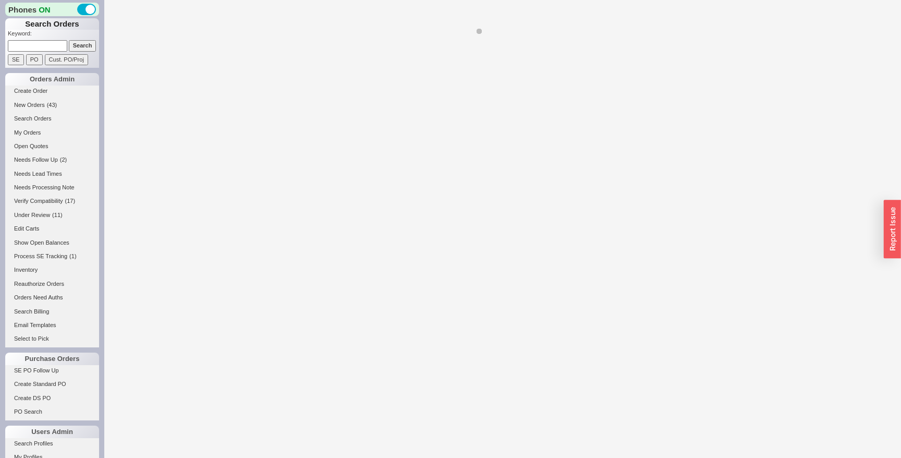
select select "LOW"
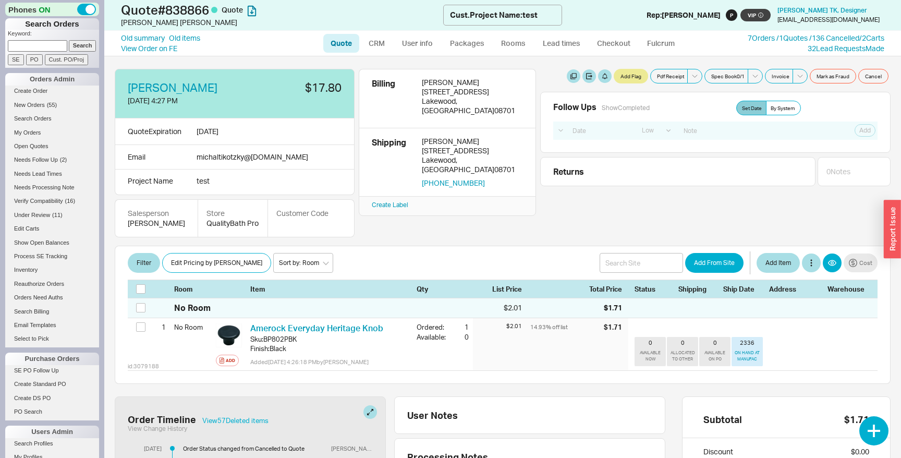
select select "LOW"
click at [153, 40] on link "Old summary" at bounding box center [143, 38] width 44 height 10
select select "*"
select select "**"
select select "LOW"
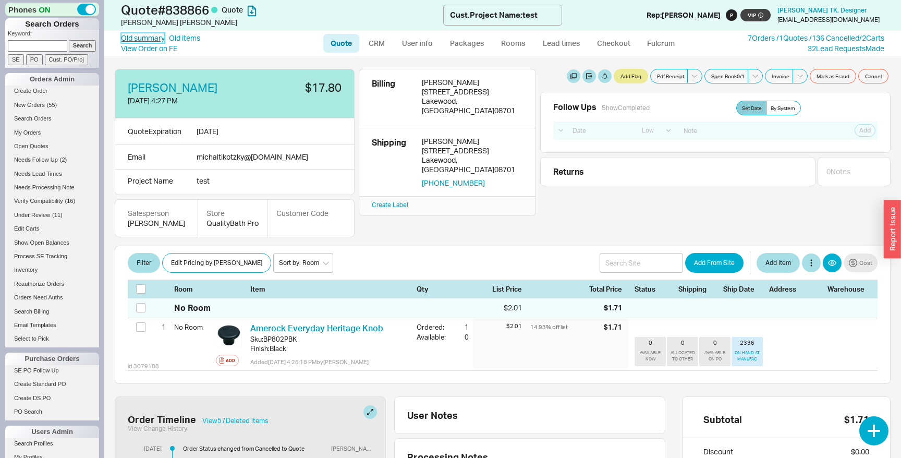
select select "3"
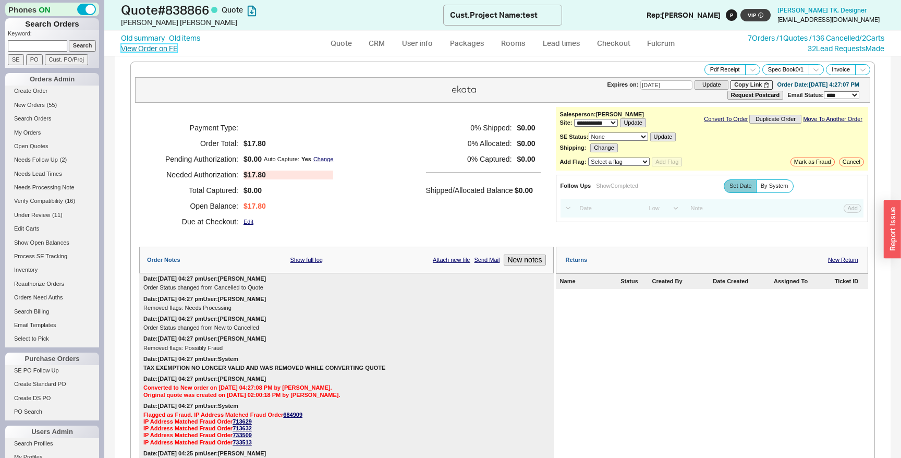
click at [158, 48] on link "View Order on FE" at bounding box center [149, 48] width 56 height 9
select select "LOW"
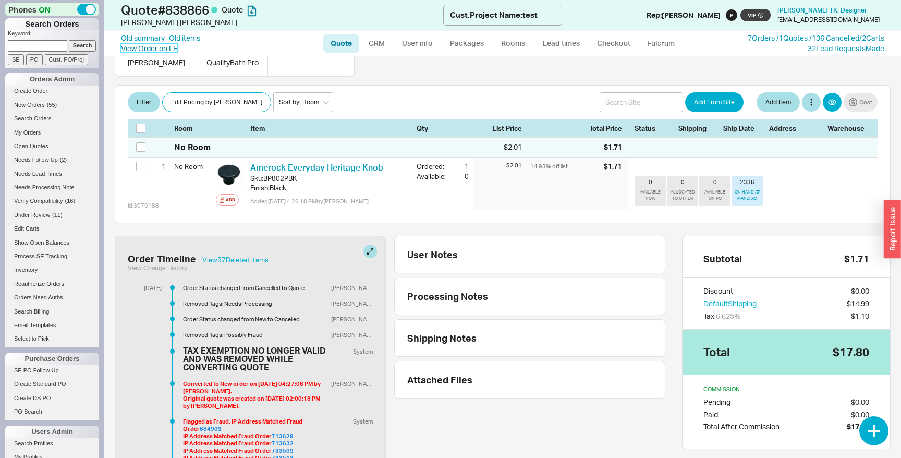
scroll to position [164, 0]
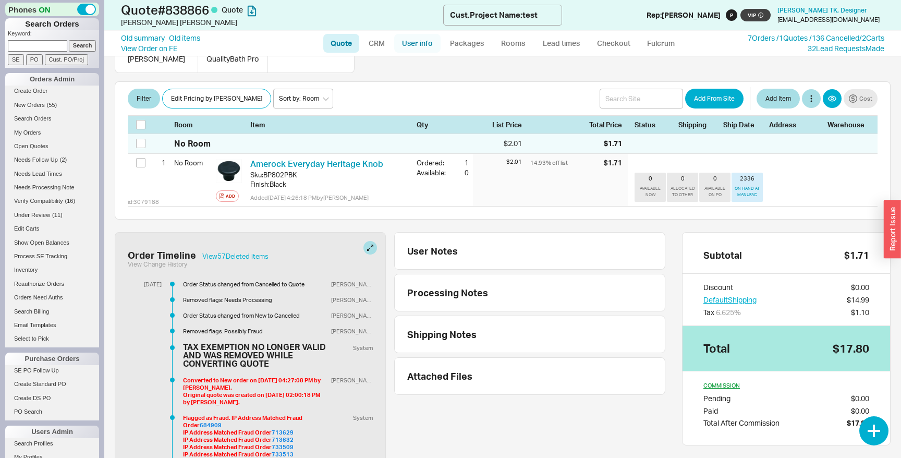
click at [423, 47] on link "User info" at bounding box center [417, 43] width 46 height 19
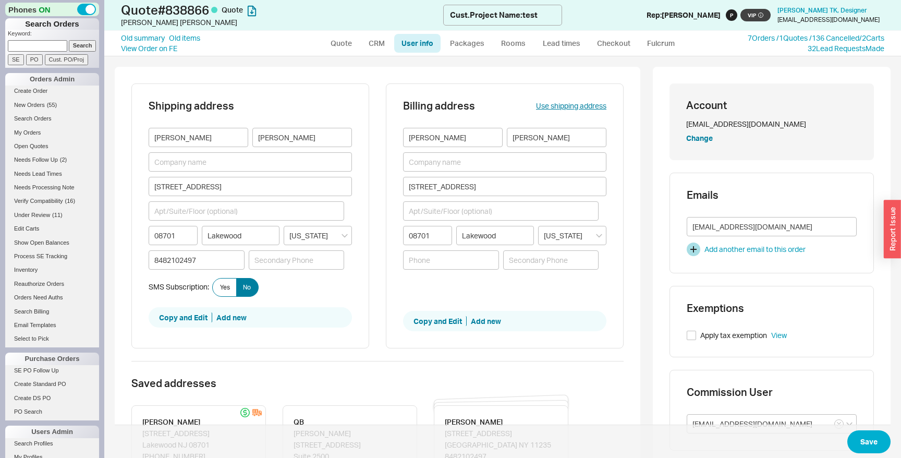
click at [709, 337] on span "Apply tax exemption" at bounding box center [733, 335] width 67 height 10
click at [696, 337] on input "Apply tax exemption" at bounding box center [691, 335] width 9 height 9
checkbox input "true"
click at [871, 451] on button "Save" at bounding box center [868, 441] width 43 height 23
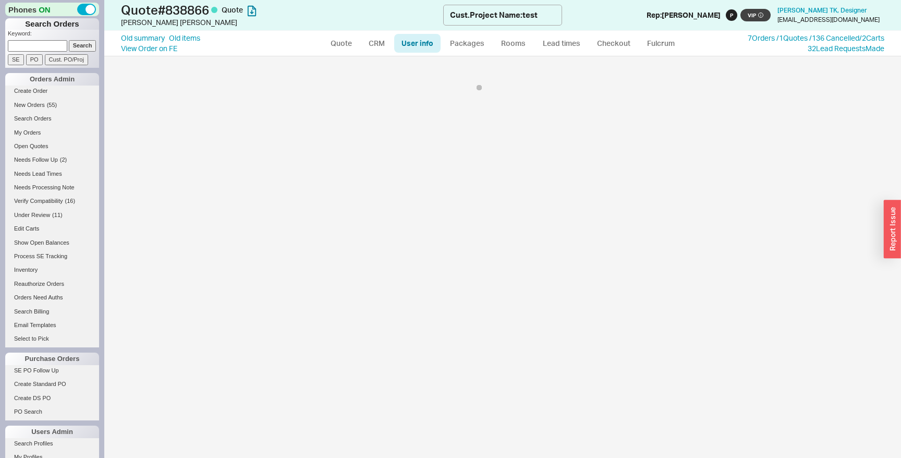
select select "LOW"
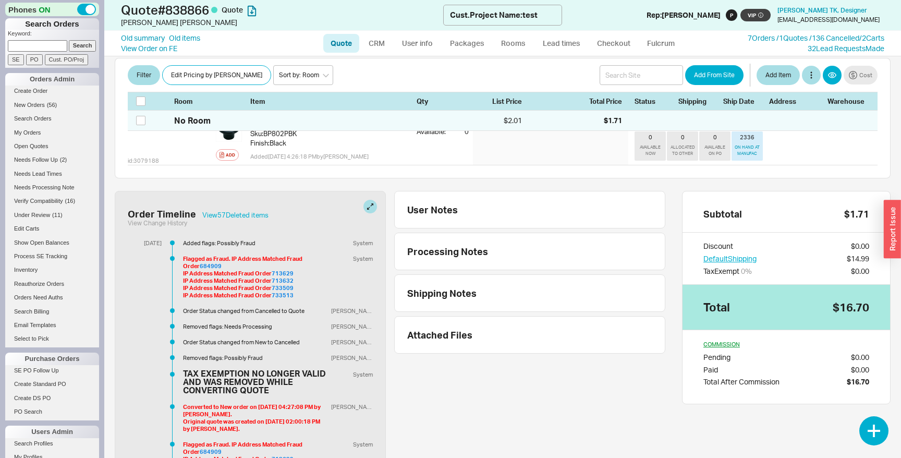
scroll to position [232, 0]
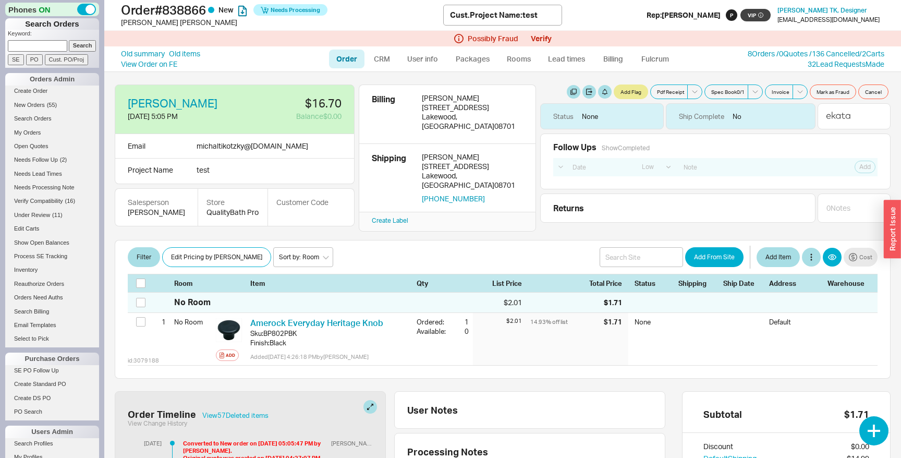
select select "LOW"
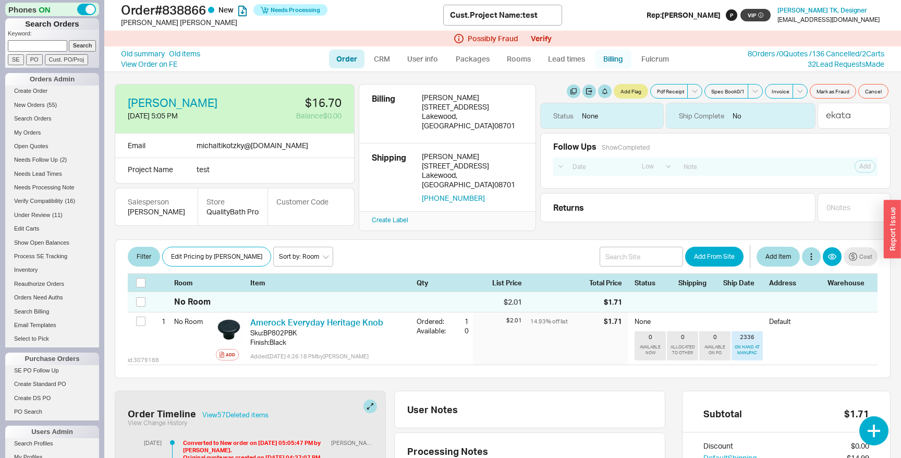
click at [605, 60] on link "Billing" at bounding box center [613, 59] width 37 height 19
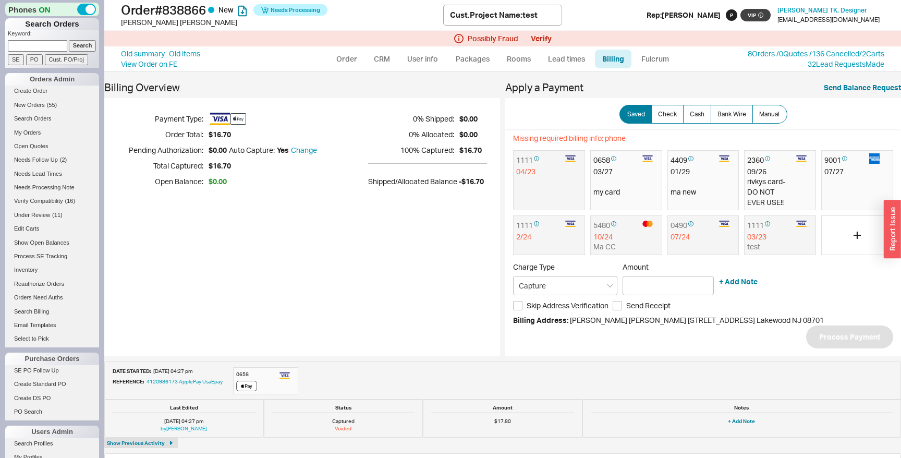
select select "LOW"
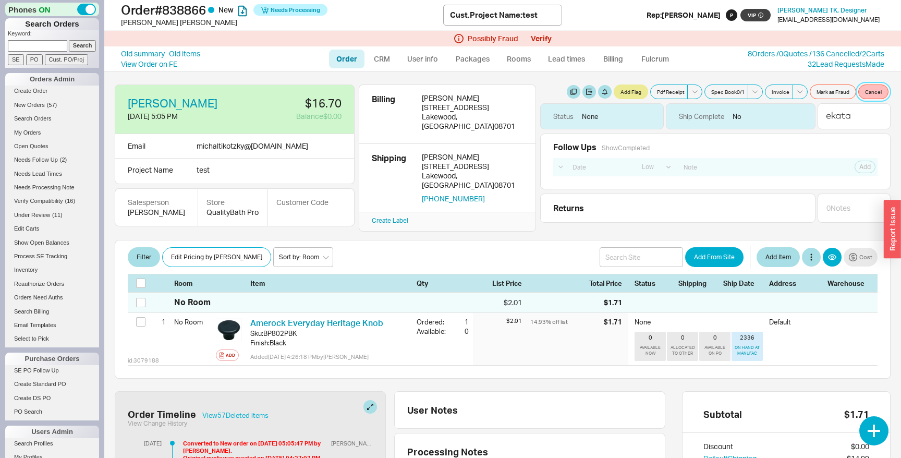
click at [875, 92] on button "Cancel" at bounding box center [873, 91] width 30 height 15
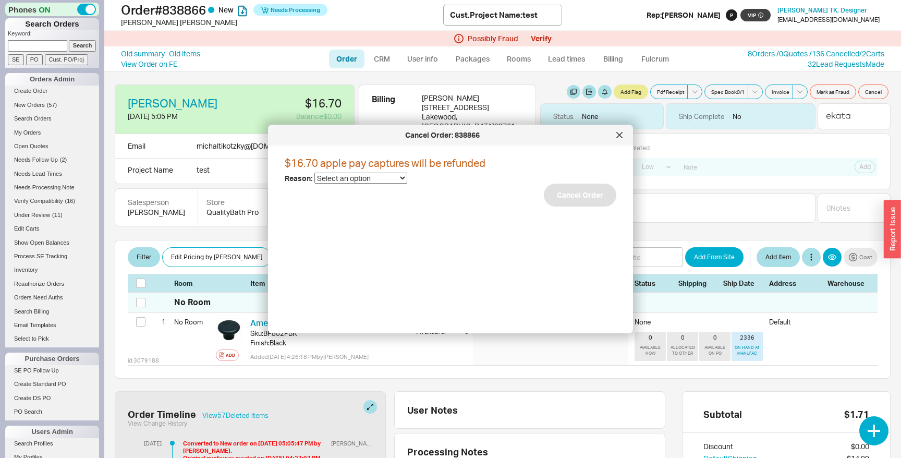
click at [347, 182] on select "Select an option Cancelled Return Combined Lead time Discontinued Sales rep/Web…" at bounding box center [360, 178] width 93 height 11
select select "6"
click at [314, 173] on select "Select an option Cancelled Return Combined Lead time Discontinued Sales rep/Web…" at bounding box center [360, 178] width 93 height 11
click at [580, 193] on button "Cancel Order" at bounding box center [580, 195] width 72 height 23
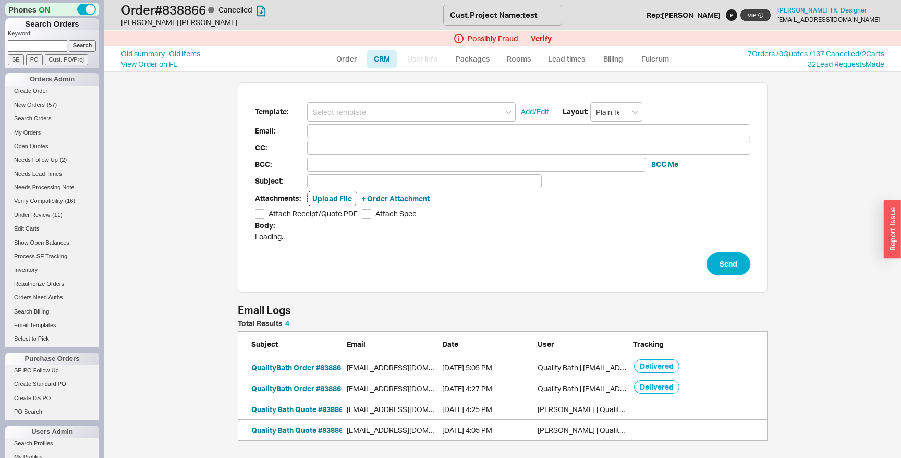
scroll to position [386, 797]
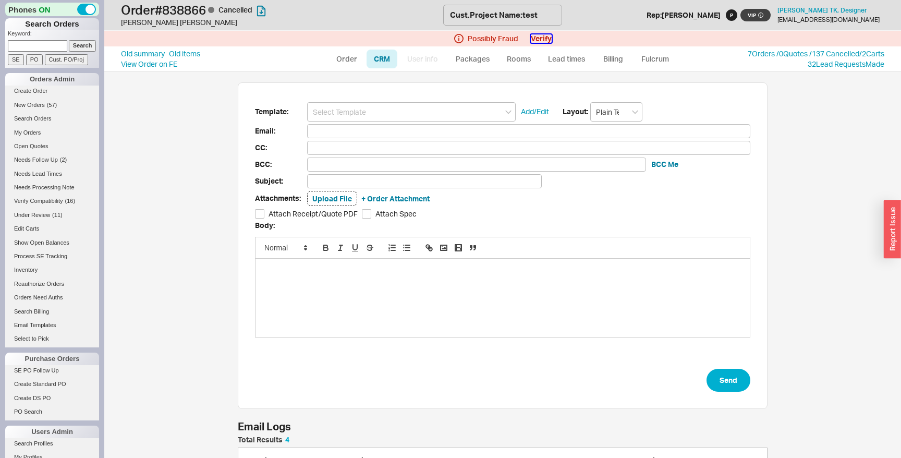
click at [535, 39] on button "Verify" at bounding box center [541, 38] width 21 height 8
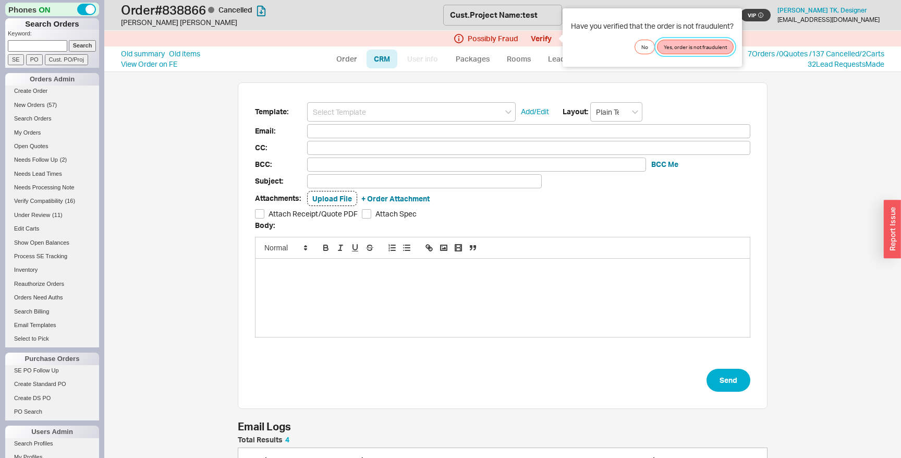
click at [706, 45] on button "Yes, order is not fraudulent" at bounding box center [695, 47] width 77 height 15
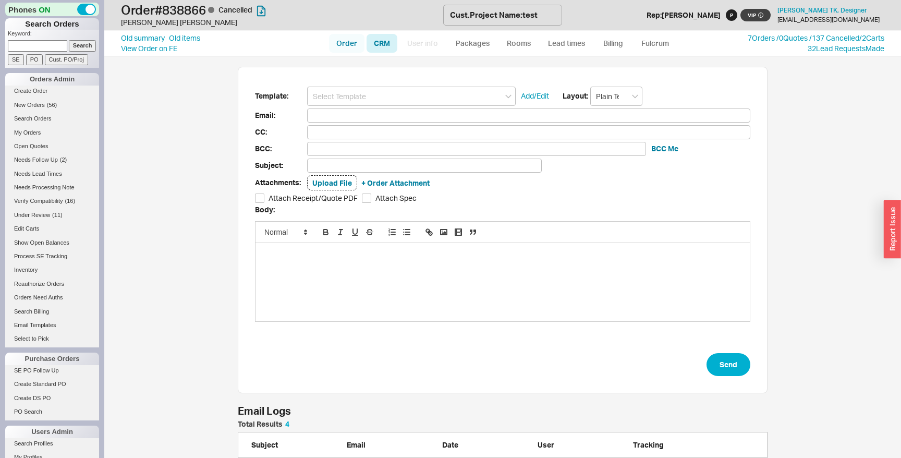
click at [341, 49] on link "Order" at bounding box center [346, 43] width 35 height 19
select select "LOW"
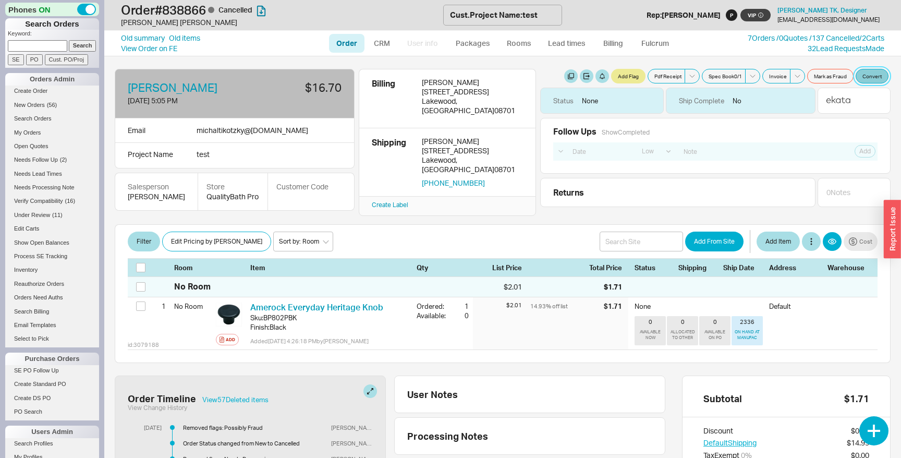
click at [866, 77] on button "Convert" at bounding box center [872, 76] width 33 height 15
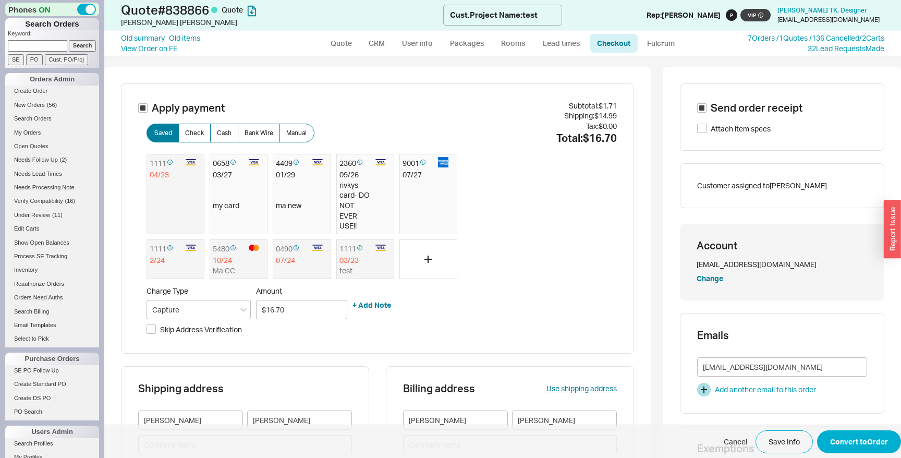
click at [337, 31] on ul "Quote CRM User info Packages Rooms Lead times Checkout Fulcrum" at bounding box center [503, 43] width 368 height 25
click at [340, 37] on link "Quote" at bounding box center [341, 43] width 36 height 19
select select "LOW"
